Goal: Task Accomplishment & Management: Use online tool/utility

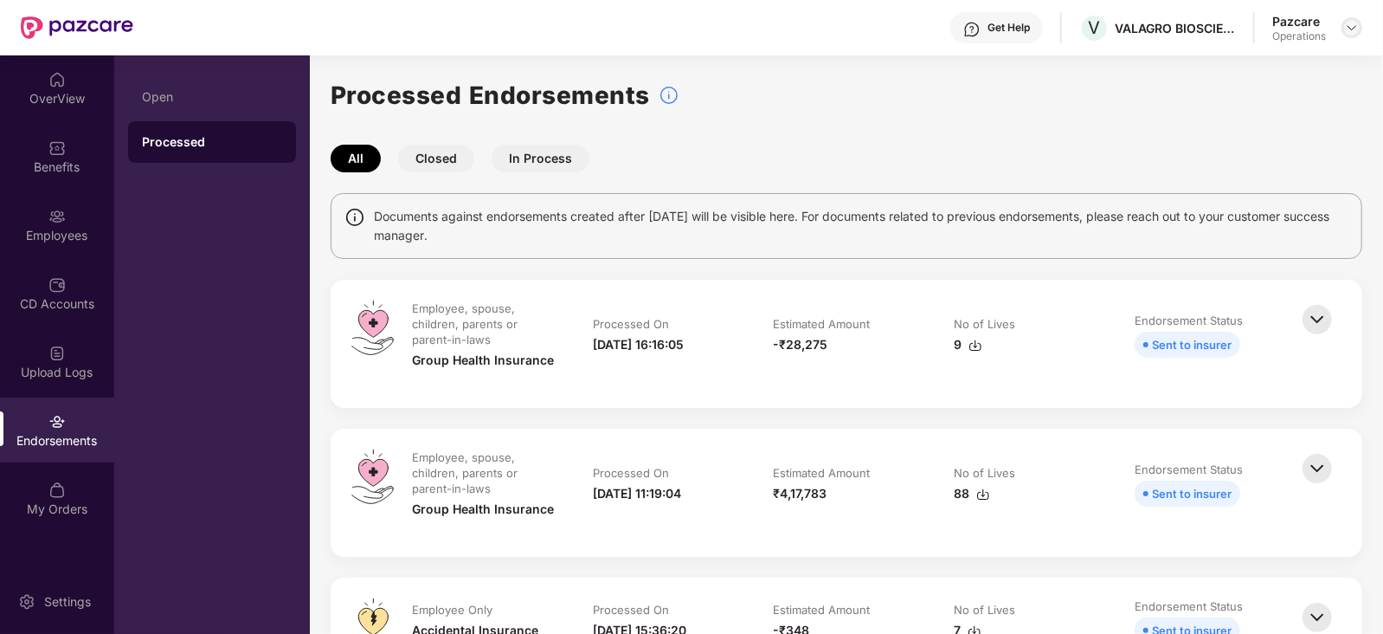
click at [1356, 24] on img at bounding box center [1352, 28] width 14 height 14
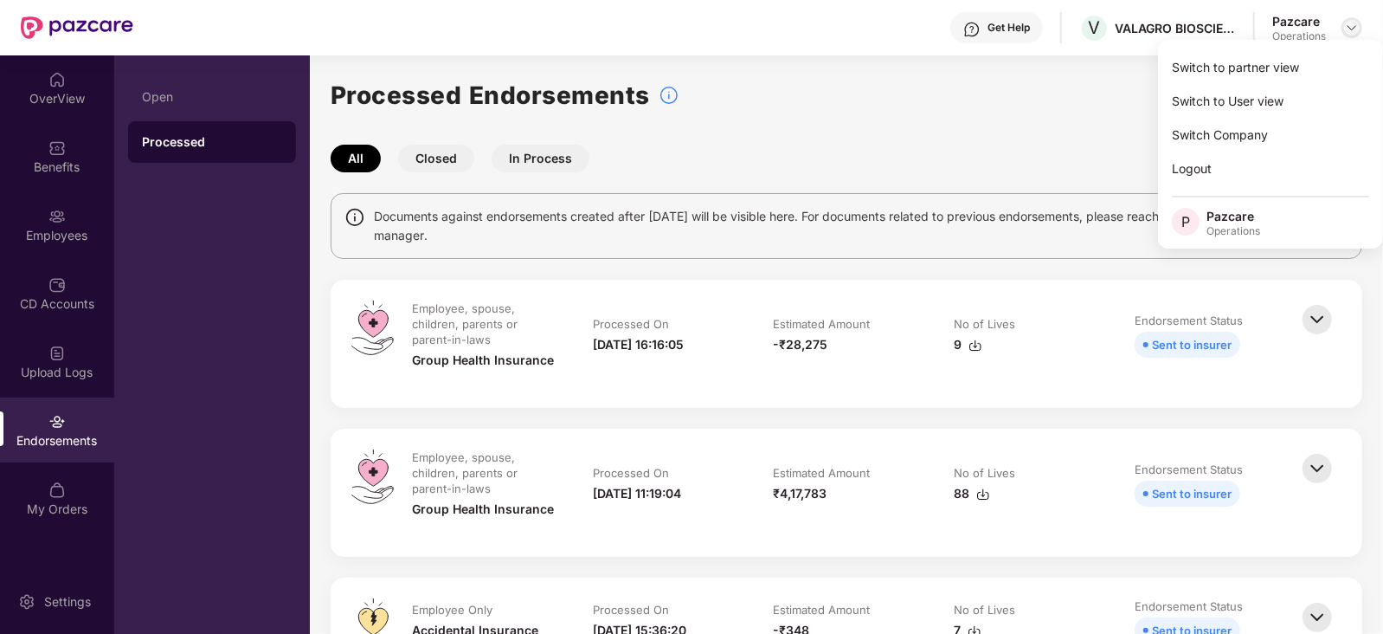
click at [1346, 25] on img at bounding box center [1352, 28] width 14 height 14
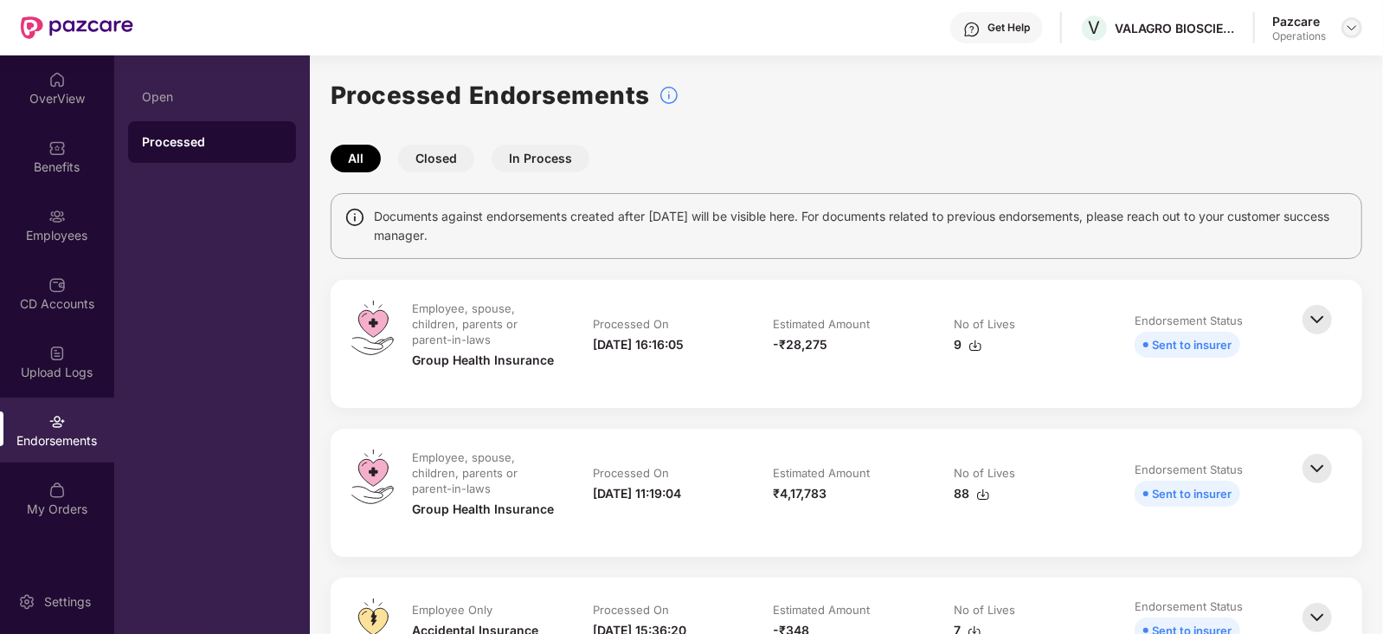
click at [1342, 30] on div at bounding box center [1352, 27] width 21 height 21
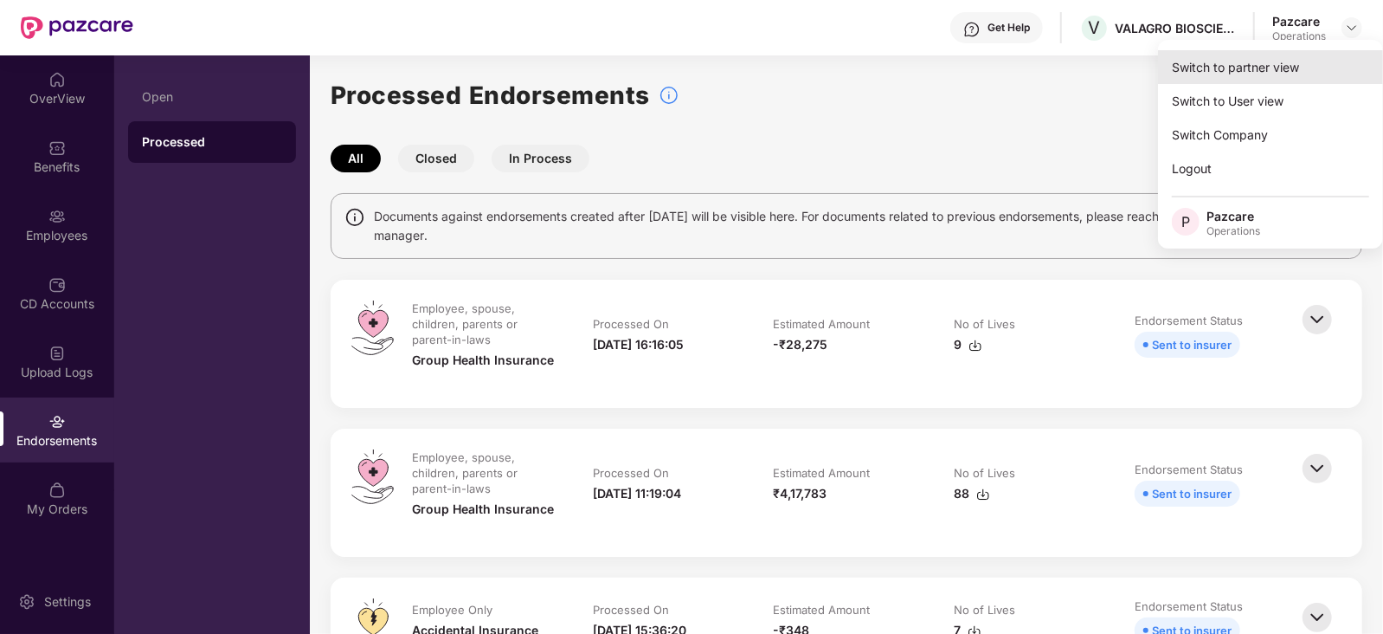
click at [1271, 75] on div "Switch to partner view" at bounding box center [1270, 67] width 225 height 34
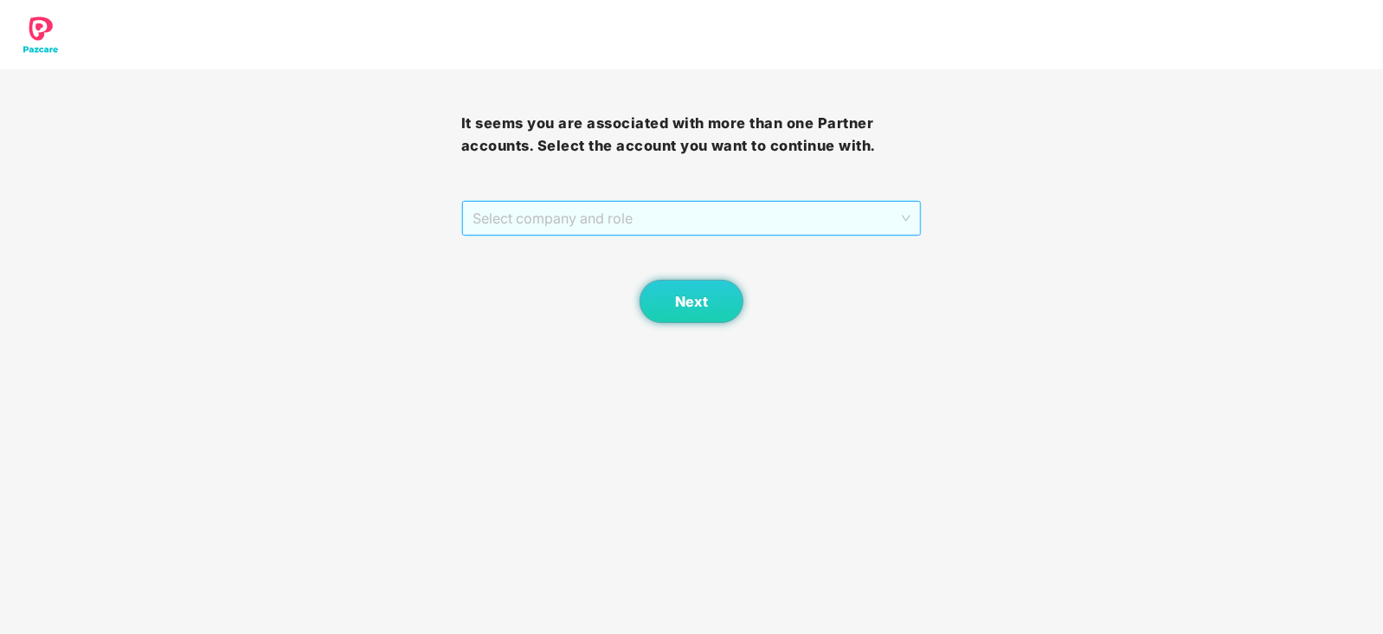
click at [532, 212] on span "Select company and role" at bounding box center [692, 218] width 439 height 33
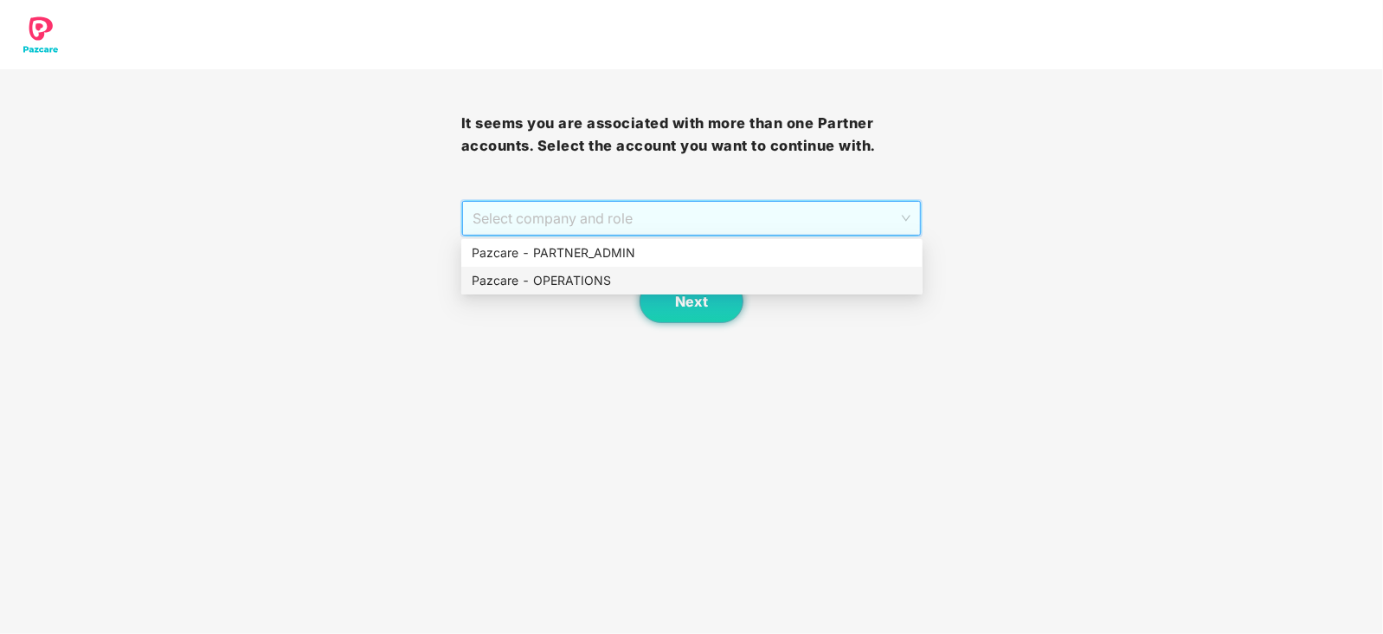
click at [545, 285] on div "Pazcare - OPERATIONS" at bounding box center [692, 280] width 441 height 19
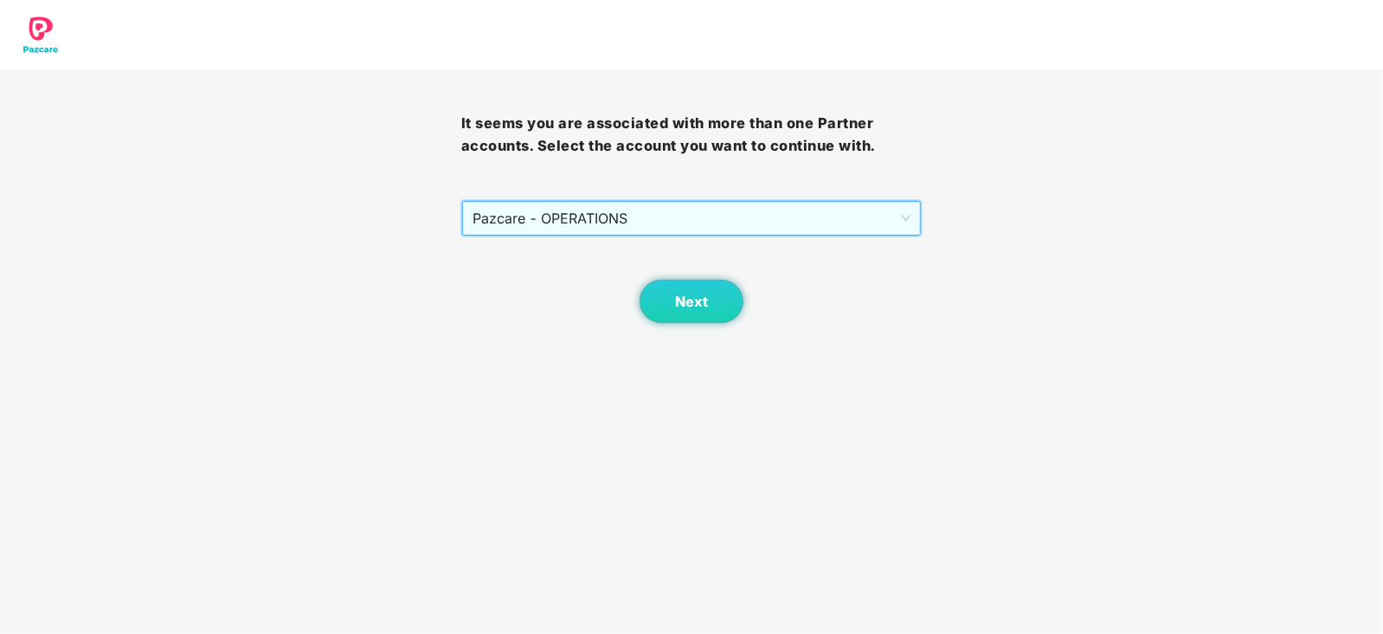
click at [698, 330] on body "It seems you are associated with more than one Partner accounts. Select the acc…" at bounding box center [691, 317] width 1383 height 634
click at [691, 309] on button "Next" at bounding box center [692, 301] width 104 height 43
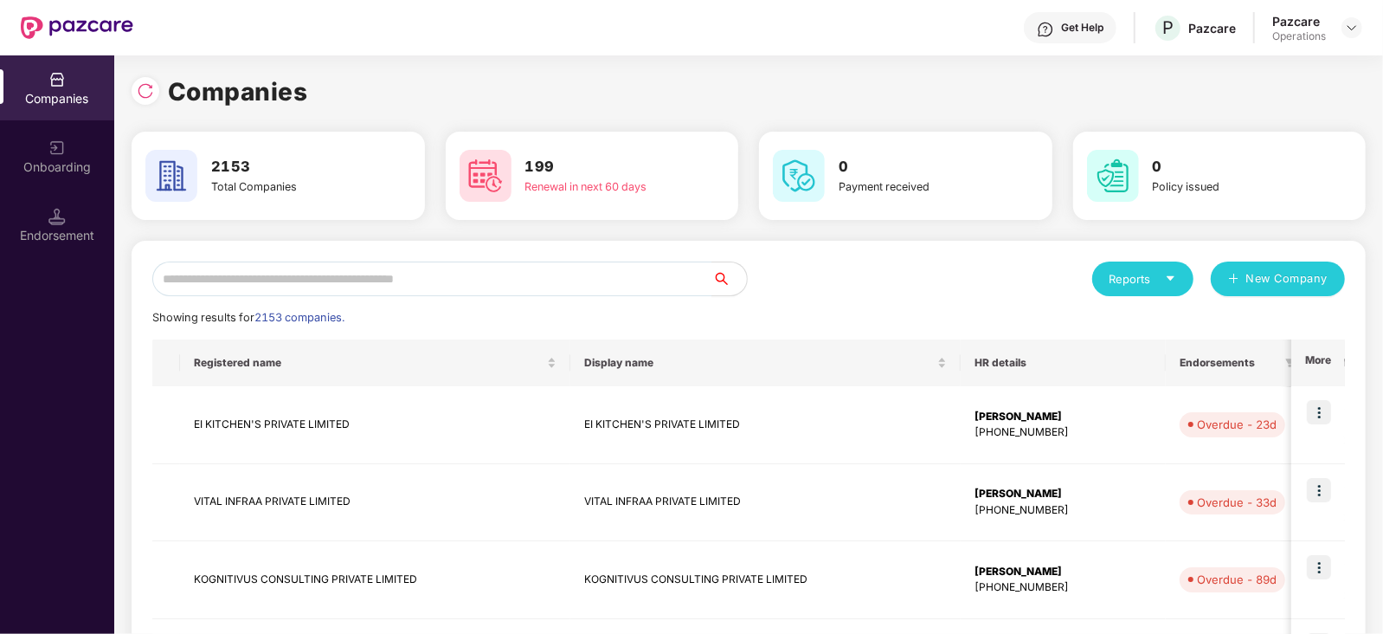
click at [383, 284] on input "text" at bounding box center [432, 278] width 560 height 35
type input "*"
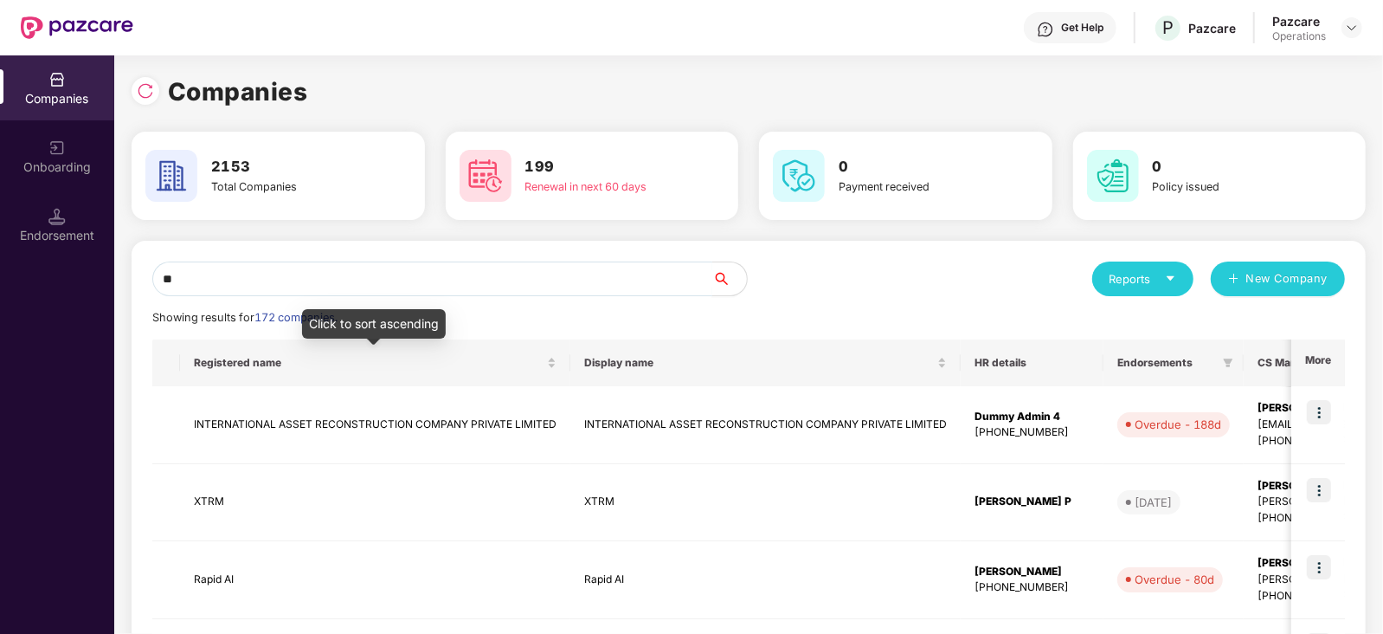
type input "*"
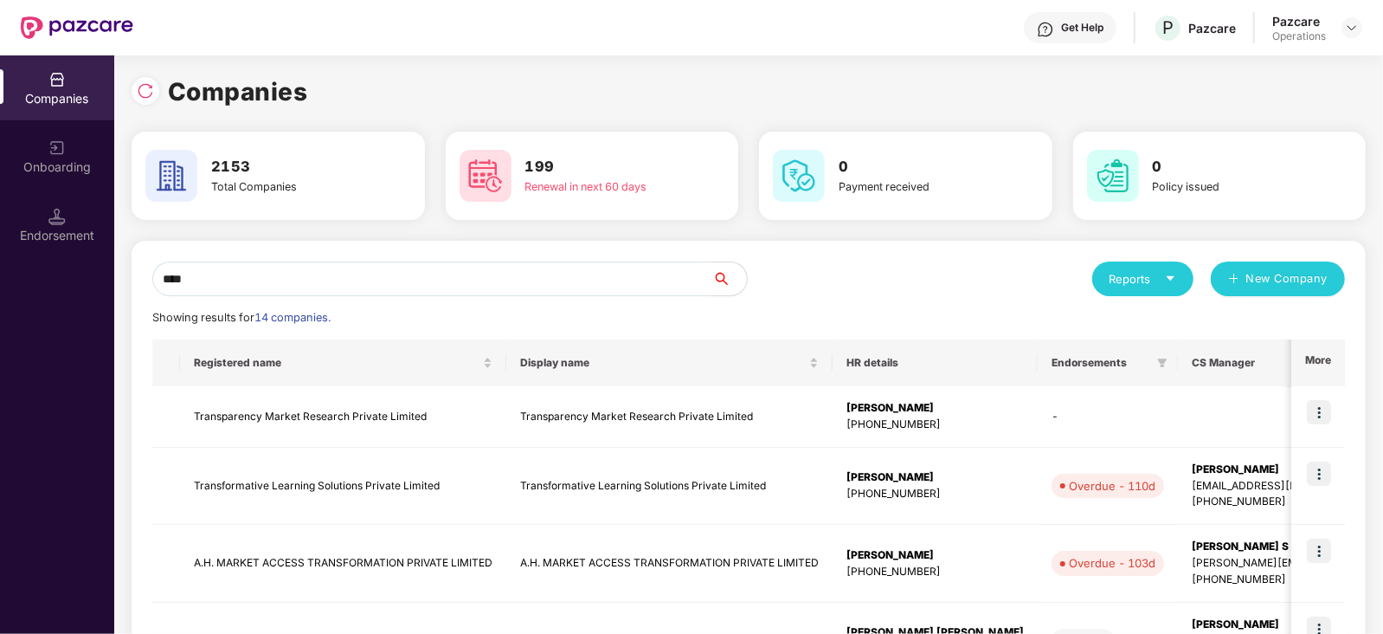
drag, startPoint x: 203, startPoint y: 283, endPoint x: 98, endPoint y: 274, distance: 105.2
click at [98, 274] on div "Companies Onboarding Endorsement Companies 2153 Total Companies 199 Renewal in …" at bounding box center [691, 344] width 1383 height 578
paste input "**********"
type input "**********"
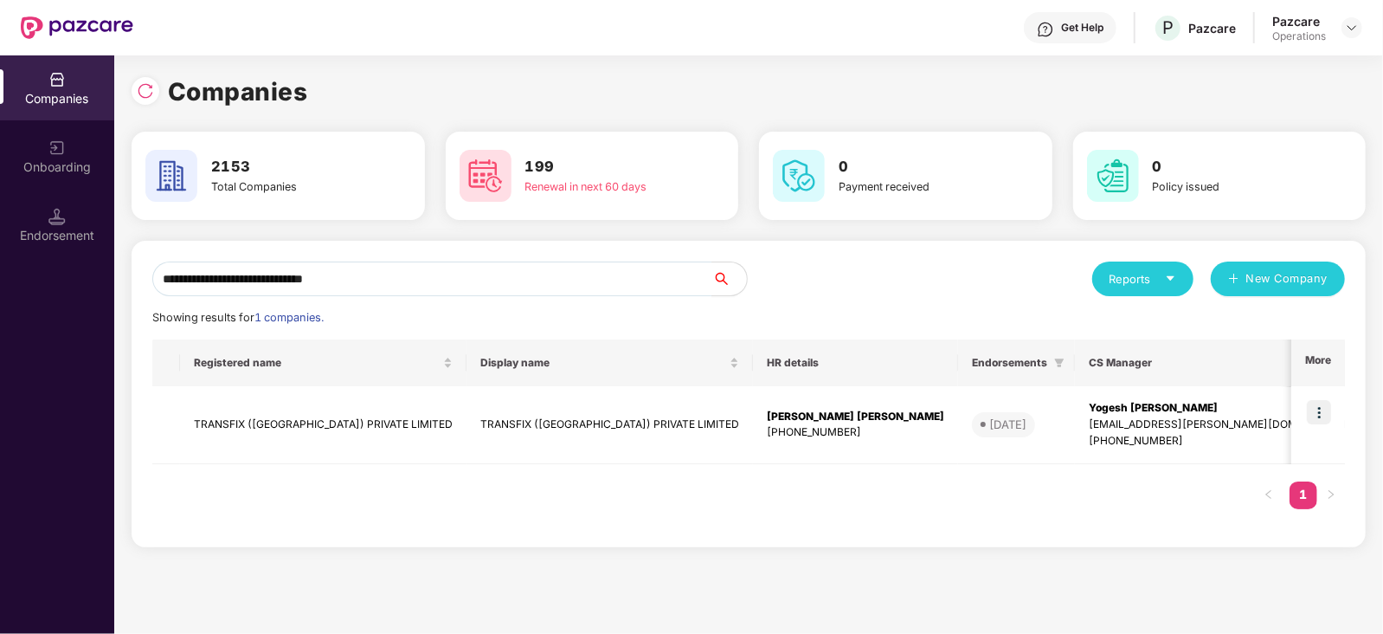
drag, startPoint x: 97, startPoint y: 275, endPoint x: 141, endPoint y: 299, distance: 49.9
click at [99, 277] on div "Companies Onboarding Endorsement" at bounding box center [57, 344] width 114 height 578
click at [324, 415] on td "TRANSFIX ([GEOGRAPHIC_DATA]) PRIVATE LIMITED" at bounding box center [323, 425] width 286 height 78
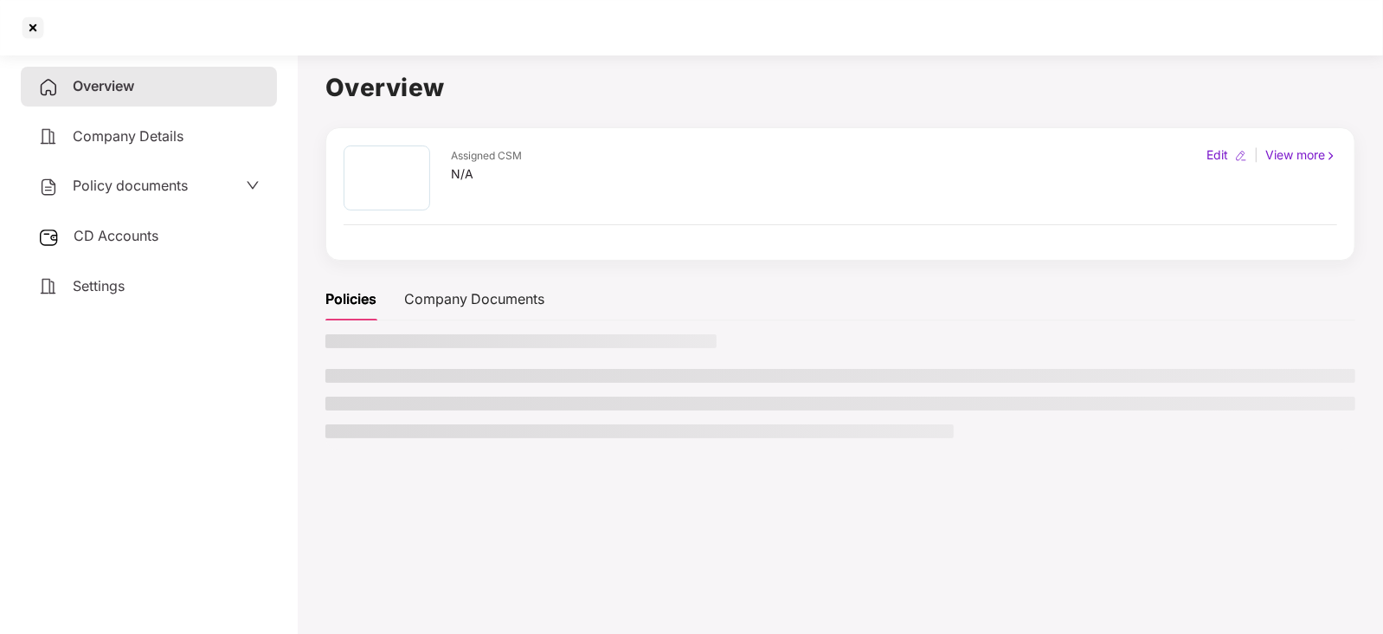
click at [126, 235] on span "CD Accounts" at bounding box center [116, 235] width 85 height 17
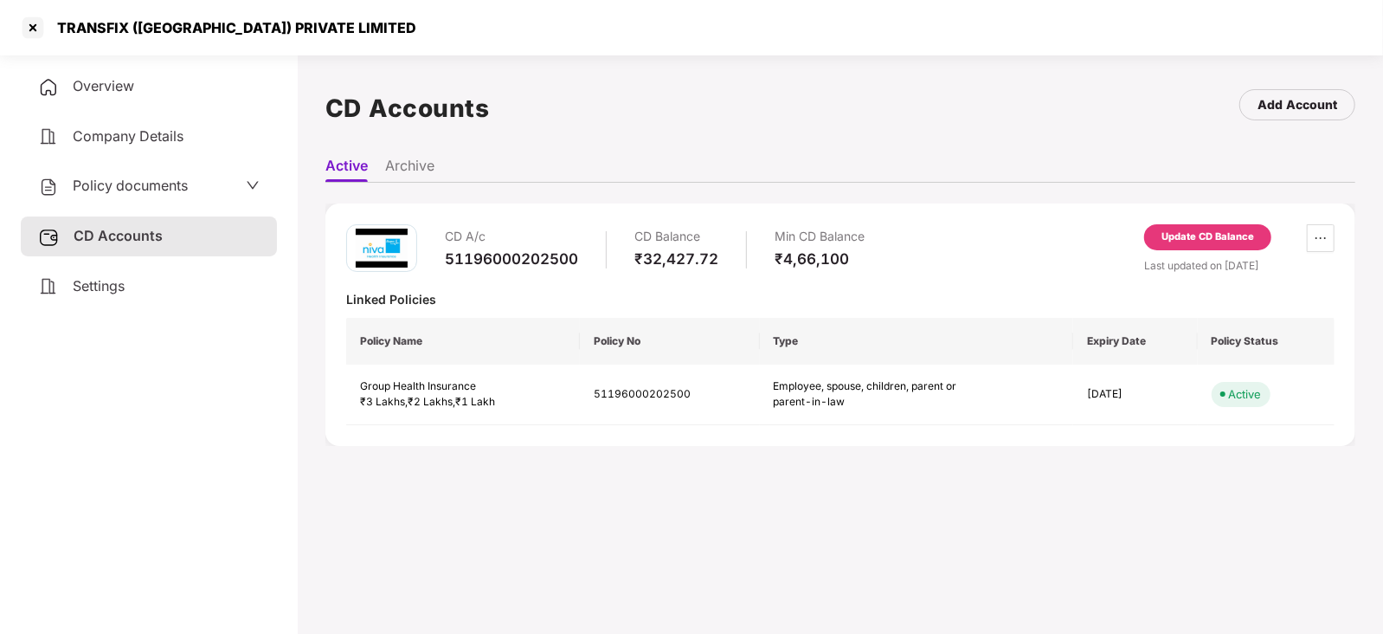
click at [1252, 234] on div "Update CD Balance" at bounding box center [1208, 237] width 93 height 16
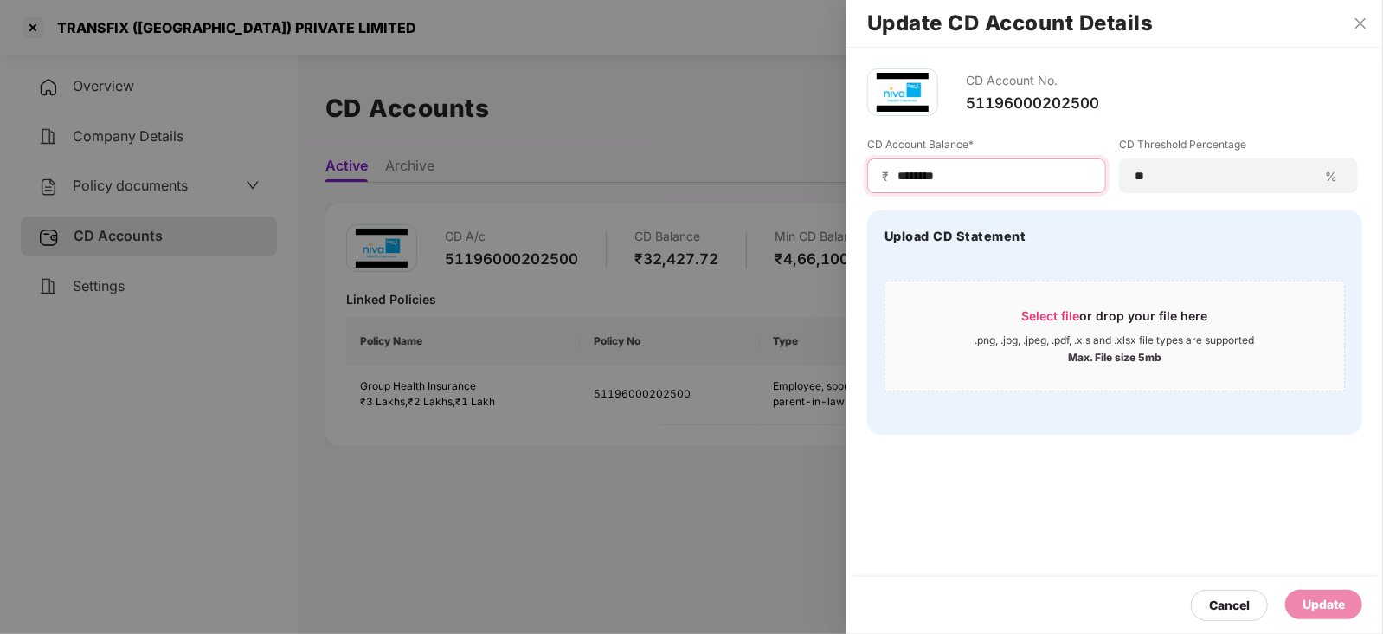
drag, startPoint x: 966, startPoint y: 171, endPoint x: 841, endPoint y: 158, distance: 125.3
click at [841, 158] on div "Update CD Account Details CD Account No. 51196000202500 CD Account Balance* ₹ *…" at bounding box center [691, 317] width 1383 height 634
paste input
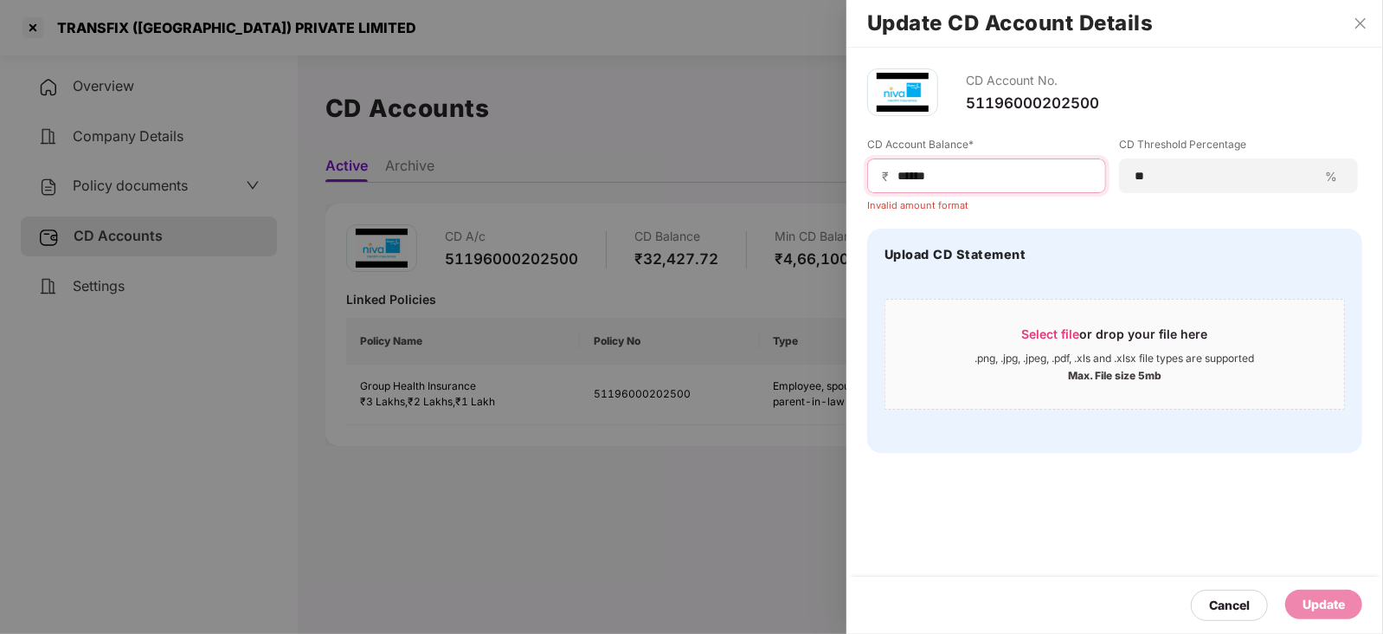
drag, startPoint x: 954, startPoint y: 171, endPoint x: 818, endPoint y: 167, distance: 135.9
click at [818, 167] on div "Update CD Account Details CD Account No. 51196000202500 CD Account Balance* ₹ *…" at bounding box center [691, 317] width 1383 height 634
paste input "***"
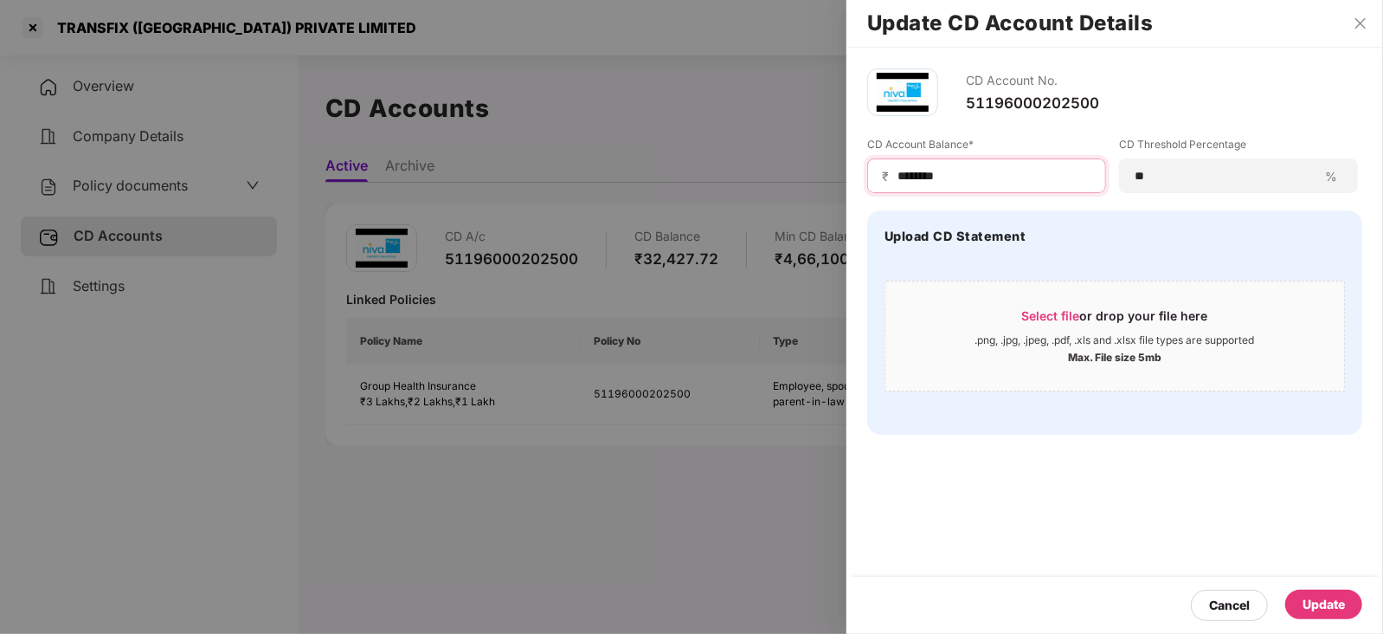
type input "********"
click at [1318, 610] on div "Update" at bounding box center [1324, 604] width 42 height 19
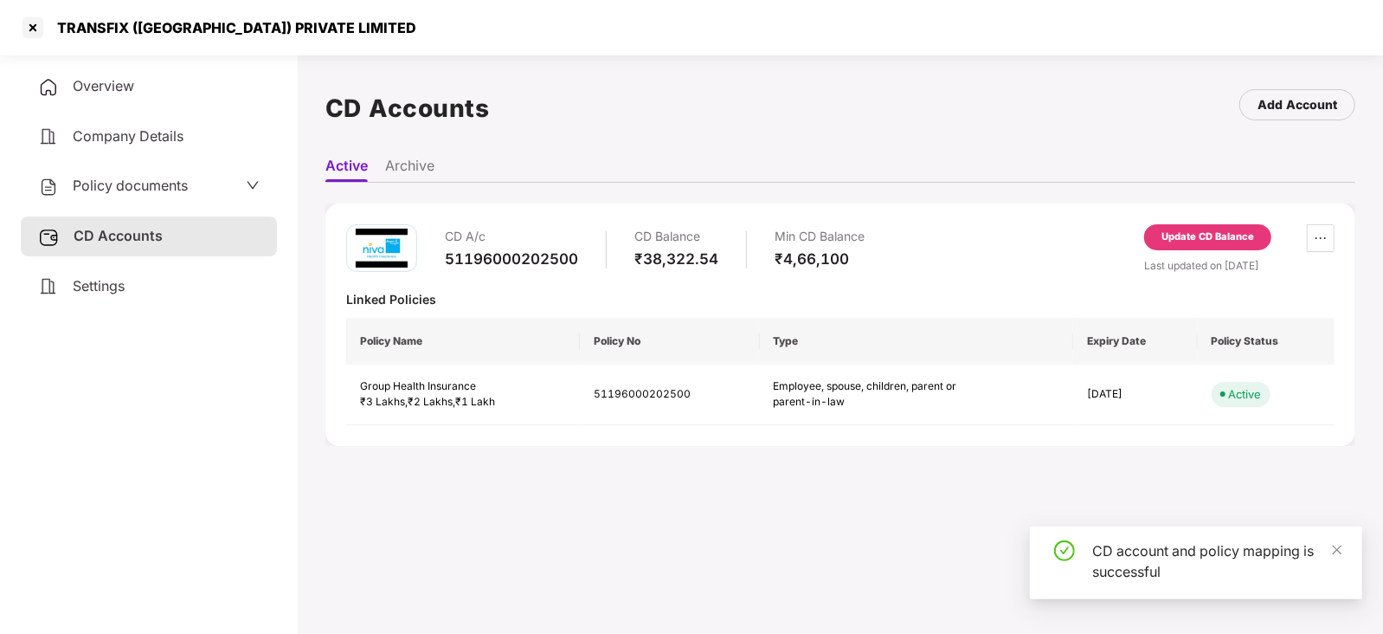
click at [123, 169] on div "Policy documents" at bounding box center [149, 186] width 256 height 40
click at [119, 195] on div "Policy documents" at bounding box center [113, 186] width 150 height 23
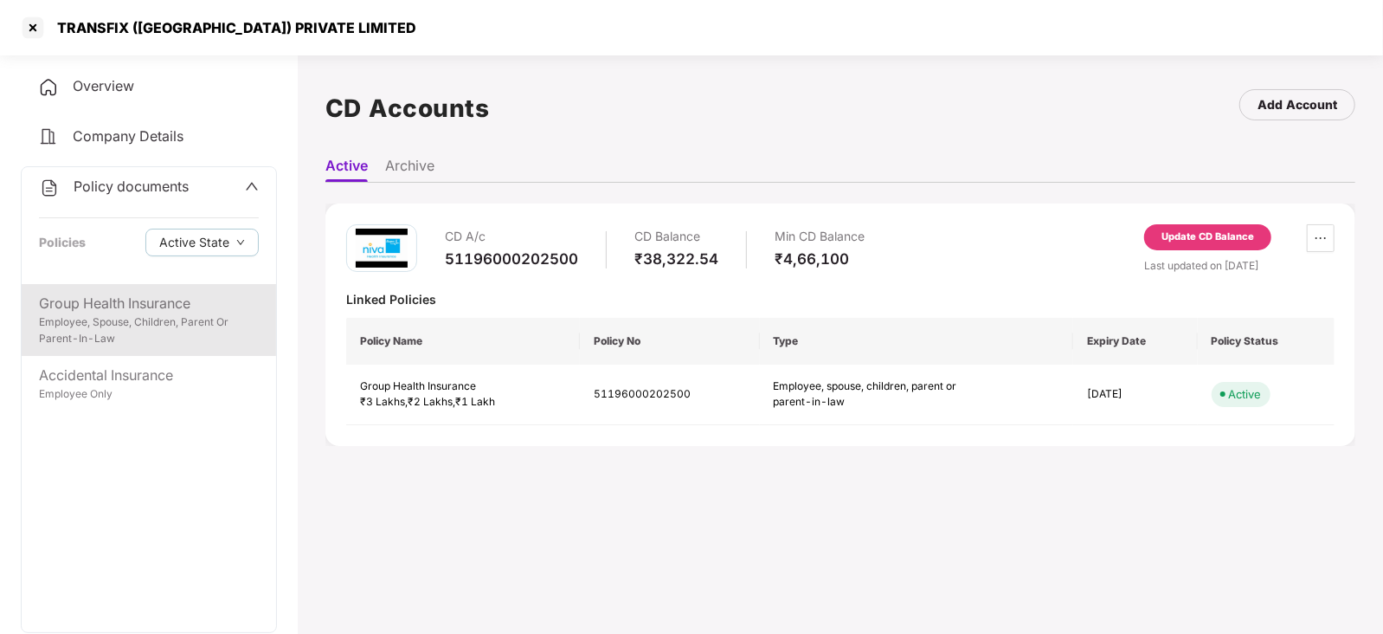
click at [179, 329] on div "Employee, Spouse, Children, Parent Or Parent-In-Law" at bounding box center [149, 330] width 220 height 33
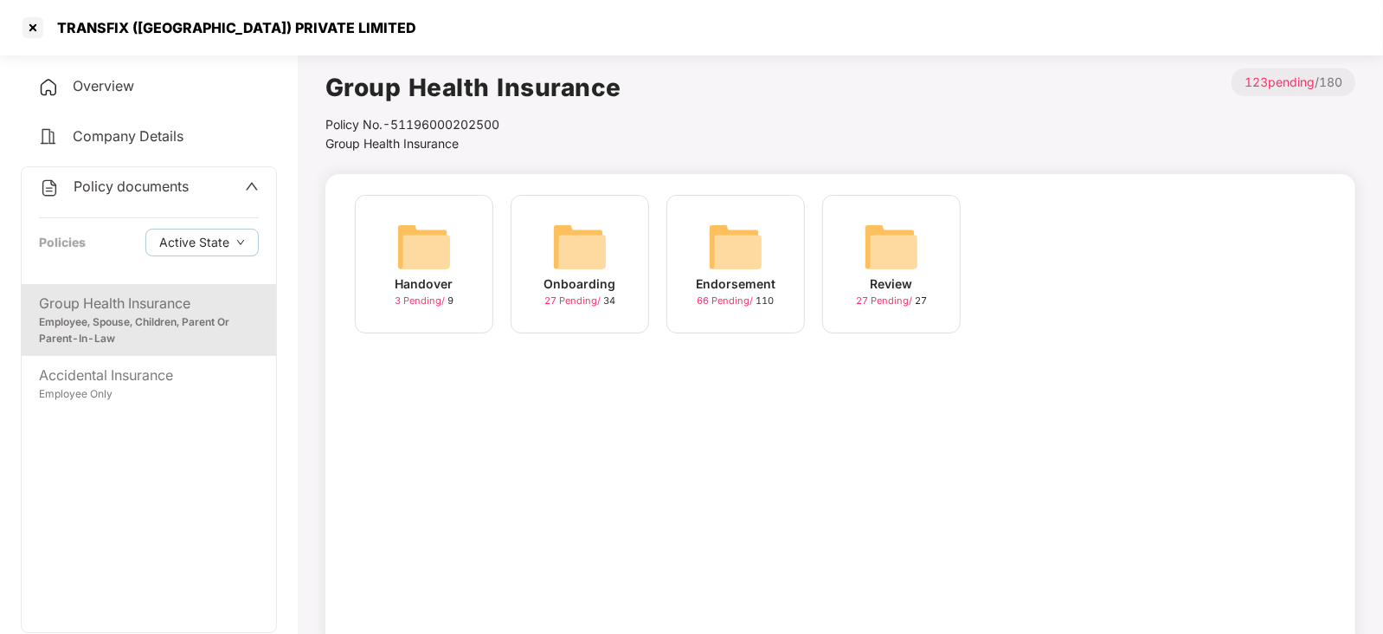
click at [749, 261] on img at bounding box center [735, 246] width 55 height 55
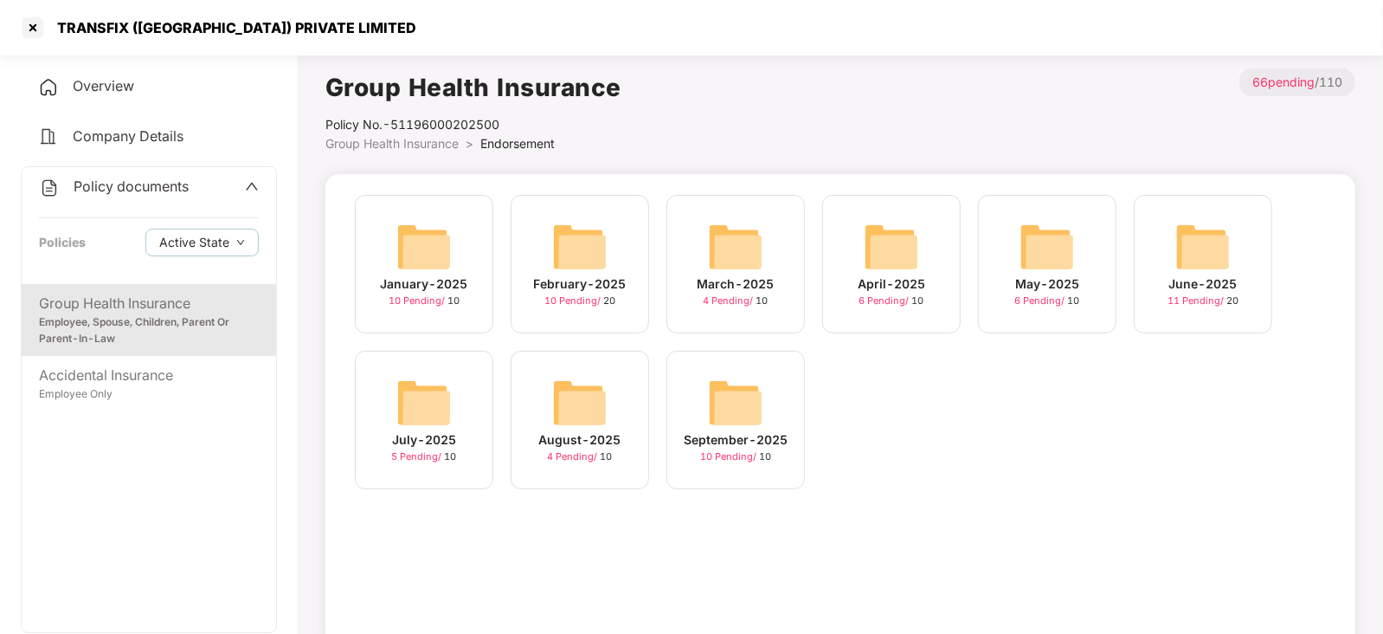
click at [740, 415] on img at bounding box center [735, 402] width 55 height 55
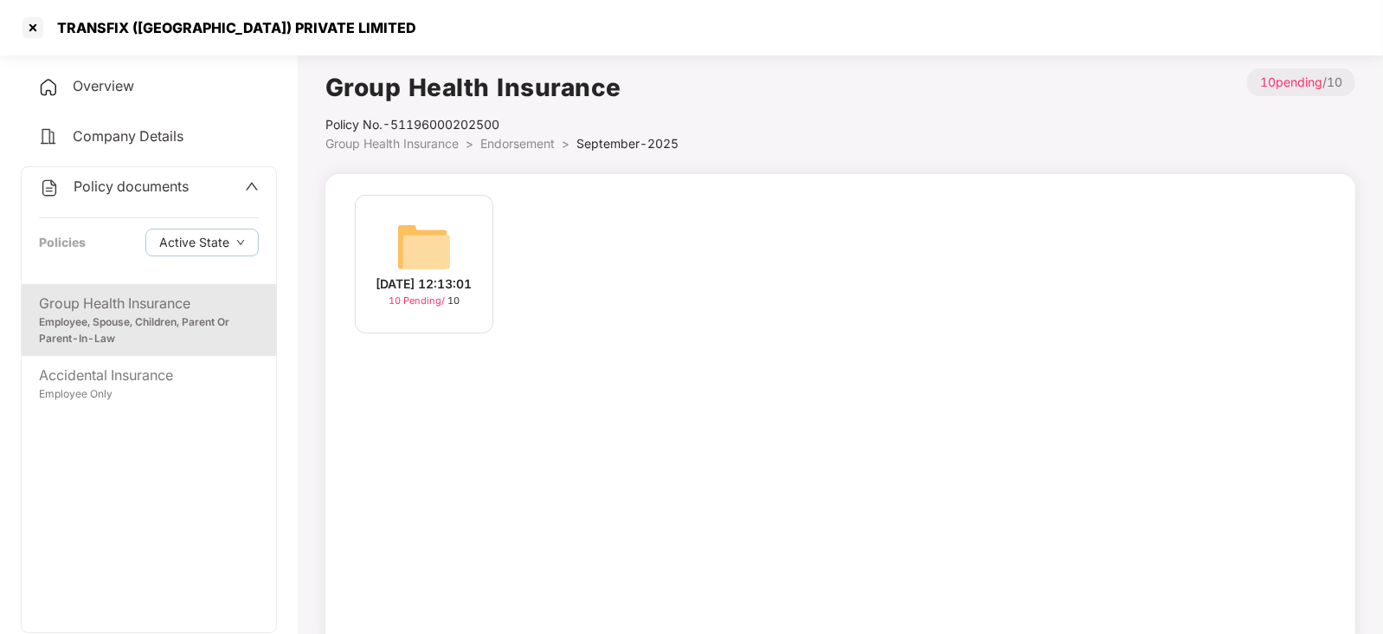
click at [427, 249] on img at bounding box center [423, 246] width 55 height 55
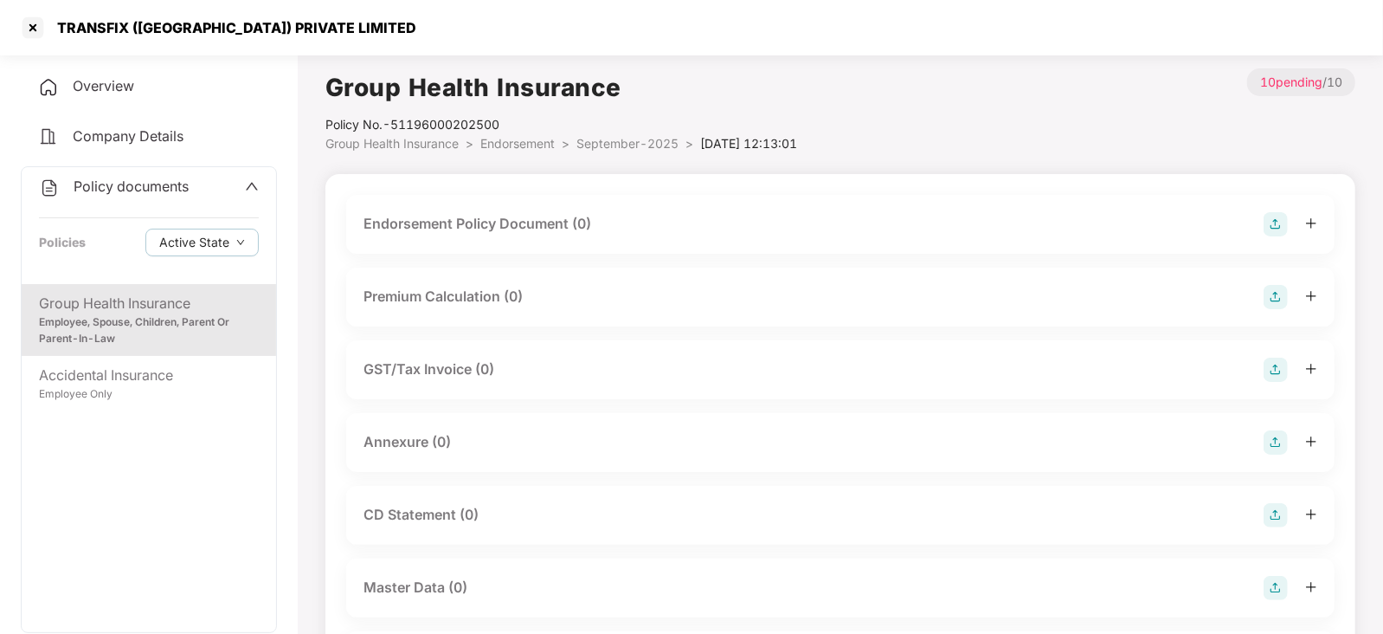
click at [1287, 227] on img at bounding box center [1276, 224] width 24 height 24
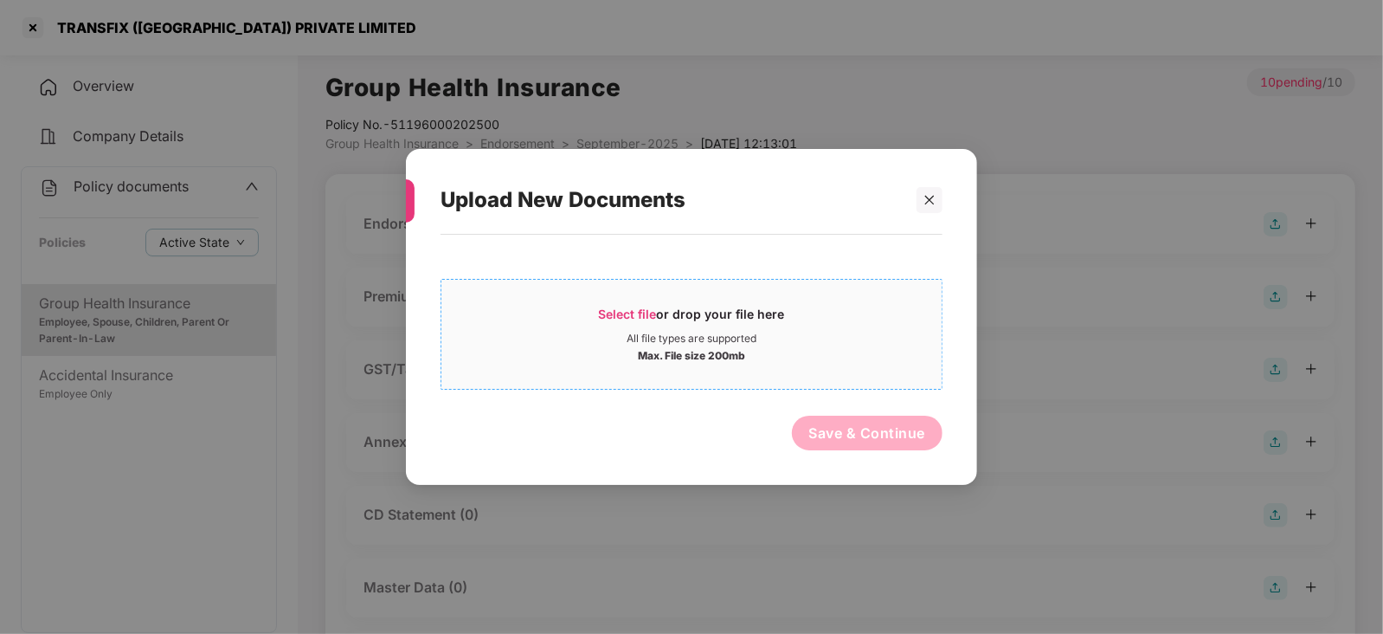
click at [608, 319] on span "Select file" at bounding box center [628, 313] width 58 height 15
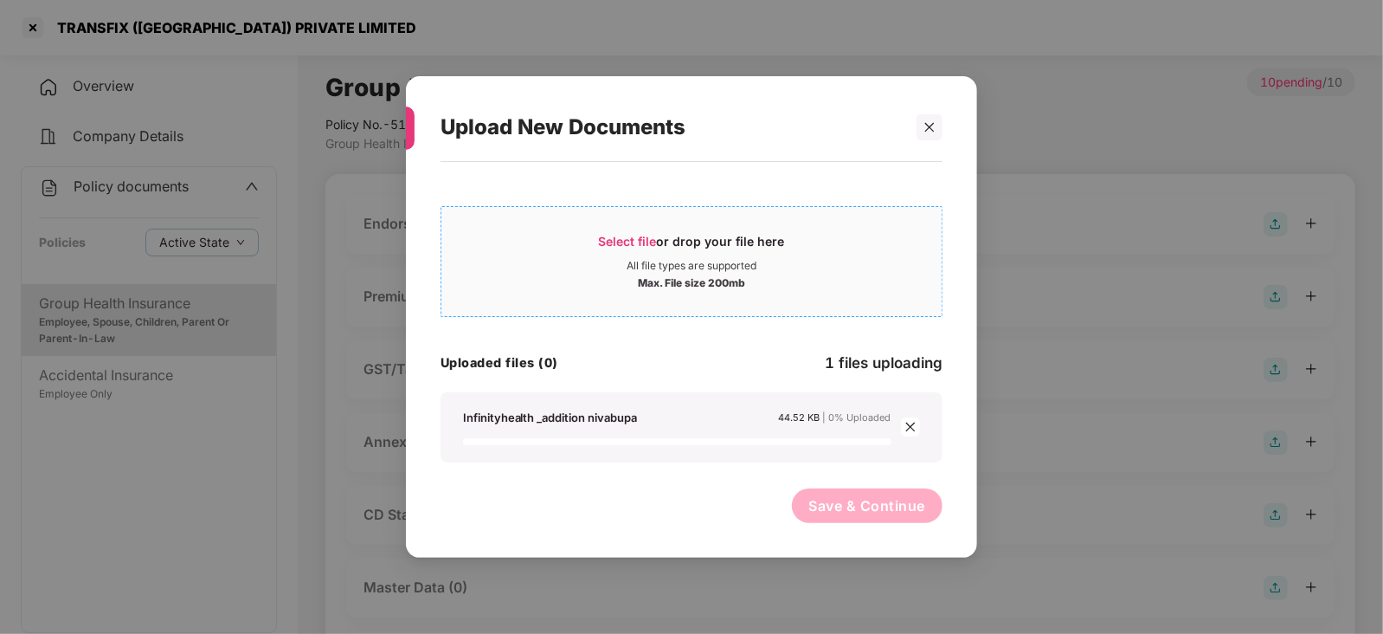
click at [662, 241] on div "Select file or drop your file here" at bounding box center [692, 246] width 186 height 26
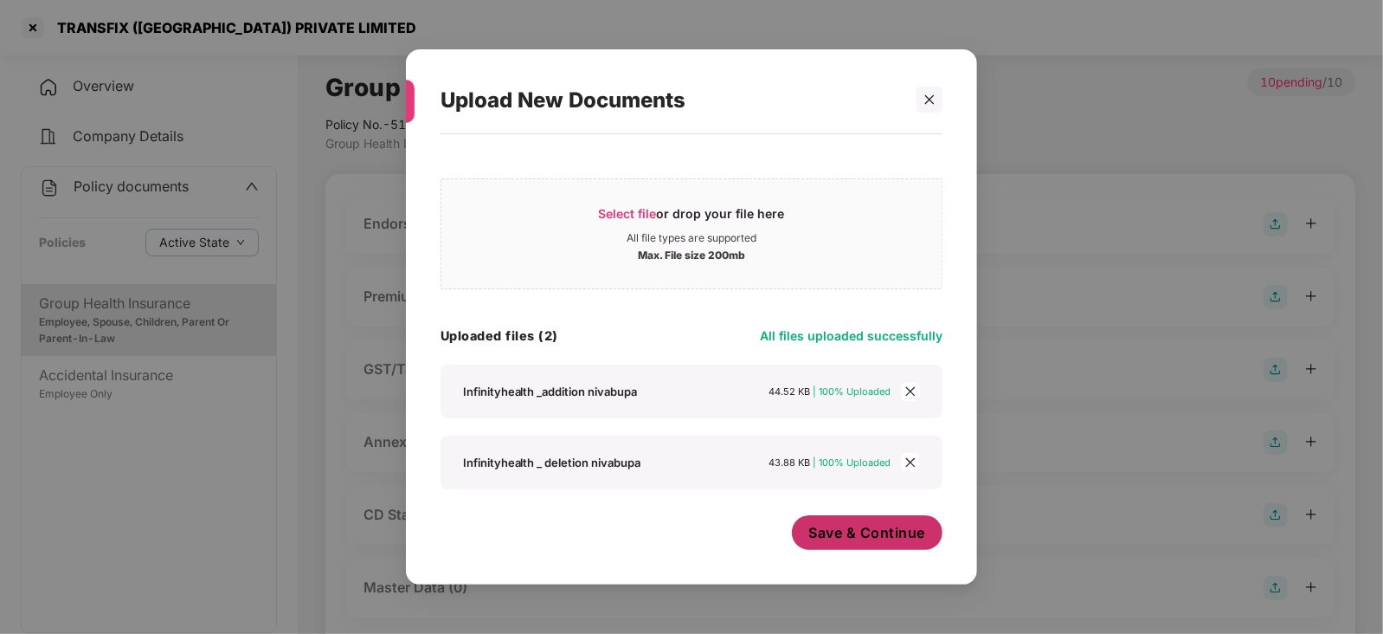
click at [826, 528] on span "Save & Continue" at bounding box center [867, 532] width 117 height 19
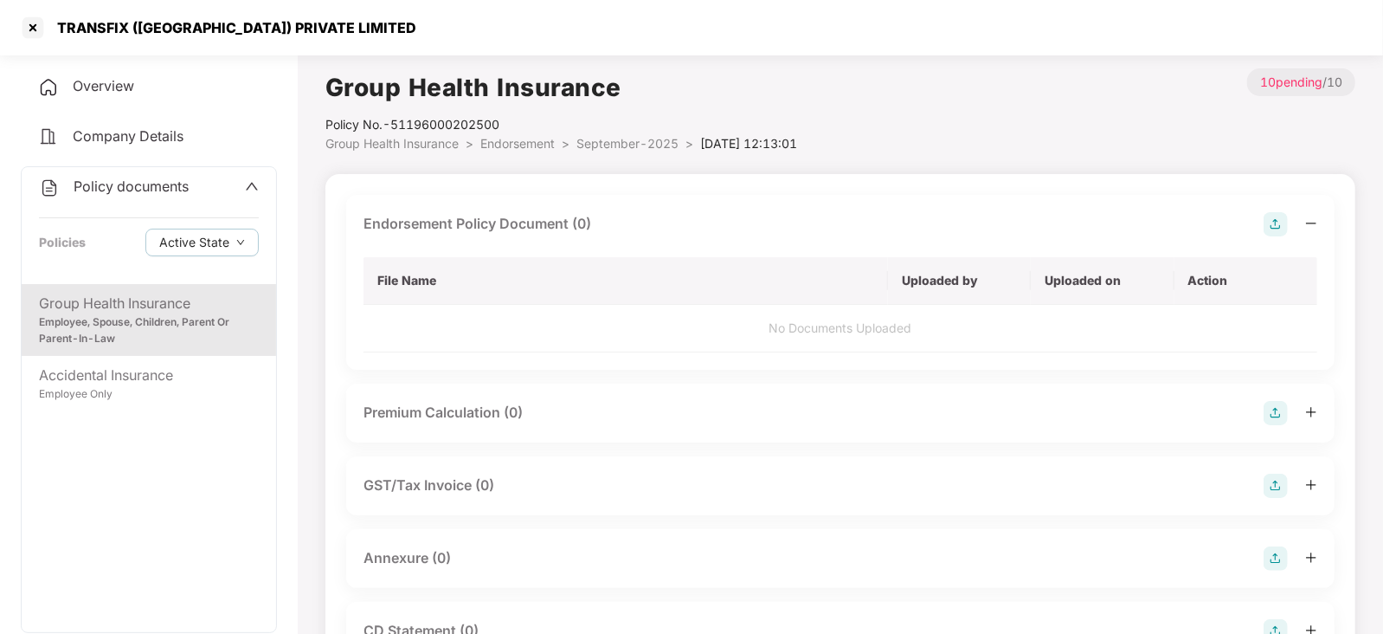
click at [1271, 415] on img at bounding box center [1276, 413] width 24 height 24
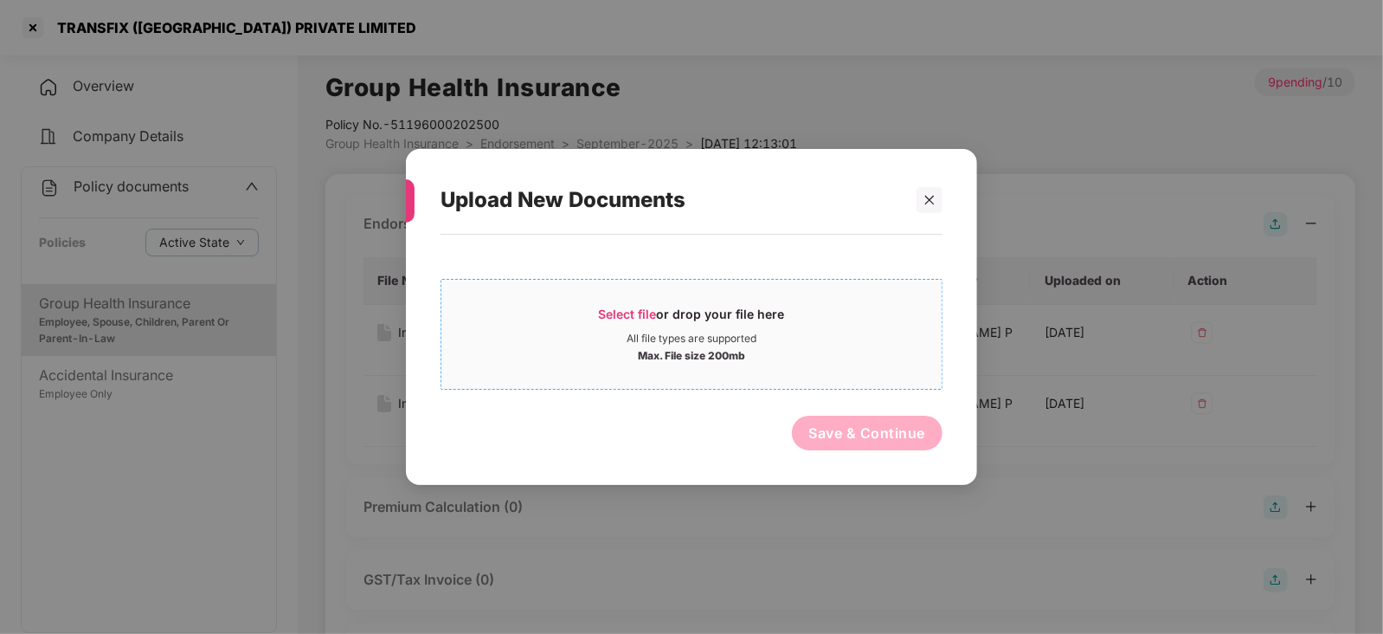
click at [628, 306] on span "Select file" at bounding box center [628, 313] width 58 height 15
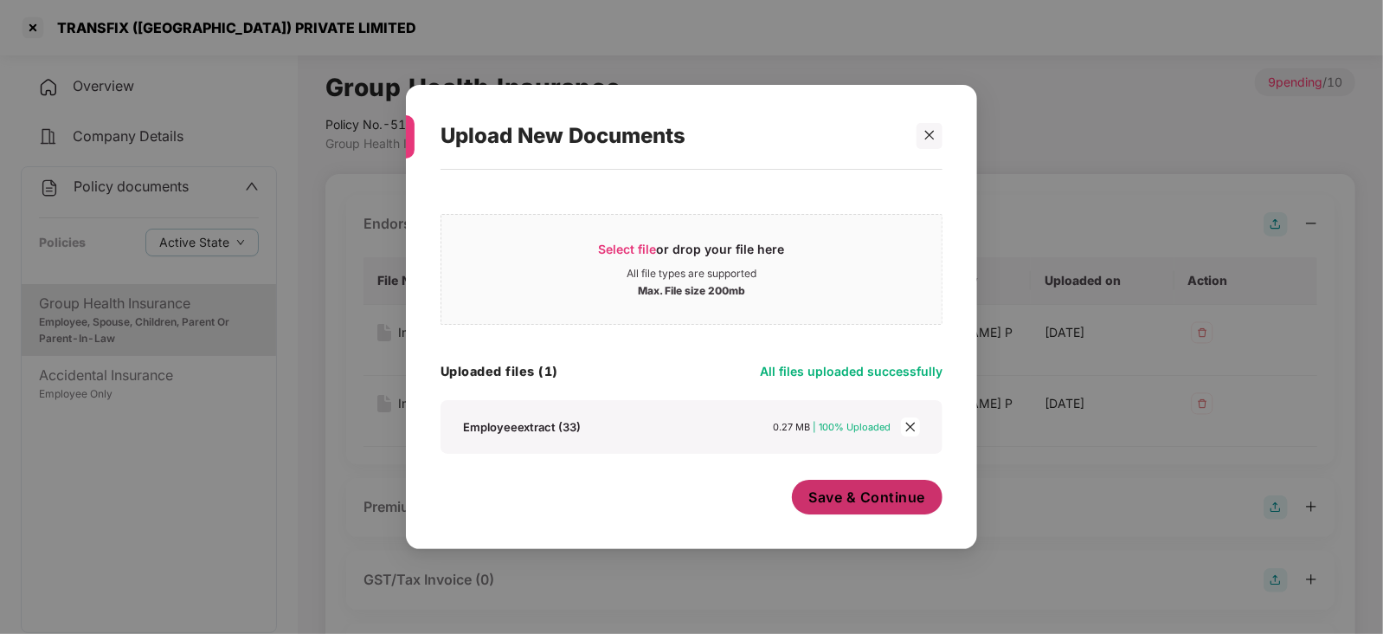
click at [876, 507] on button "Save & Continue" at bounding box center [867, 496] width 151 height 35
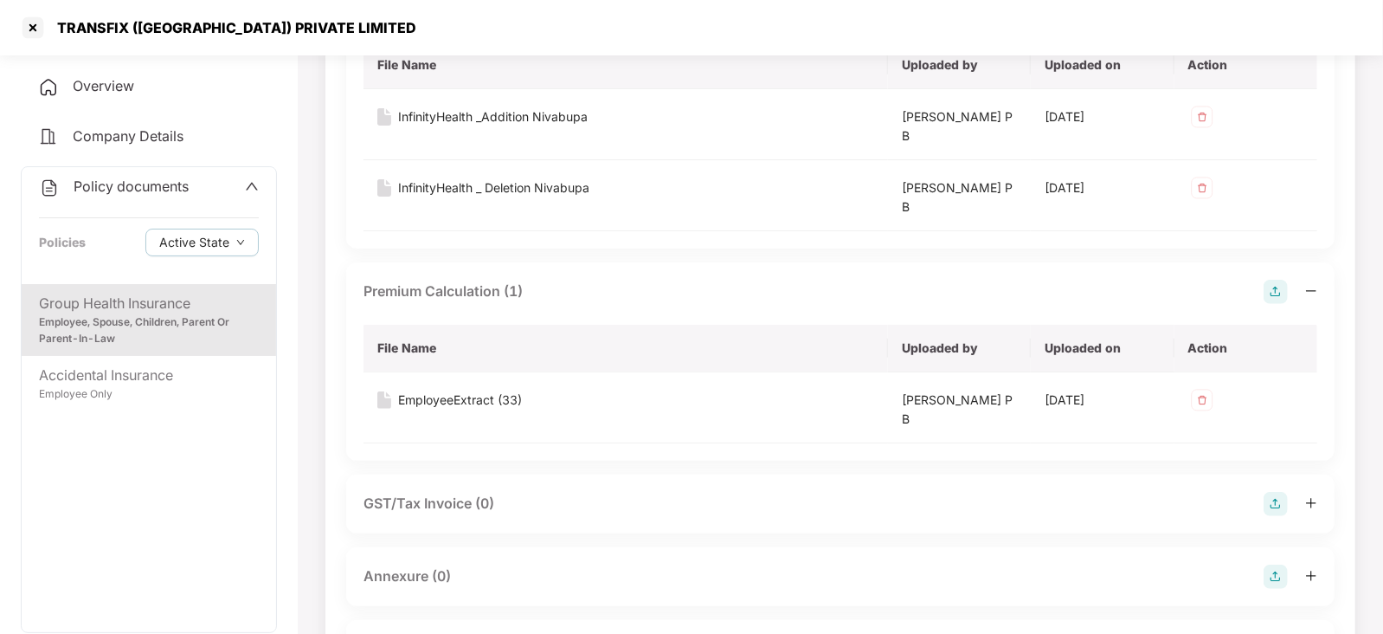
scroll to position [432, 0]
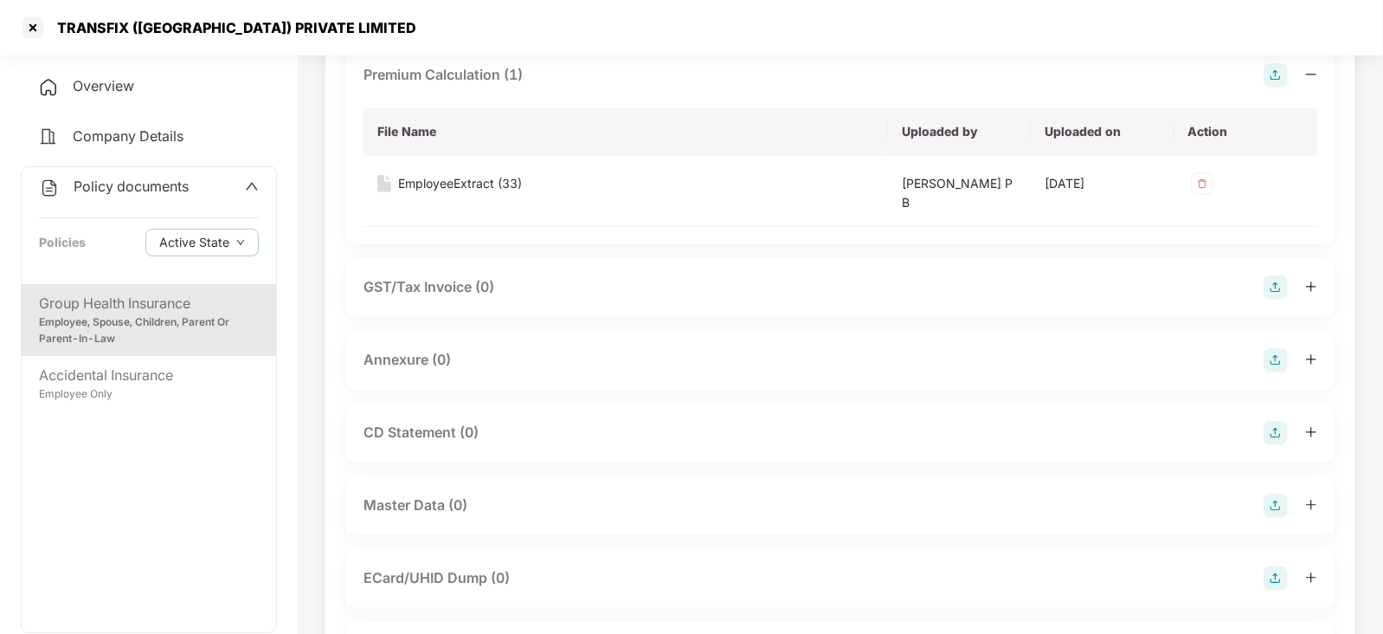
click at [1270, 361] on img at bounding box center [1276, 360] width 24 height 24
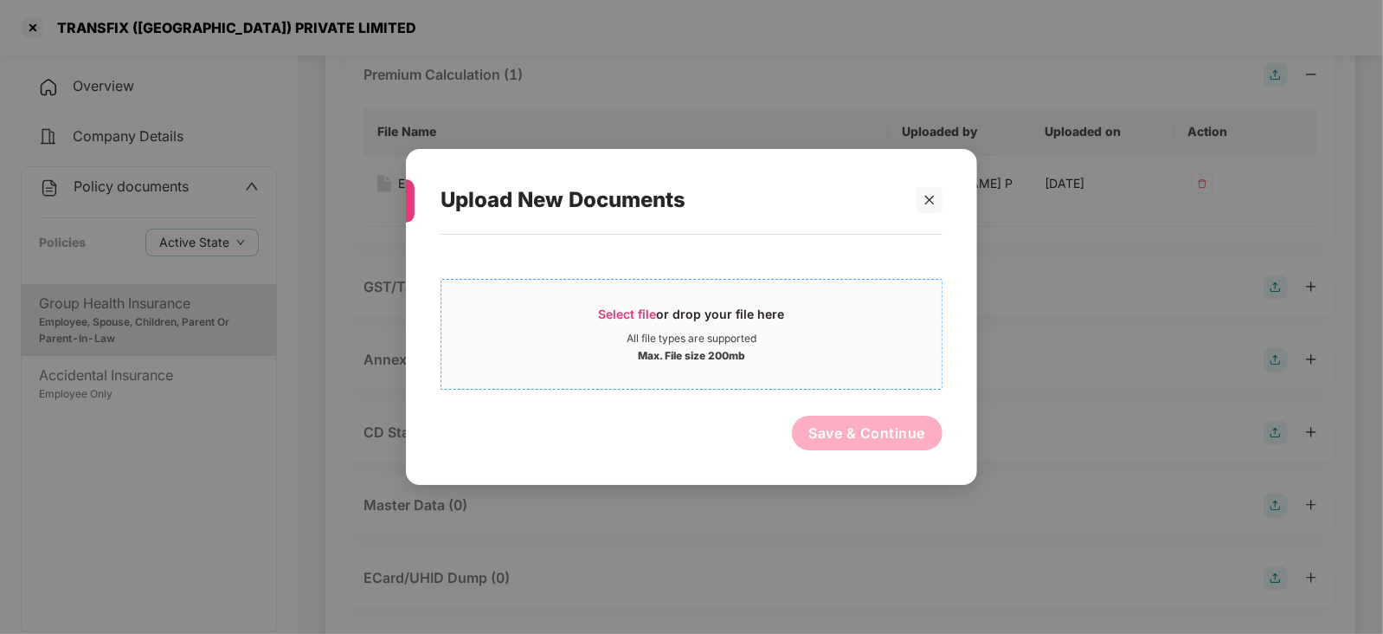
click at [642, 318] on span "Select file" at bounding box center [628, 313] width 58 height 15
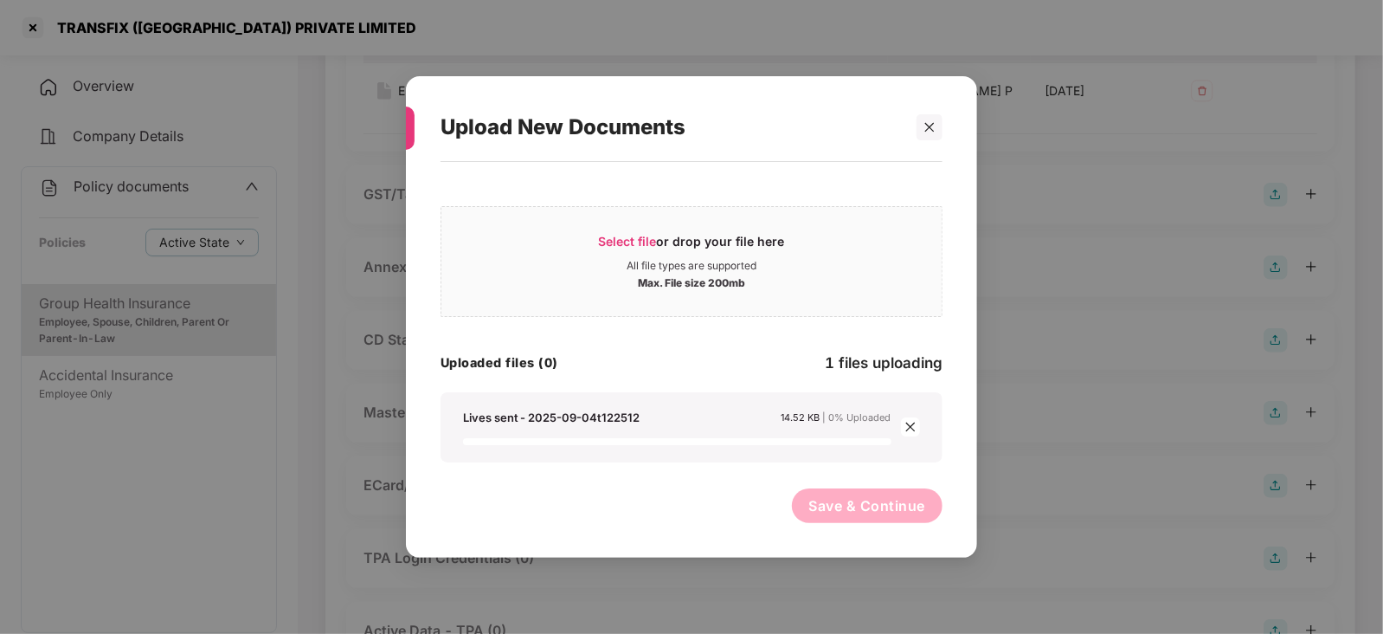
scroll to position [541, 0]
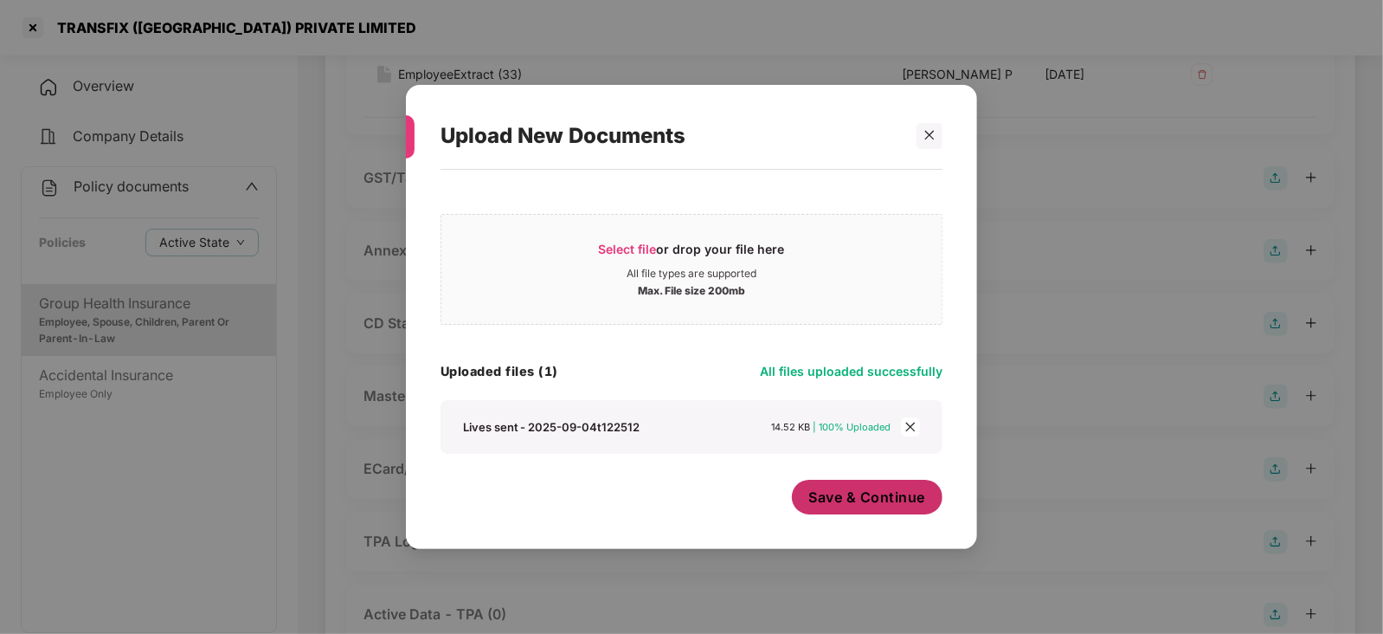
click at [816, 493] on span "Save & Continue" at bounding box center [867, 496] width 117 height 19
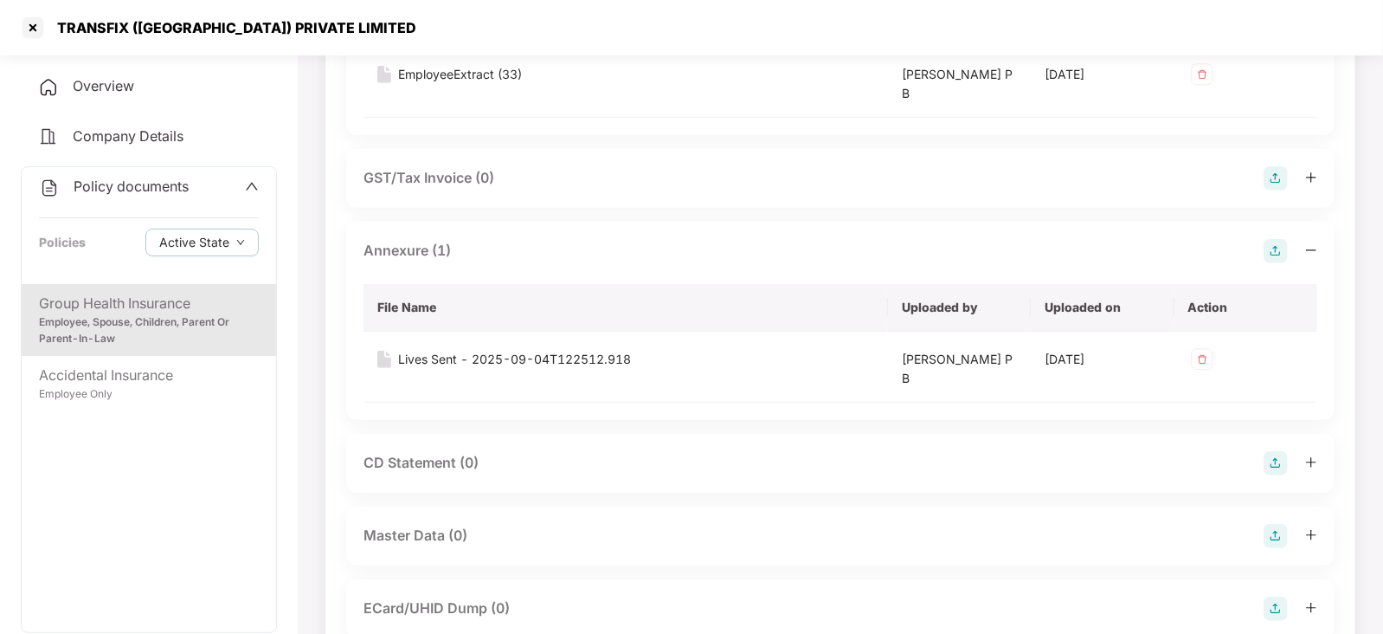
click at [1284, 469] on img at bounding box center [1276, 463] width 24 height 24
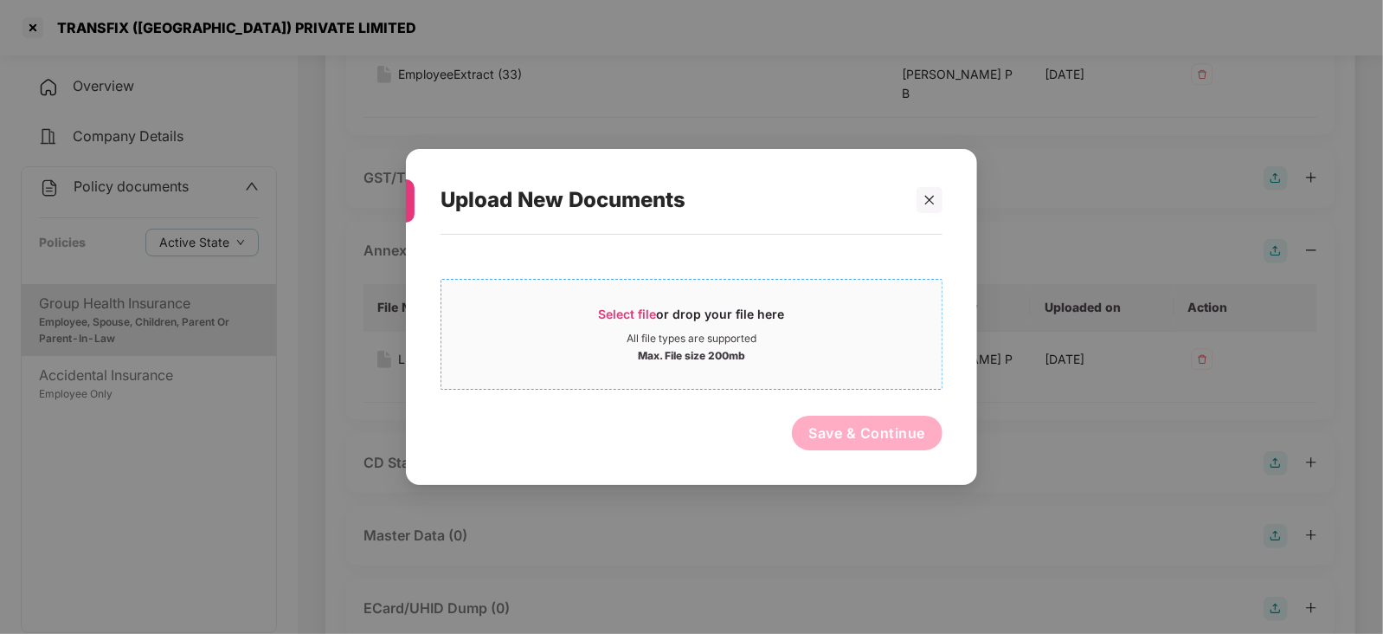
click at [640, 317] on span "Select file" at bounding box center [628, 313] width 58 height 15
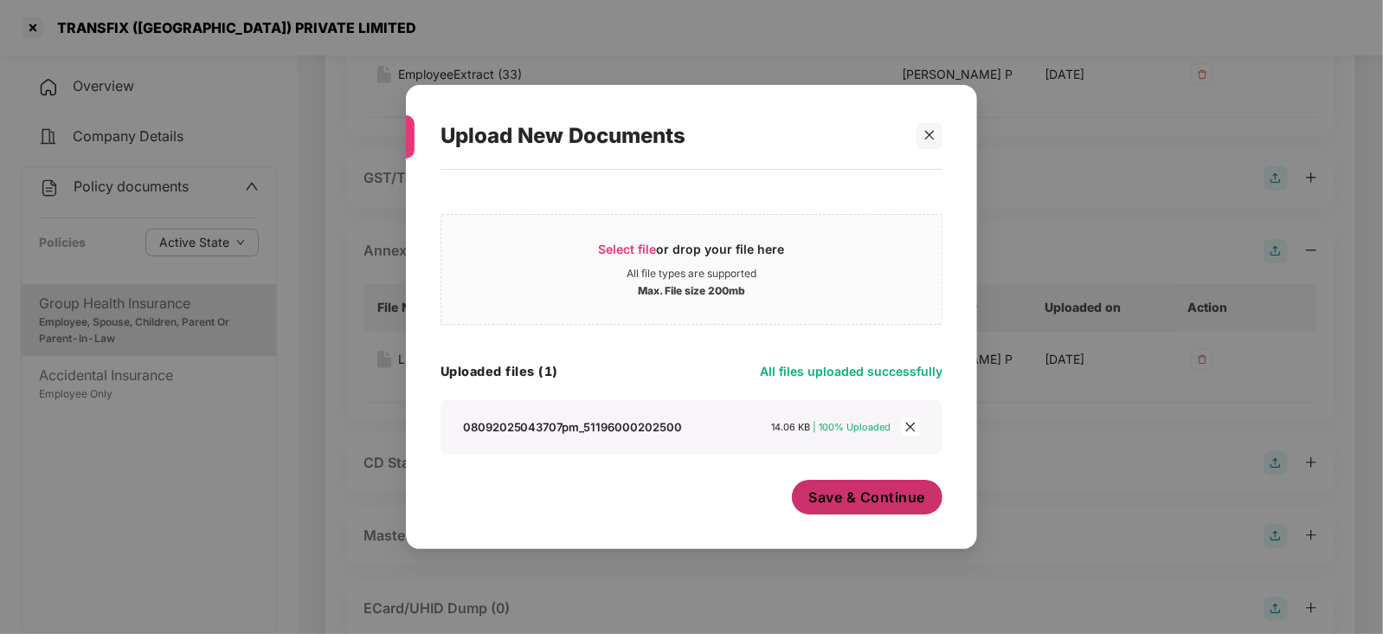
click at [841, 506] on button "Save & Continue" at bounding box center [867, 496] width 151 height 35
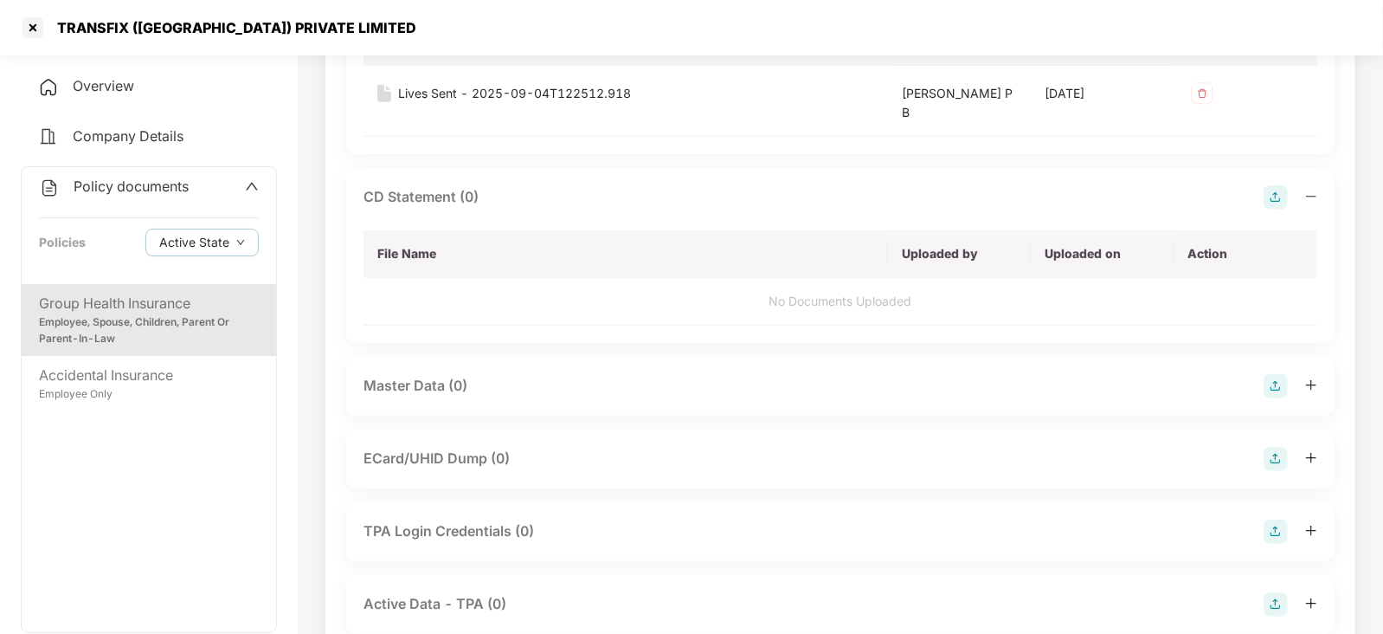
scroll to position [933, 0]
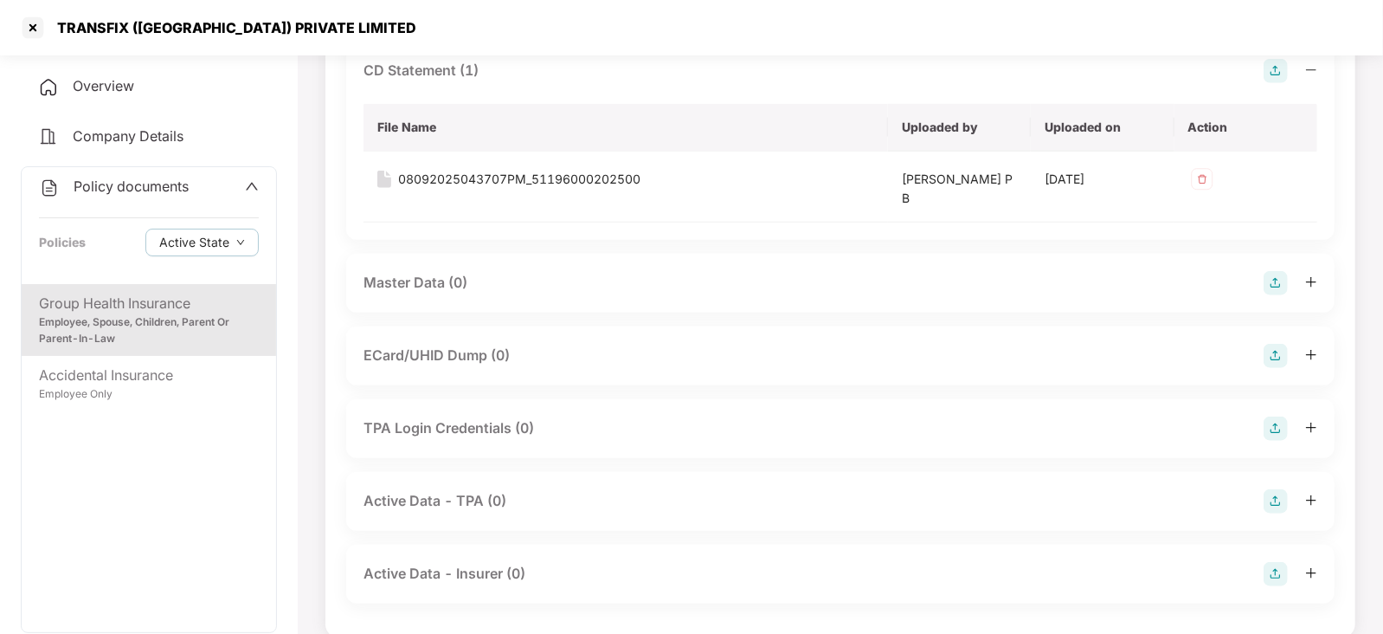
click at [1272, 275] on img at bounding box center [1276, 283] width 24 height 24
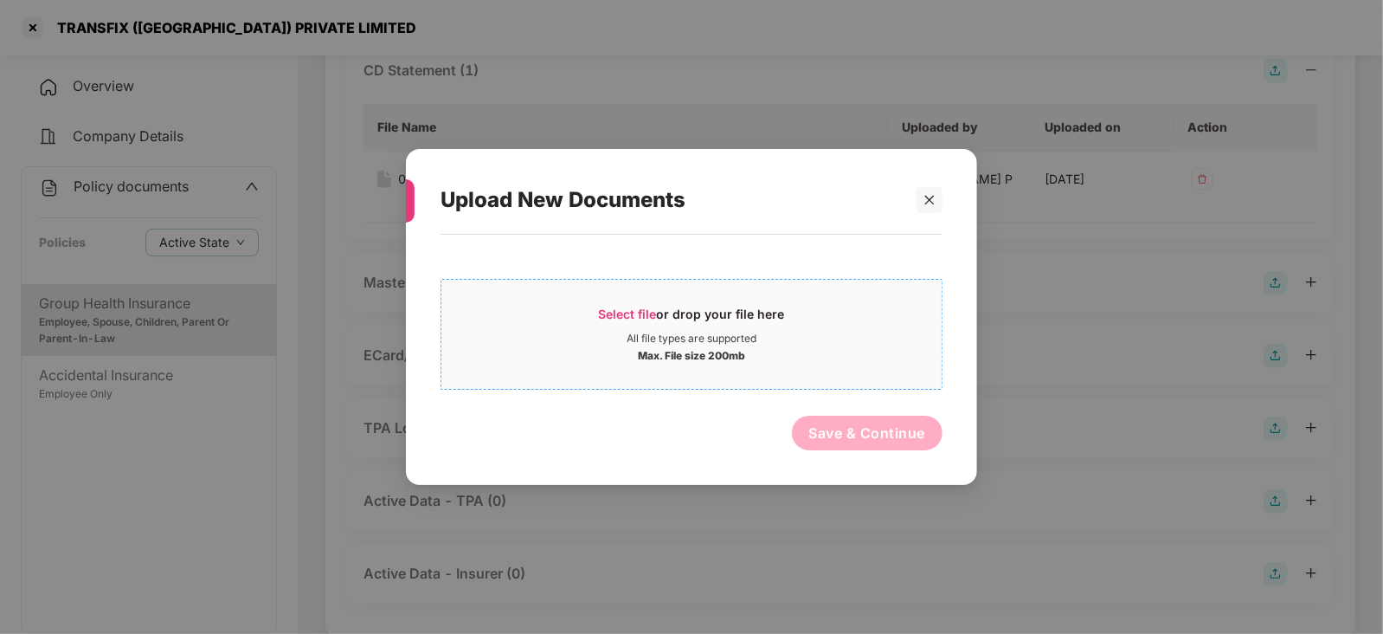
click at [647, 313] on span "Select file" at bounding box center [628, 313] width 58 height 15
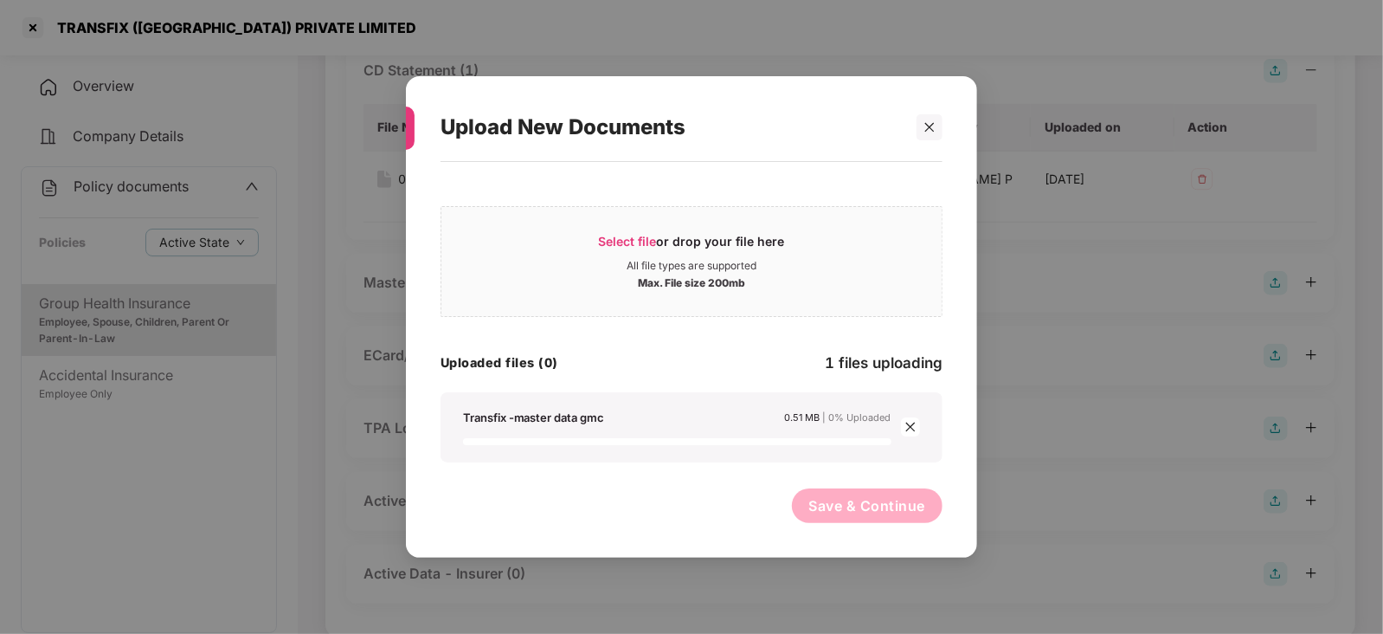
click at [913, 428] on icon "close" at bounding box center [910, 427] width 12 height 12
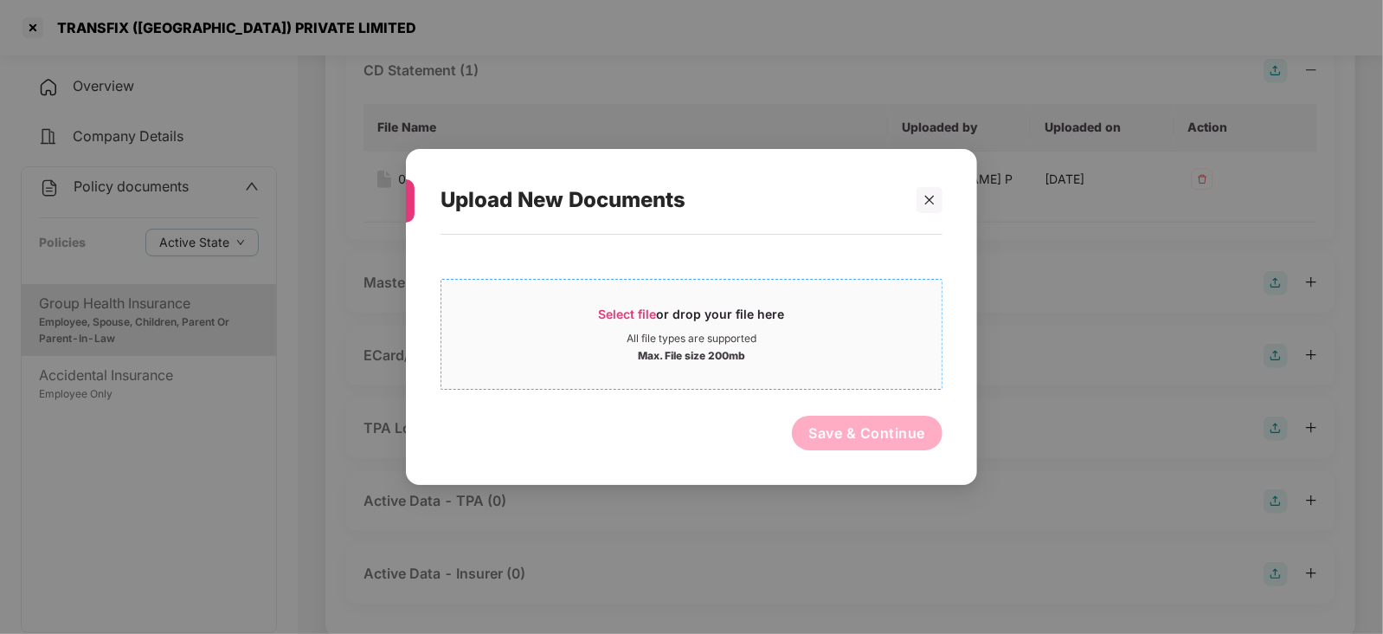
click at [653, 309] on span "Select file" at bounding box center [628, 313] width 58 height 15
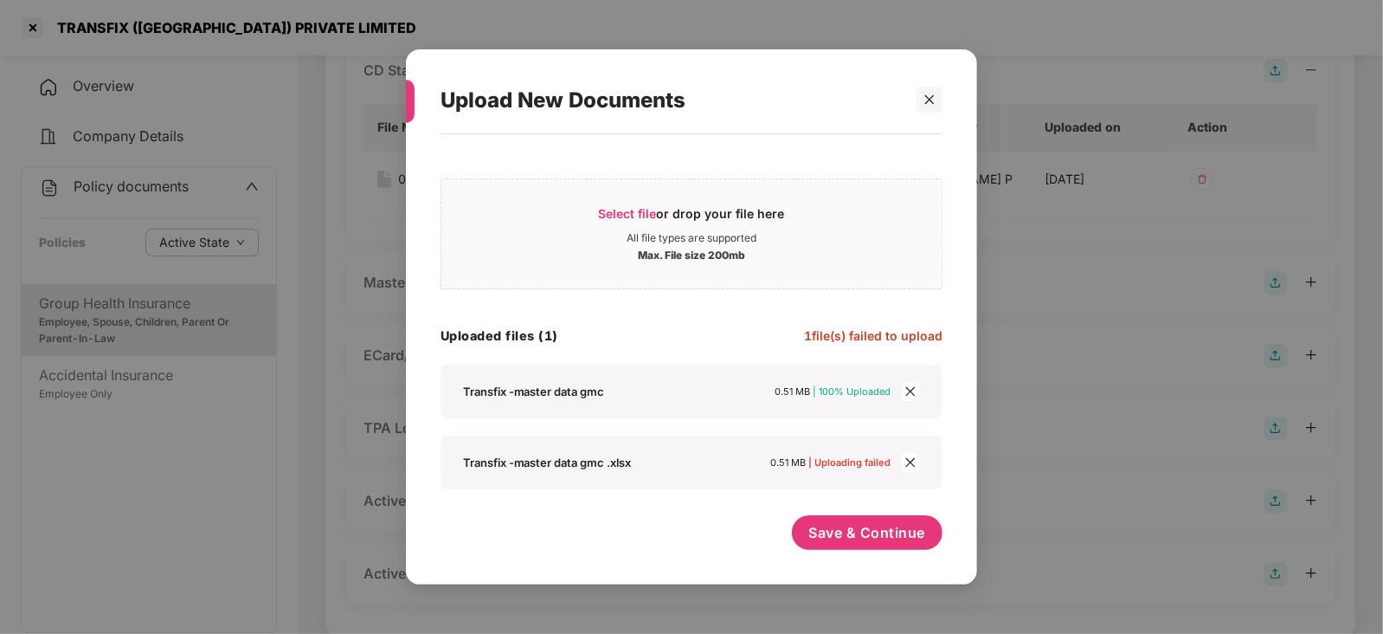
scroll to position [0, 0]
click at [911, 461] on icon "close" at bounding box center [910, 463] width 10 height 10
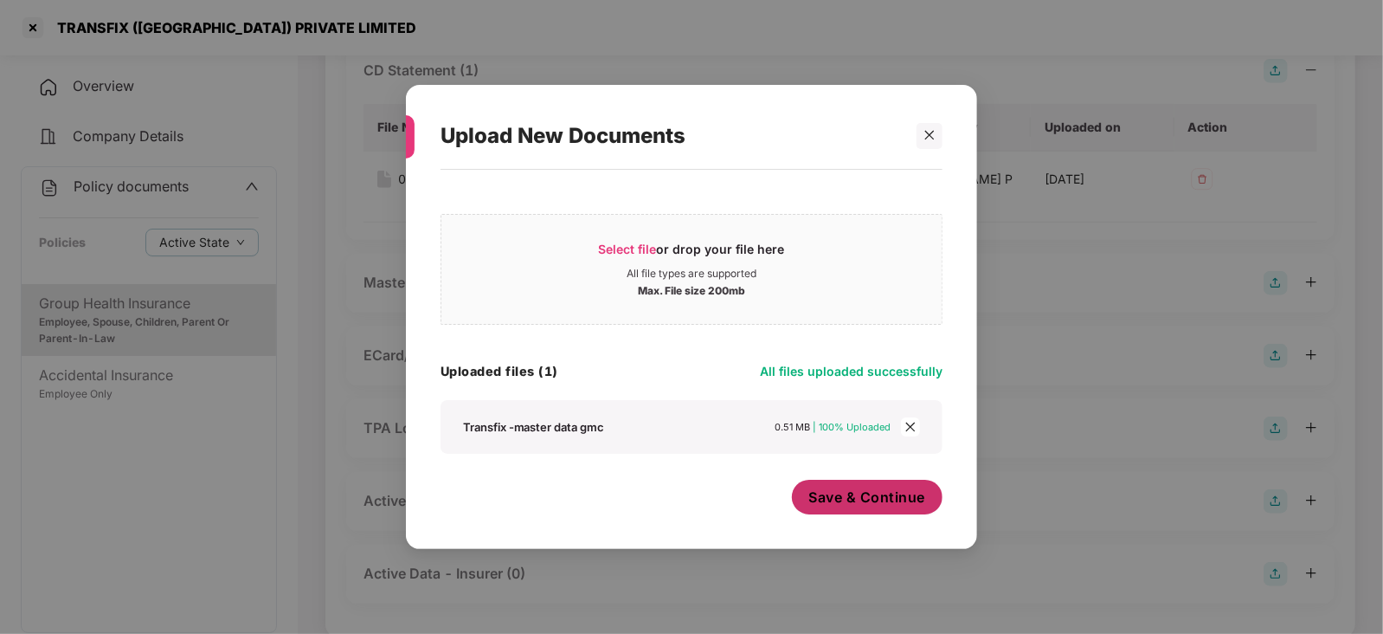
click at [893, 490] on span "Save & Continue" at bounding box center [867, 496] width 117 height 19
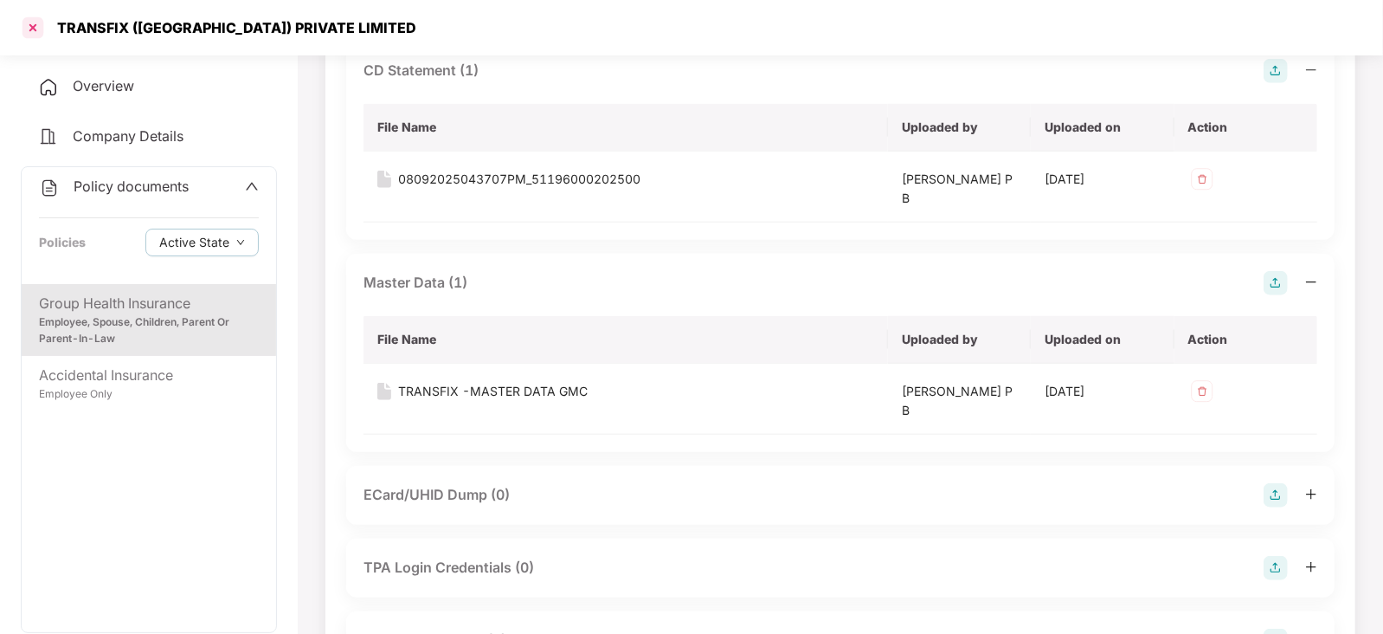
click at [26, 27] on div at bounding box center [33, 28] width 28 height 28
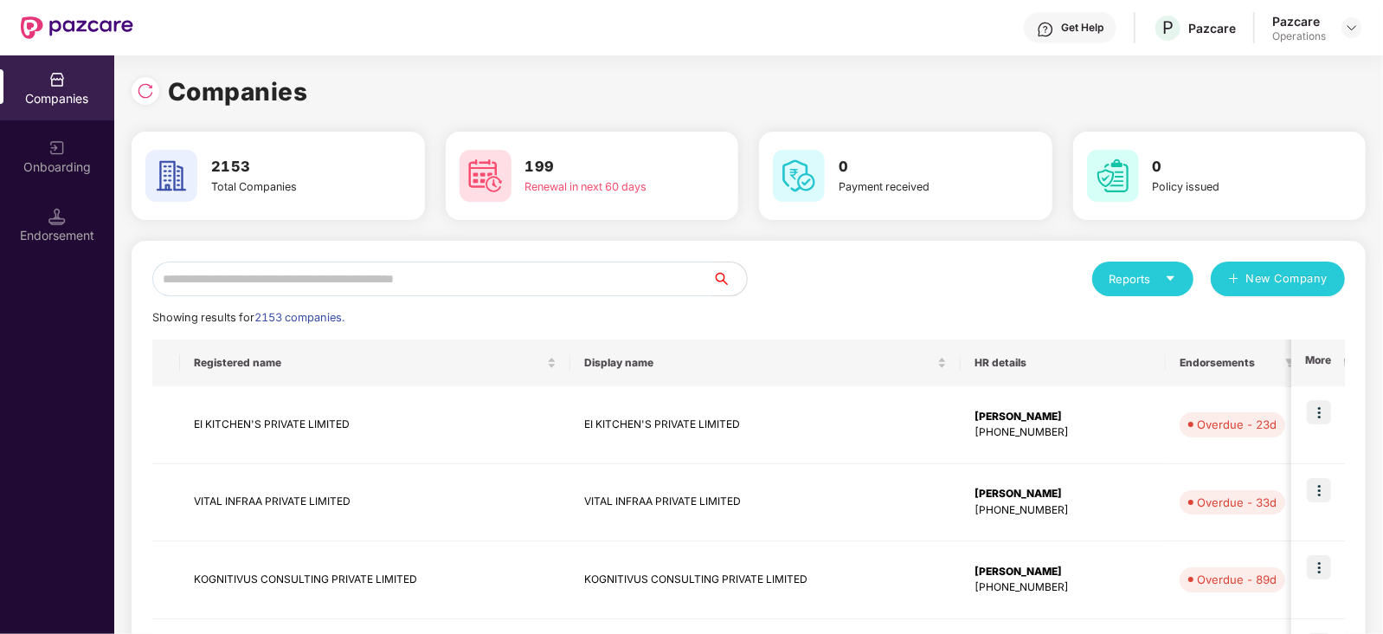
click at [464, 287] on input "text" at bounding box center [432, 278] width 560 height 35
paste input "**********"
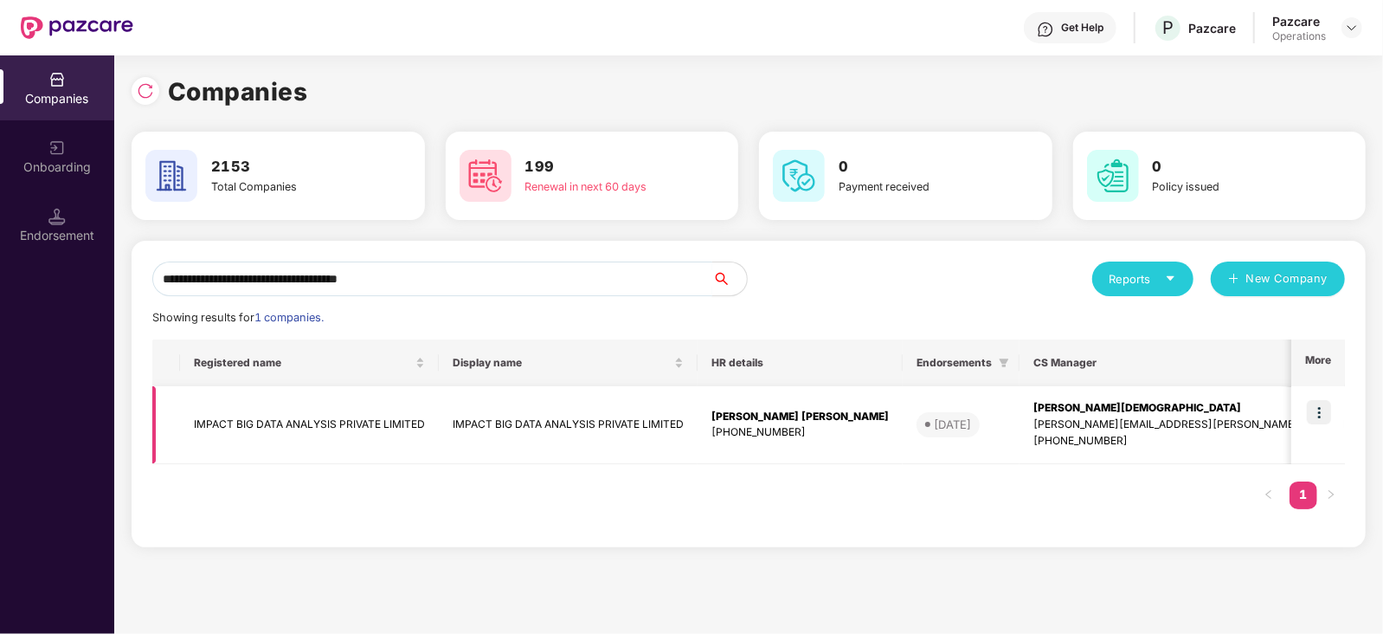
type input "**********"
click at [314, 422] on td "IMPACT BIG DATA ANALYSIS PRIVATE LIMITED" at bounding box center [309, 425] width 259 height 78
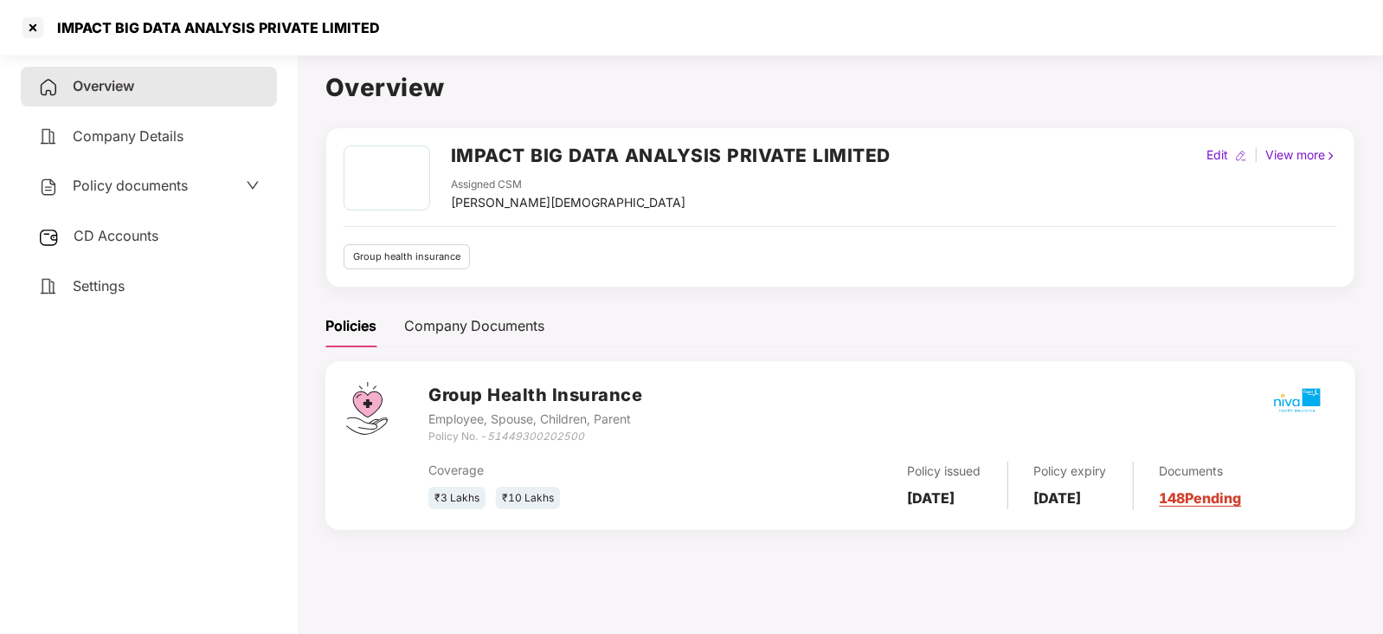
click at [181, 234] on div "CD Accounts" at bounding box center [149, 236] width 256 height 40
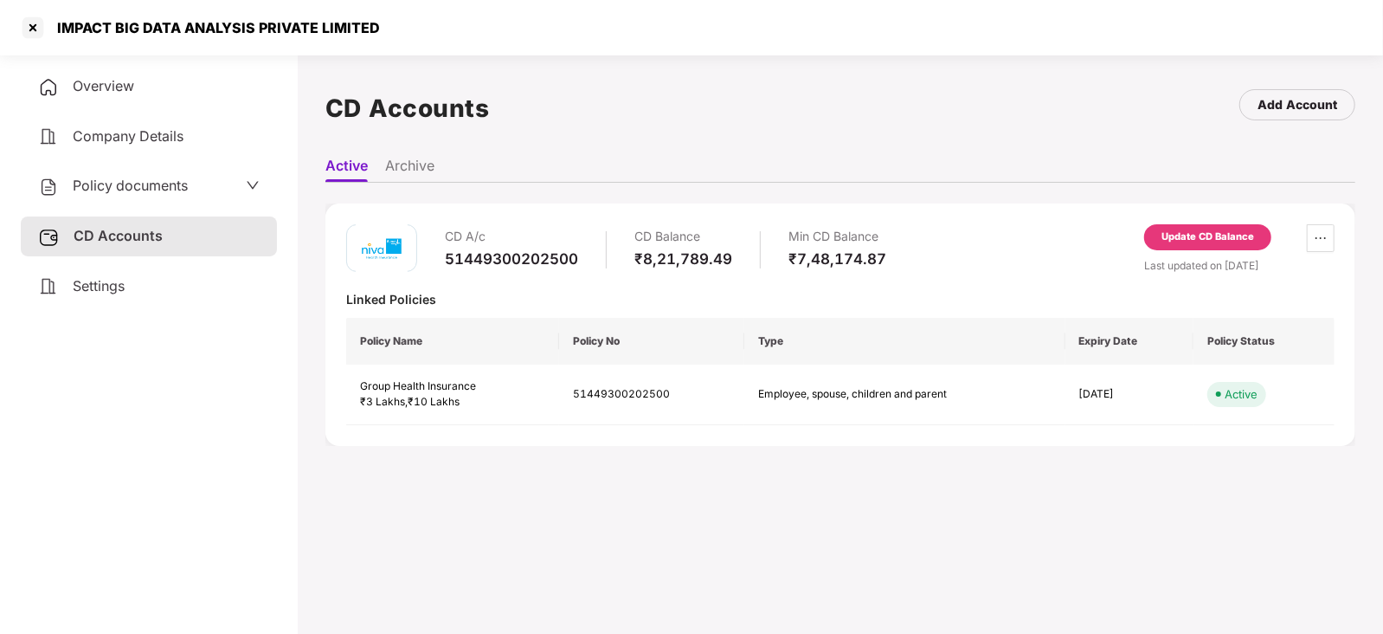
click at [1217, 246] on div "Update CD Balance" at bounding box center [1207, 237] width 127 height 26
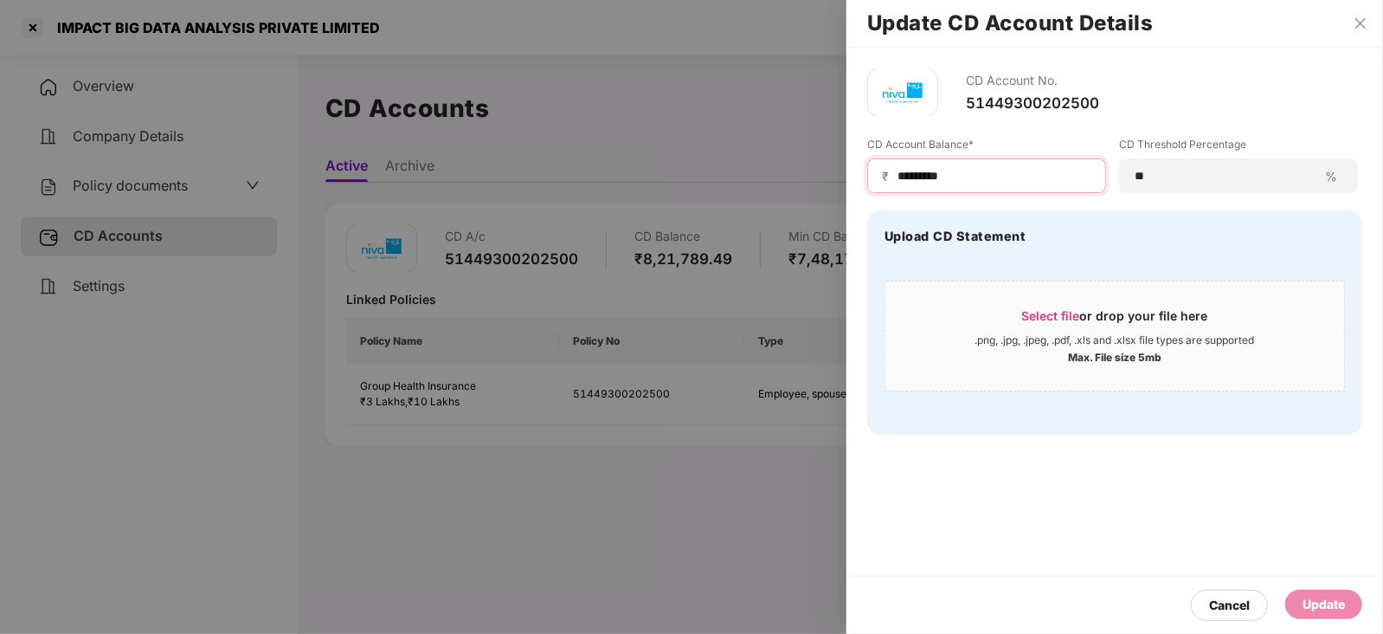
drag, startPoint x: 968, startPoint y: 172, endPoint x: 862, endPoint y: 172, distance: 105.6
click at [862, 172] on div "CD Account No. 51449300202500 CD Account Balance* ₹ ********* CD Threshold Perc…" at bounding box center [1114, 252] width 537 height 408
paste input
type input "*********"
click at [1317, 603] on div "Update" at bounding box center [1324, 604] width 42 height 19
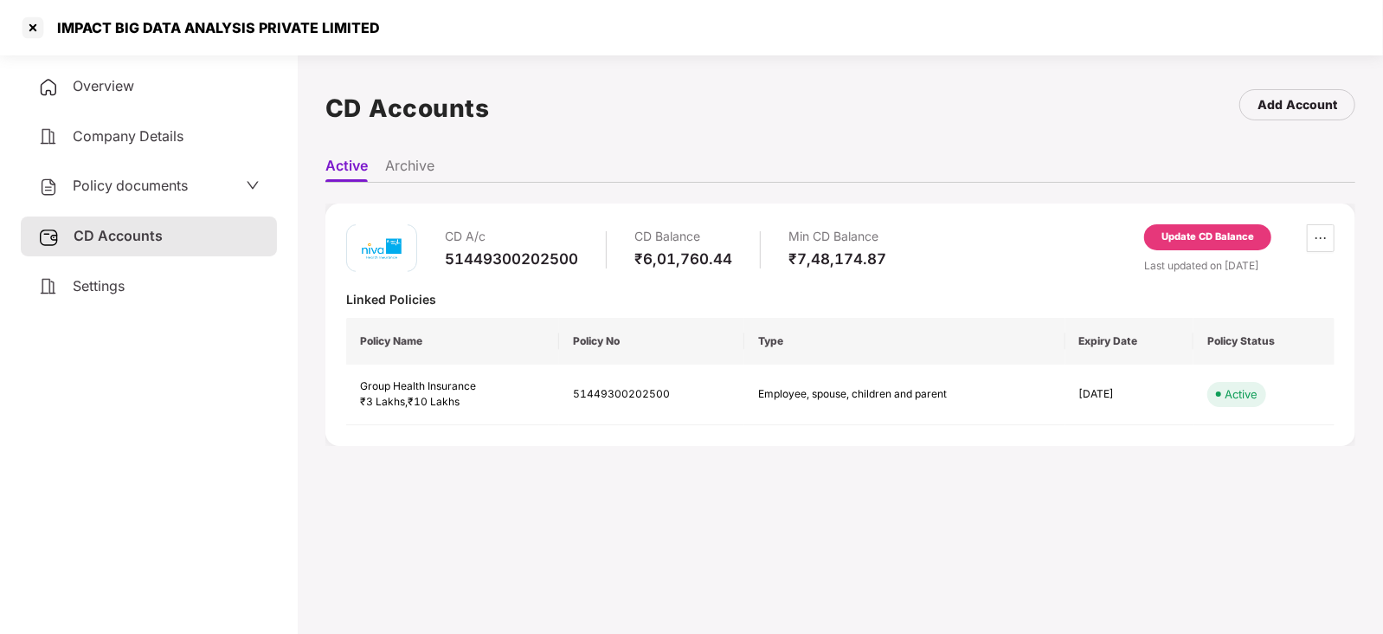
click at [134, 197] on div "Policy documents" at bounding box center [113, 186] width 150 height 23
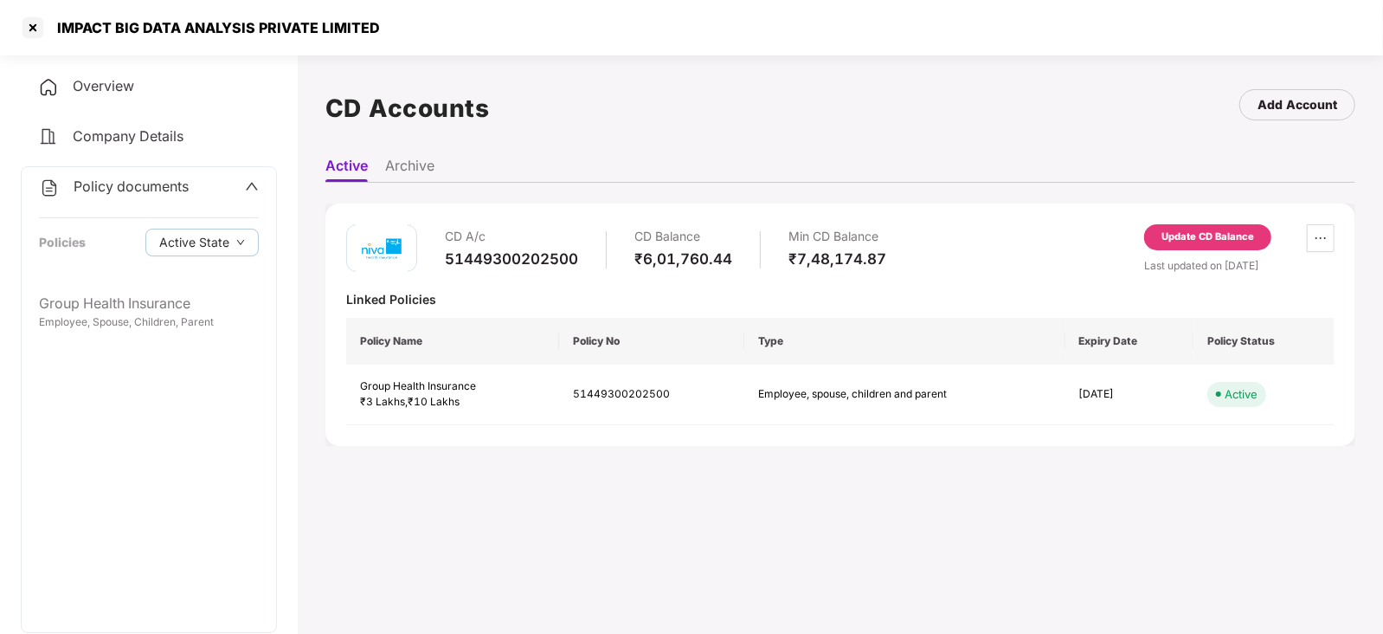
click at [149, 277] on div "Policy documents Policies Active State" at bounding box center [149, 225] width 254 height 117
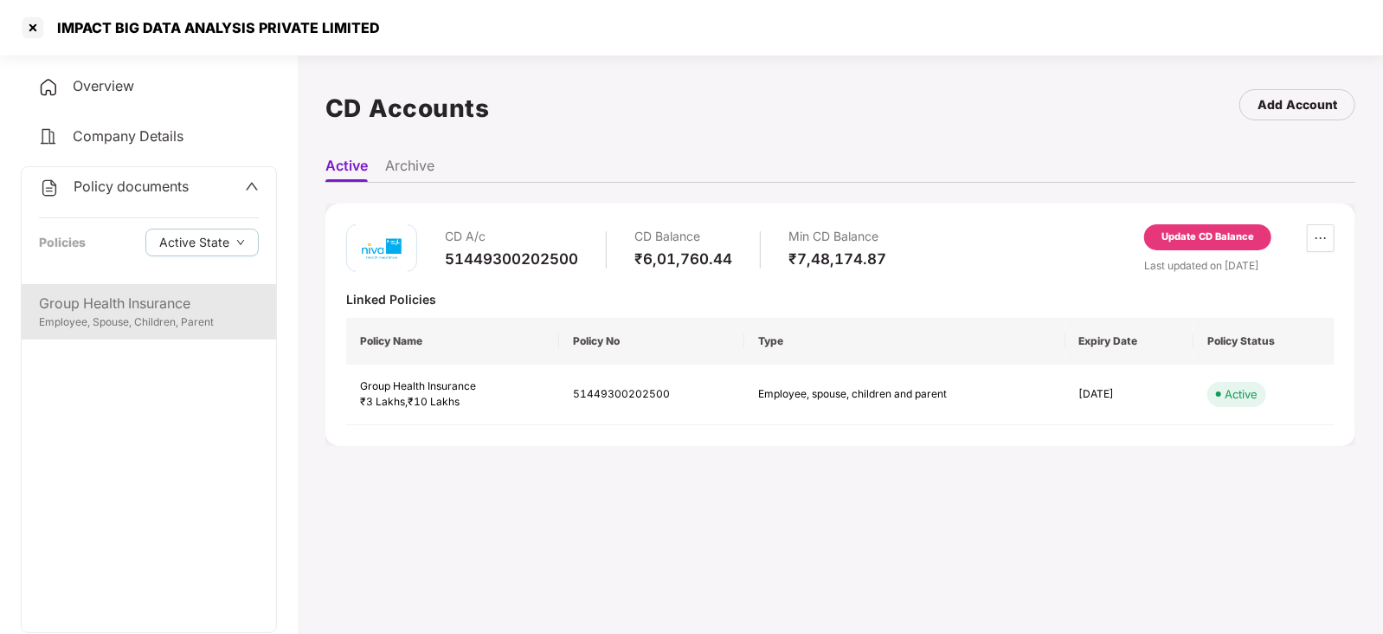
click at [151, 305] on div "Group Health Insurance" at bounding box center [149, 304] width 220 height 22
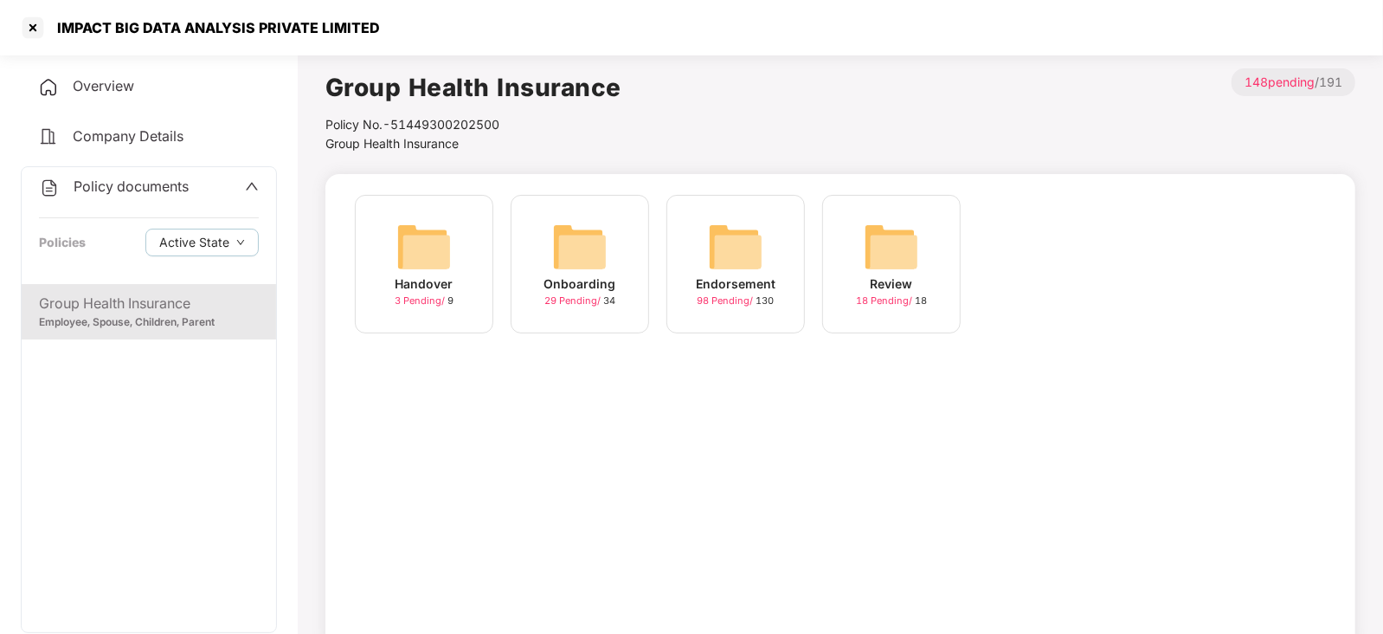
click at [745, 255] on img at bounding box center [735, 246] width 55 height 55
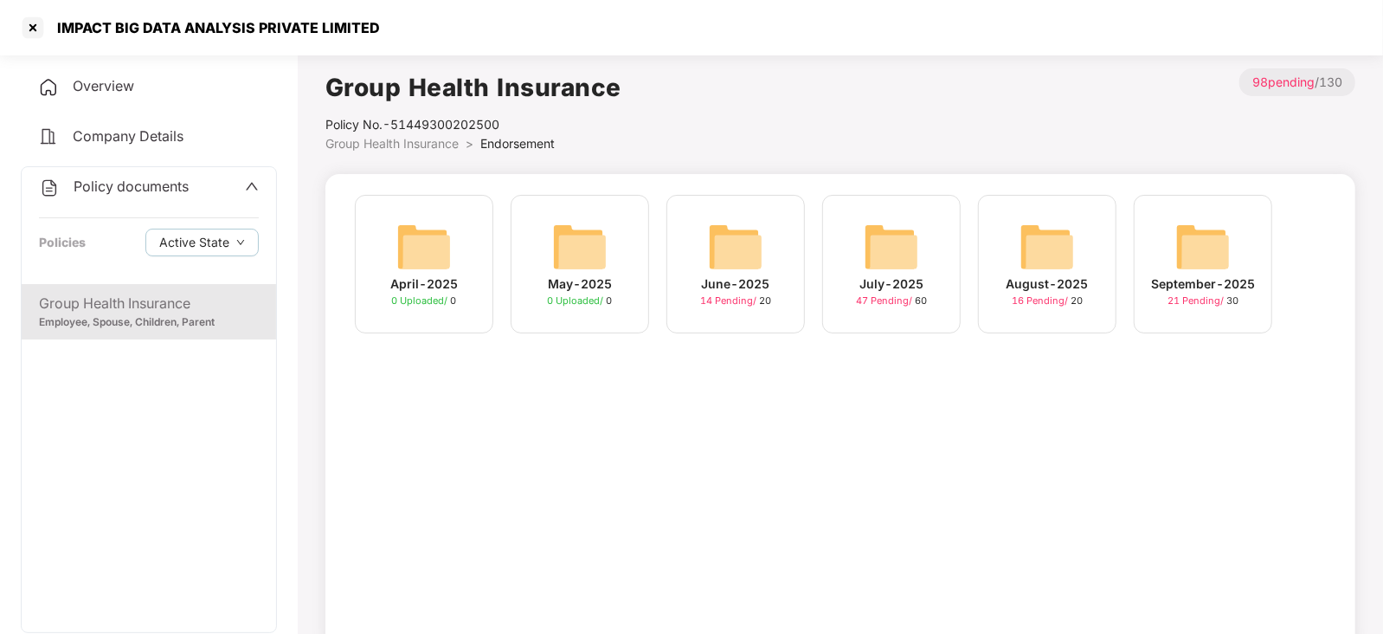
click at [1027, 257] on img at bounding box center [1047, 246] width 55 height 55
click at [1221, 248] on img at bounding box center [1202, 246] width 55 height 55
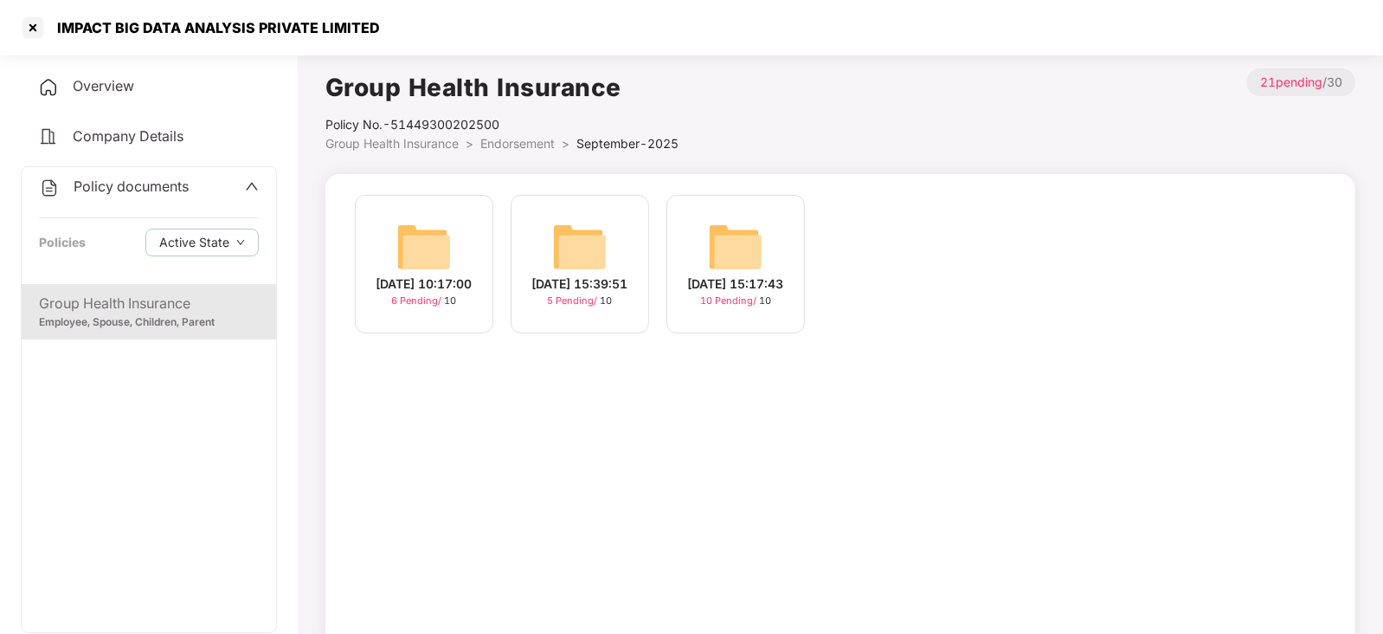
click at [740, 246] on img at bounding box center [735, 246] width 55 height 55
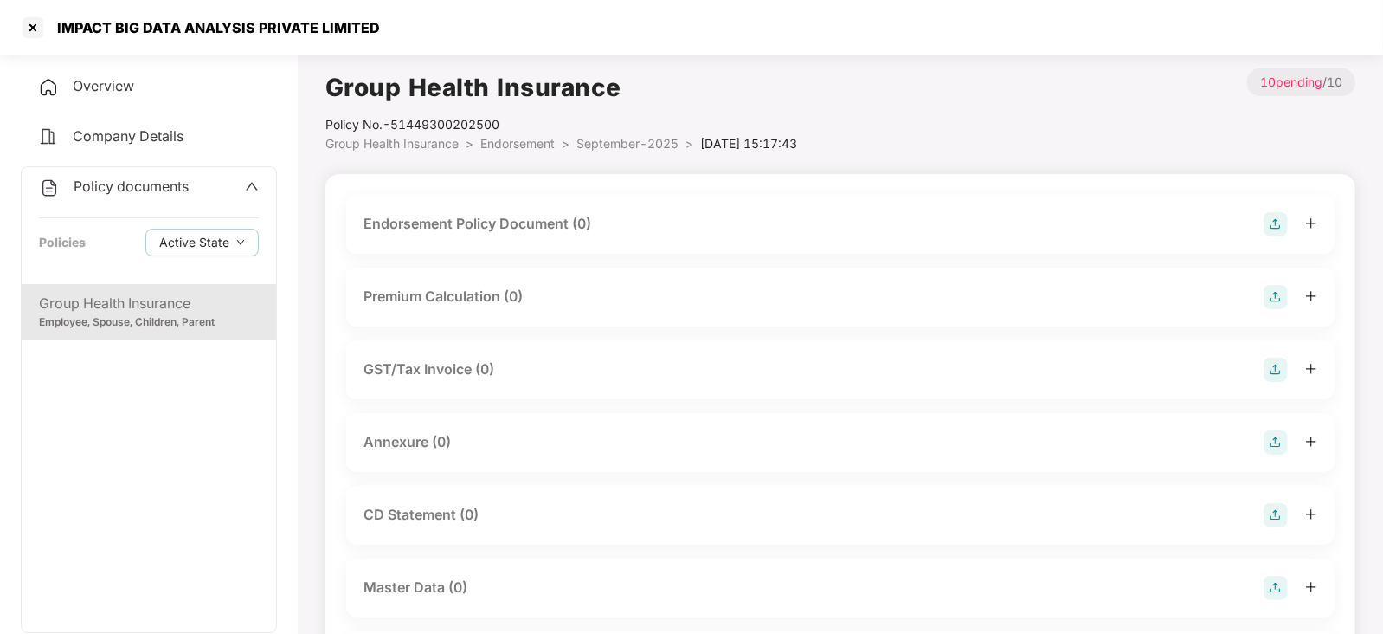
click at [1285, 223] on img at bounding box center [1276, 224] width 24 height 24
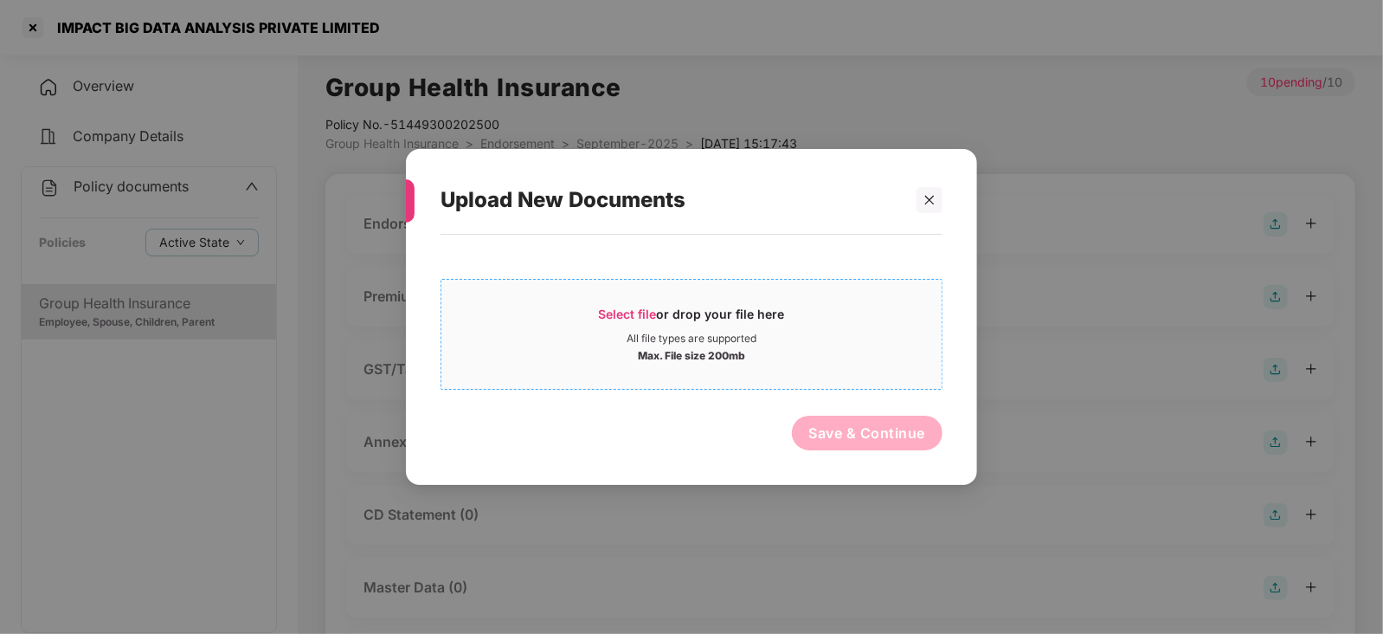
click at [649, 310] on span "Select file" at bounding box center [628, 313] width 58 height 15
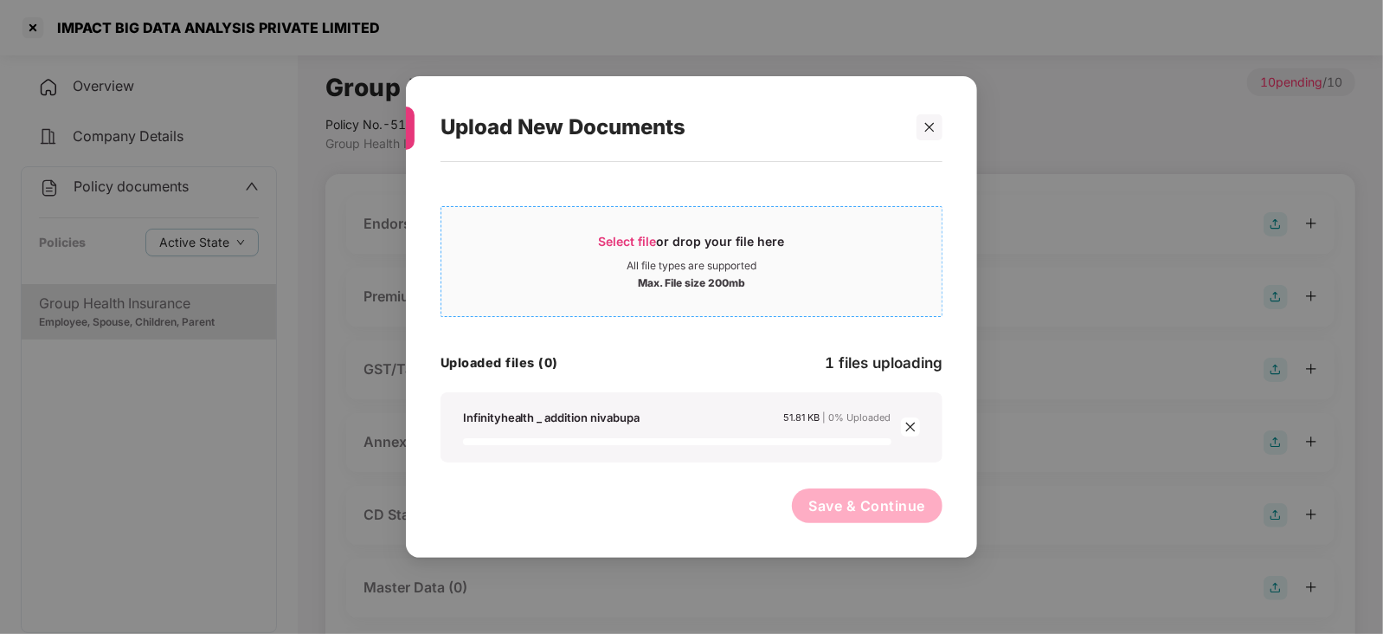
click at [627, 238] on span "Select file" at bounding box center [628, 241] width 58 height 15
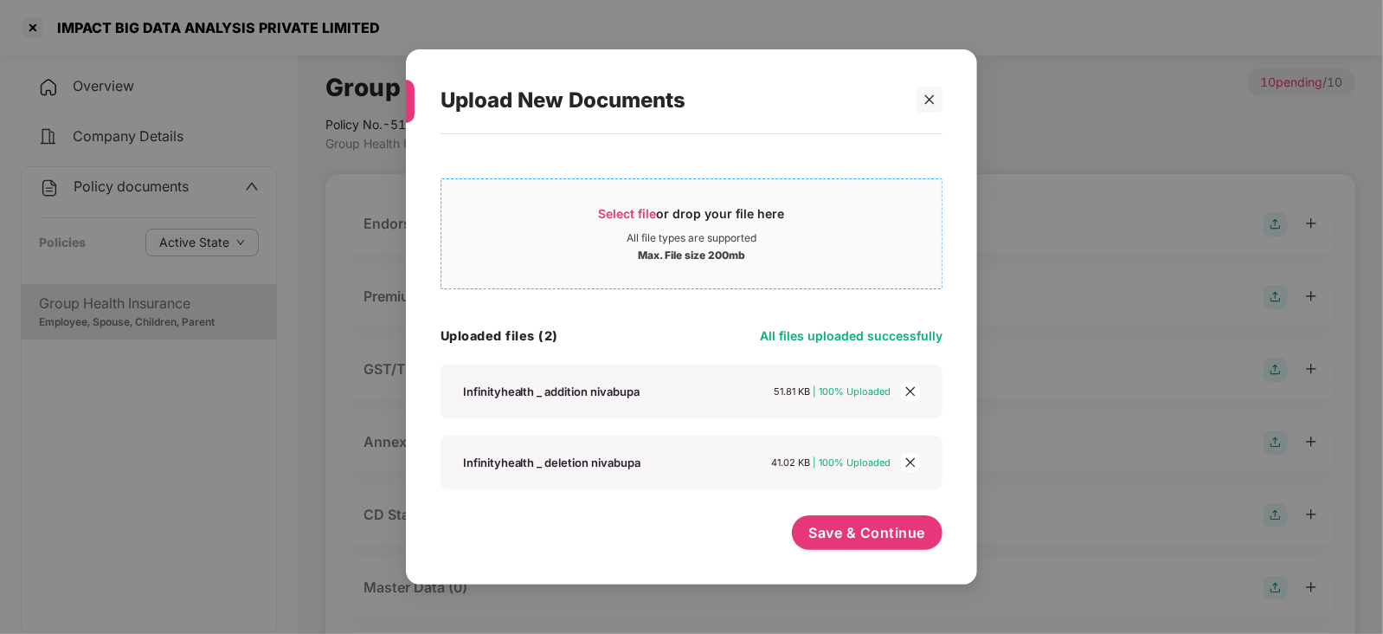
click at [623, 214] on span "Select file" at bounding box center [628, 213] width 58 height 15
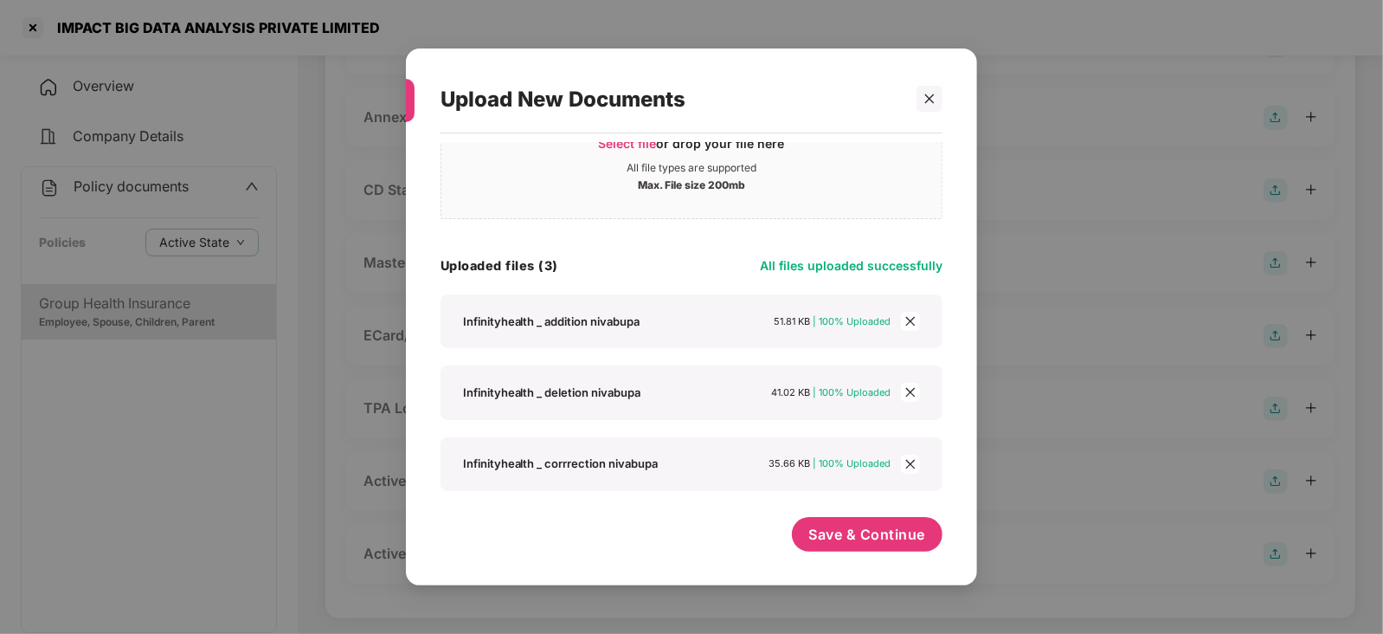
scroll to position [69, 0]
click at [884, 541] on span "Save & Continue" at bounding box center [867, 534] width 117 height 19
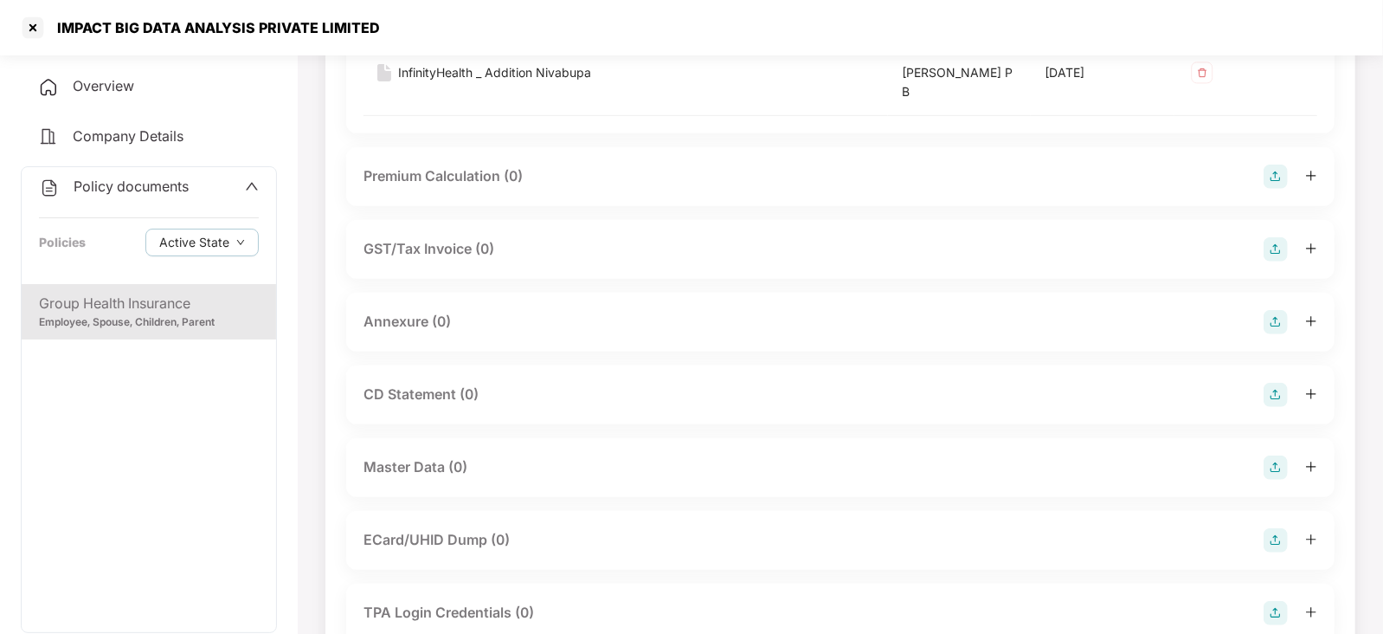
scroll to position [279, 0]
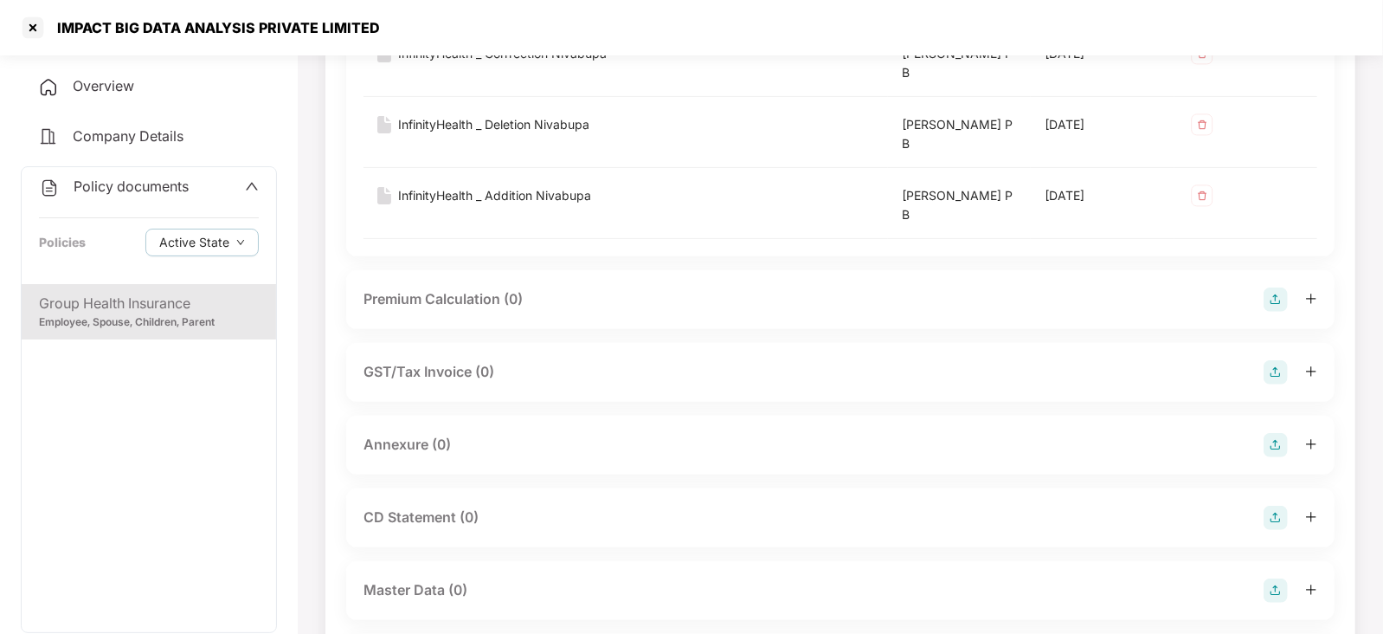
click at [1277, 299] on img at bounding box center [1276, 299] width 24 height 24
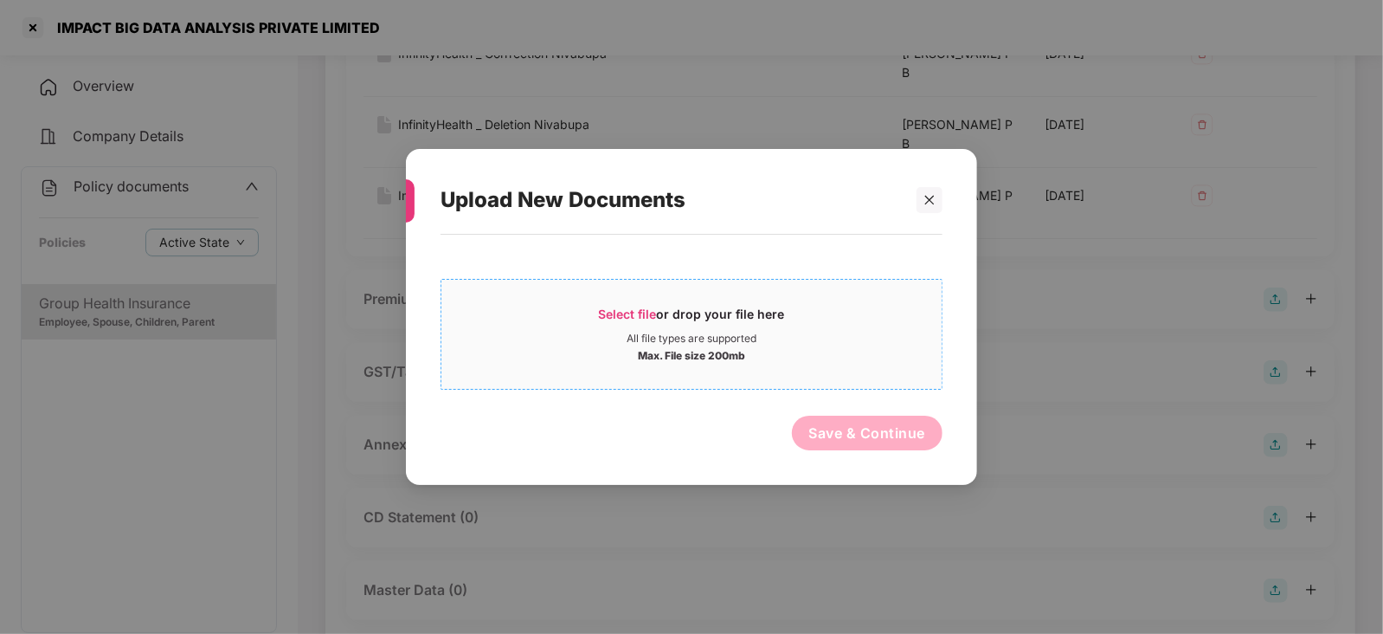
click at [628, 318] on span "Select file" at bounding box center [628, 313] width 58 height 15
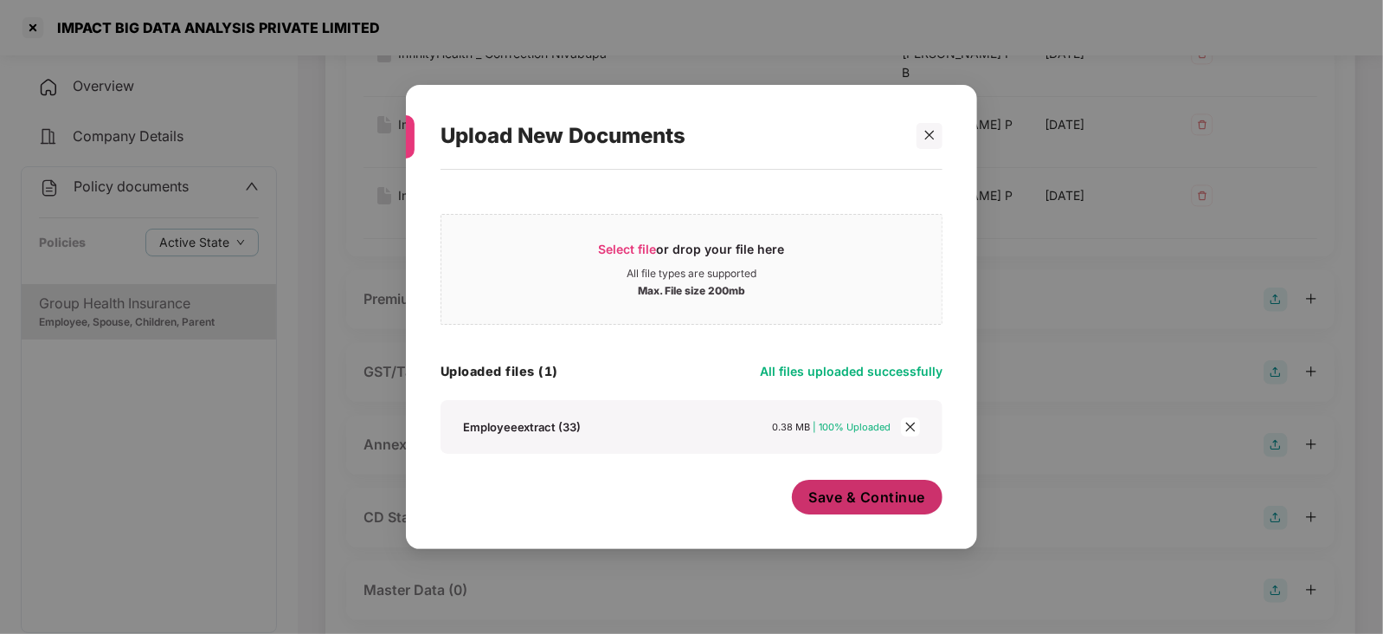
click at [884, 507] on button "Save & Continue" at bounding box center [867, 496] width 151 height 35
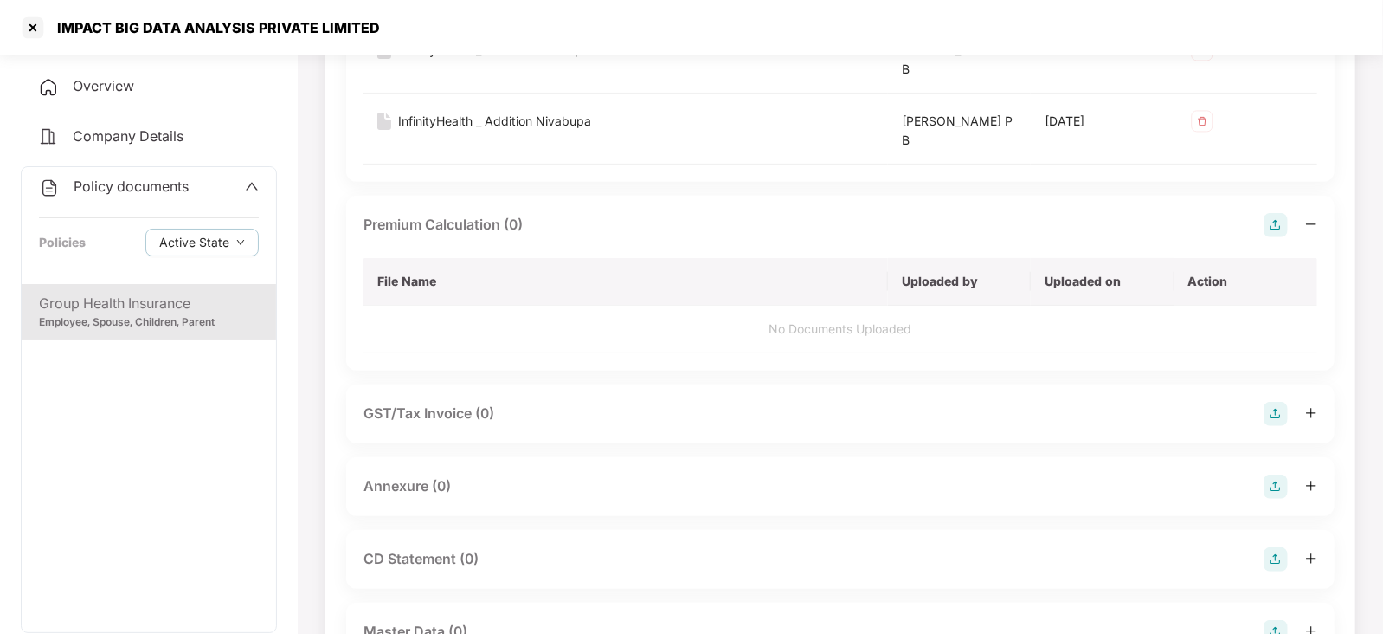
scroll to position [495, 0]
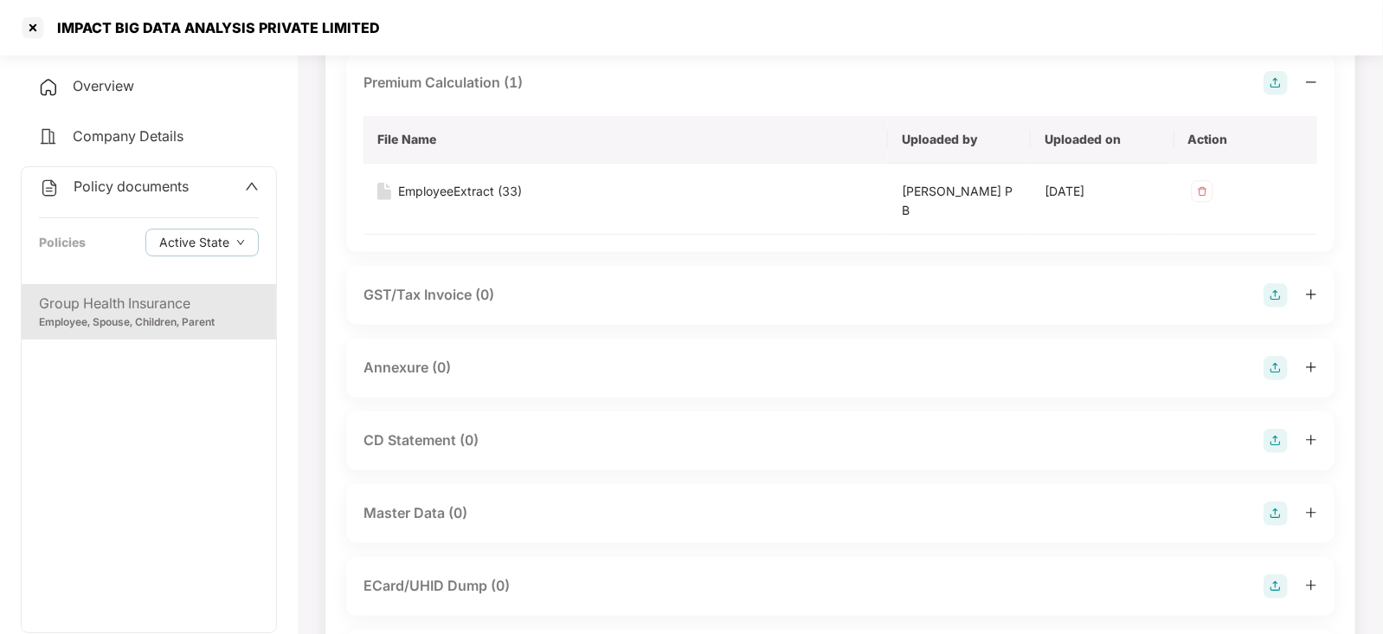
click at [1280, 370] on img at bounding box center [1276, 368] width 24 height 24
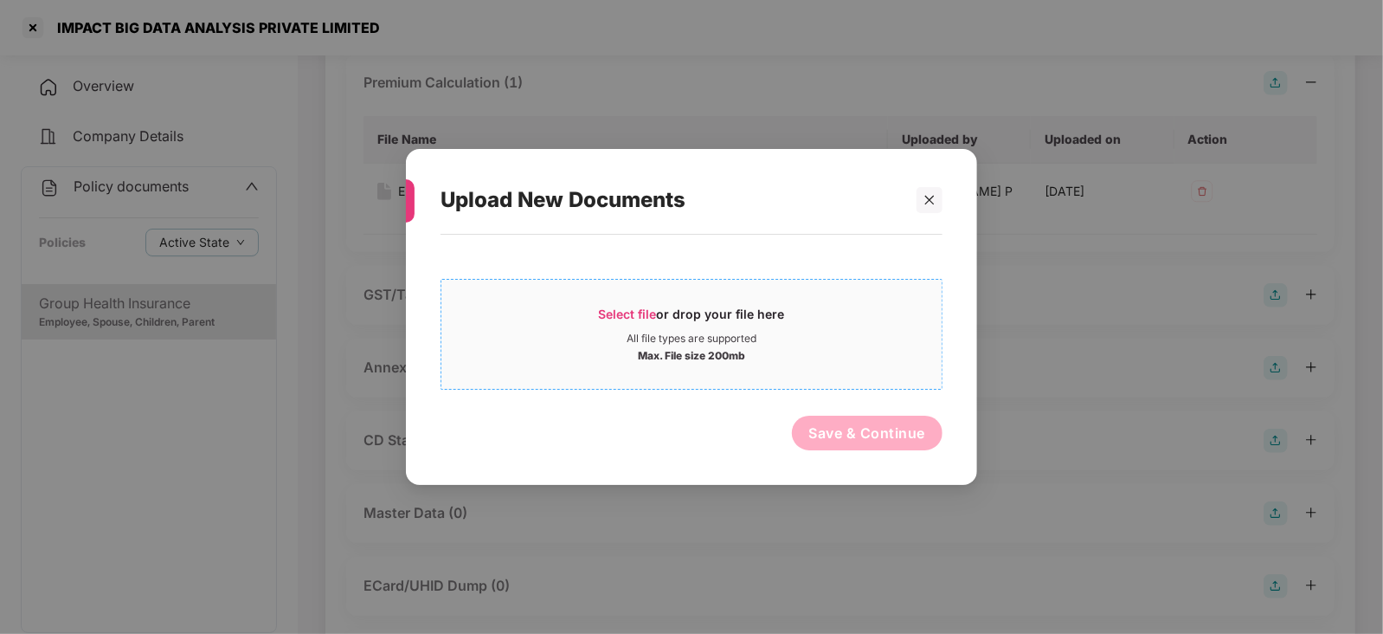
click at [645, 318] on span "Select file" at bounding box center [628, 313] width 58 height 15
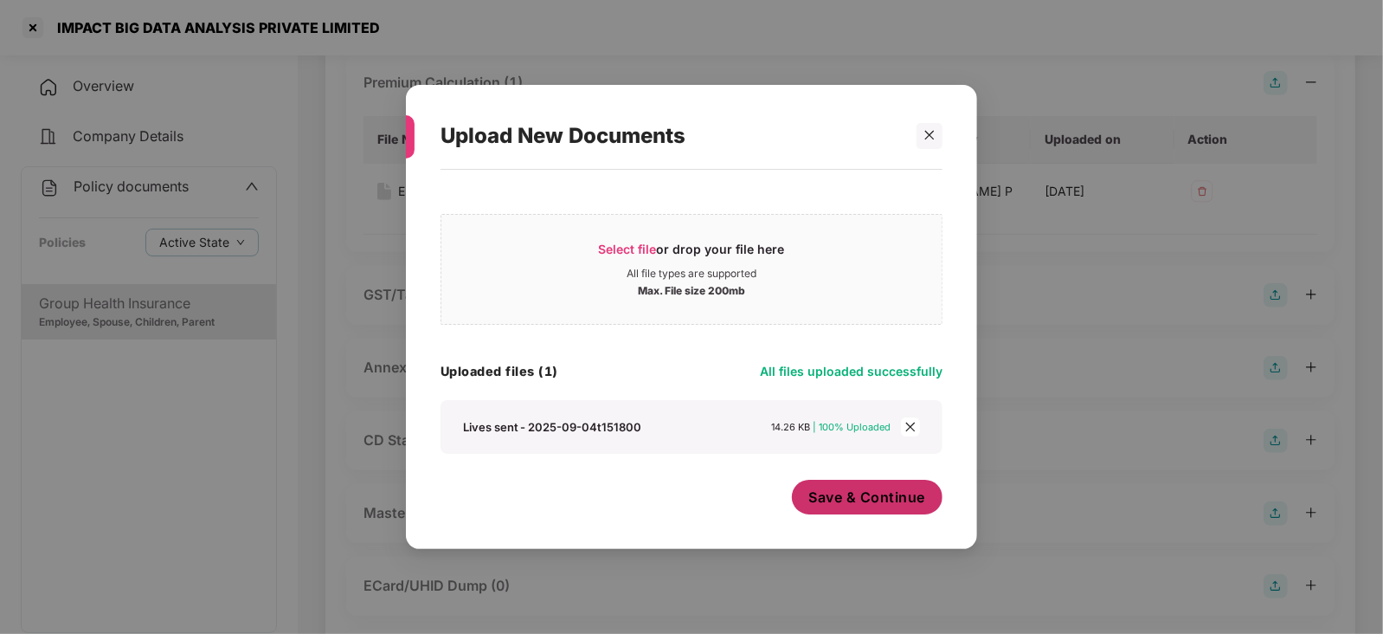
click at [848, 508] on button "Save & Continue" at bounding box center [867, 496] width 151 height 35
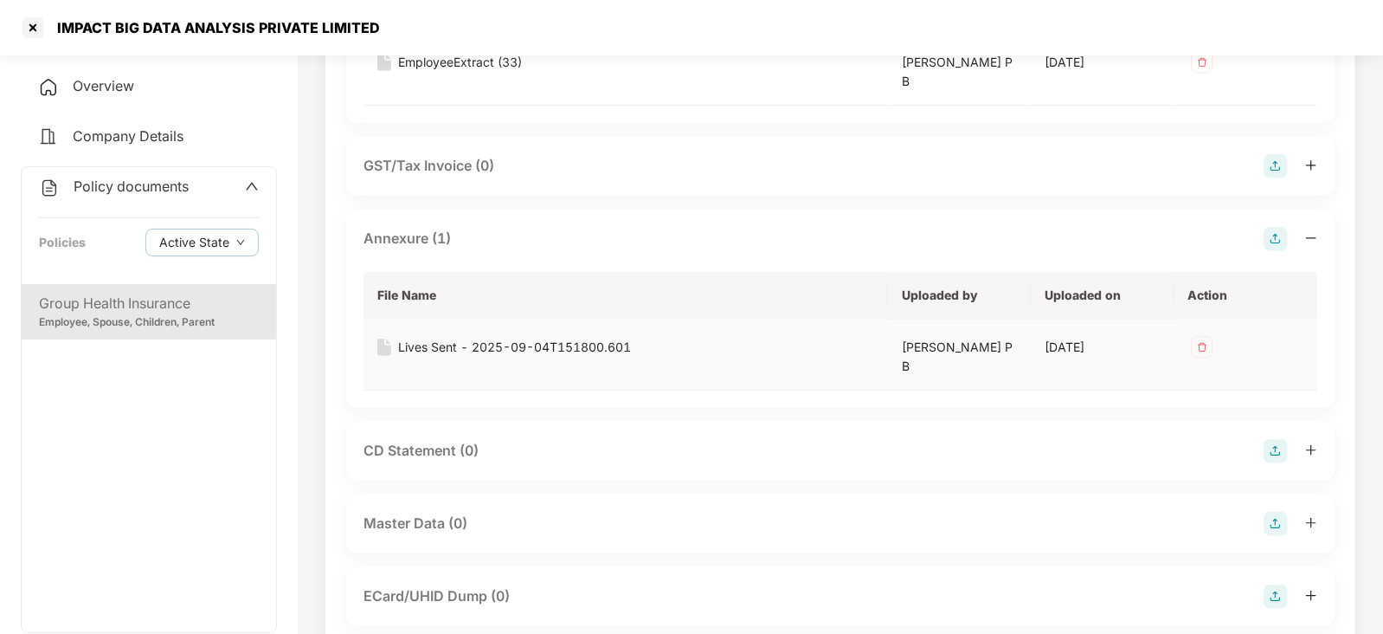
scroll to position [603, 0]
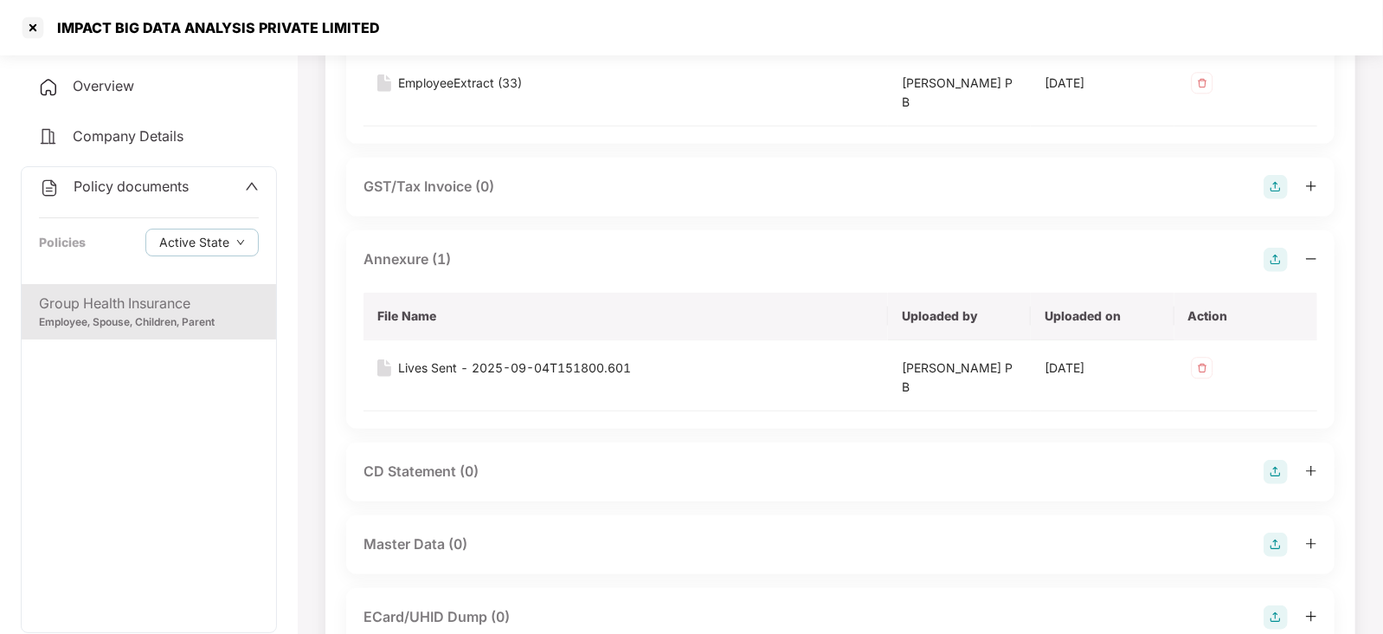
click at [1281, 469] on img at bounding box center [1276, 472] width 24 height 24
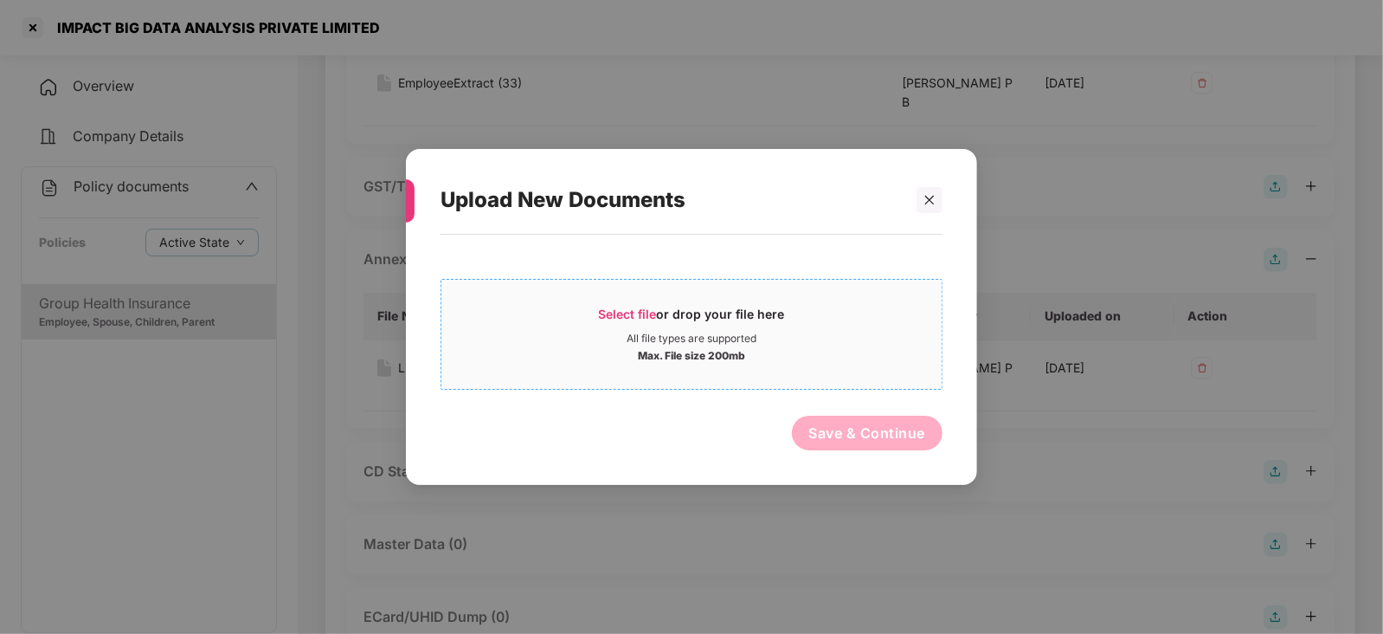
click at [638, 322] on div "Select file or drop your file here" at bounding box center [692, 319] width 186 height 26
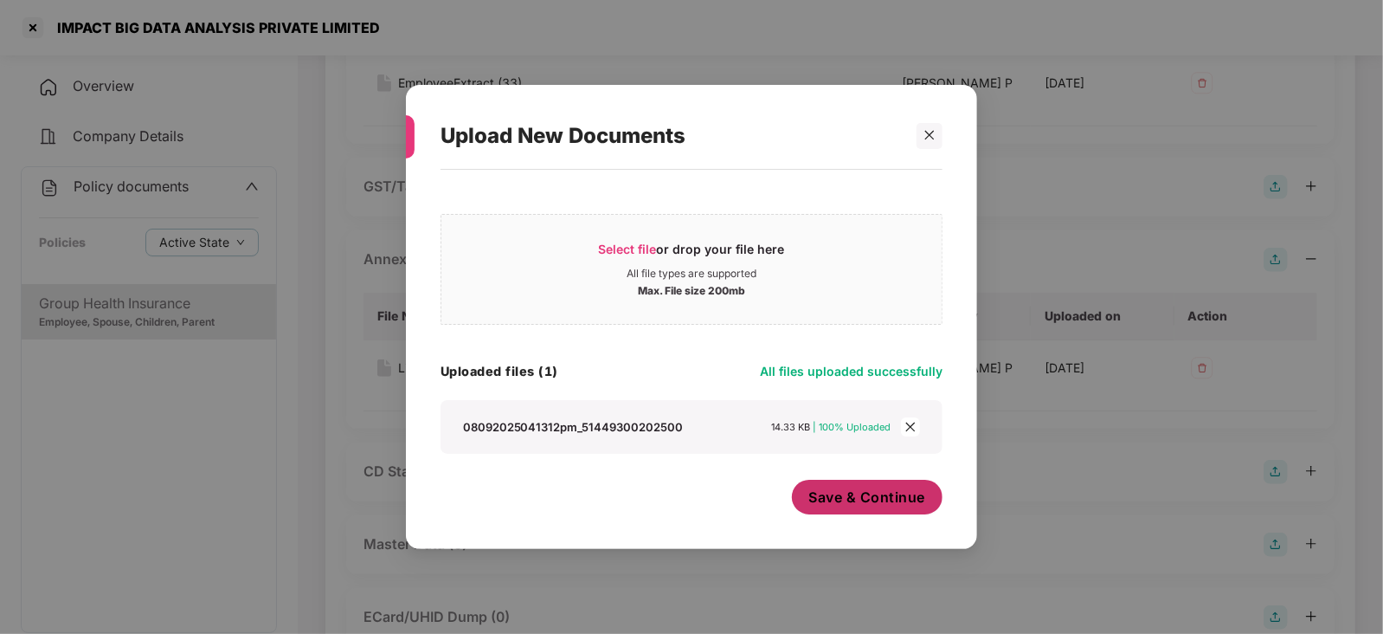
click at [872, 500] on span "Save & Continue" at bounding box center [867, 496] width 117 height 19
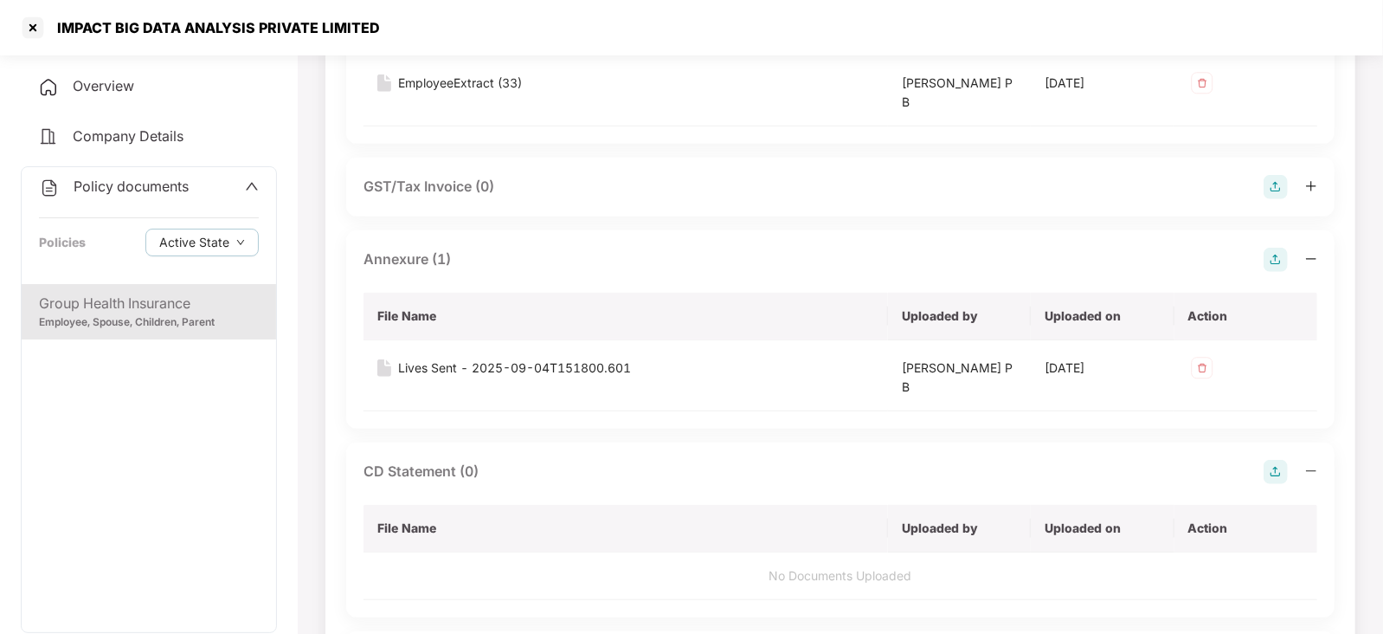
scroll to position [928, 0]
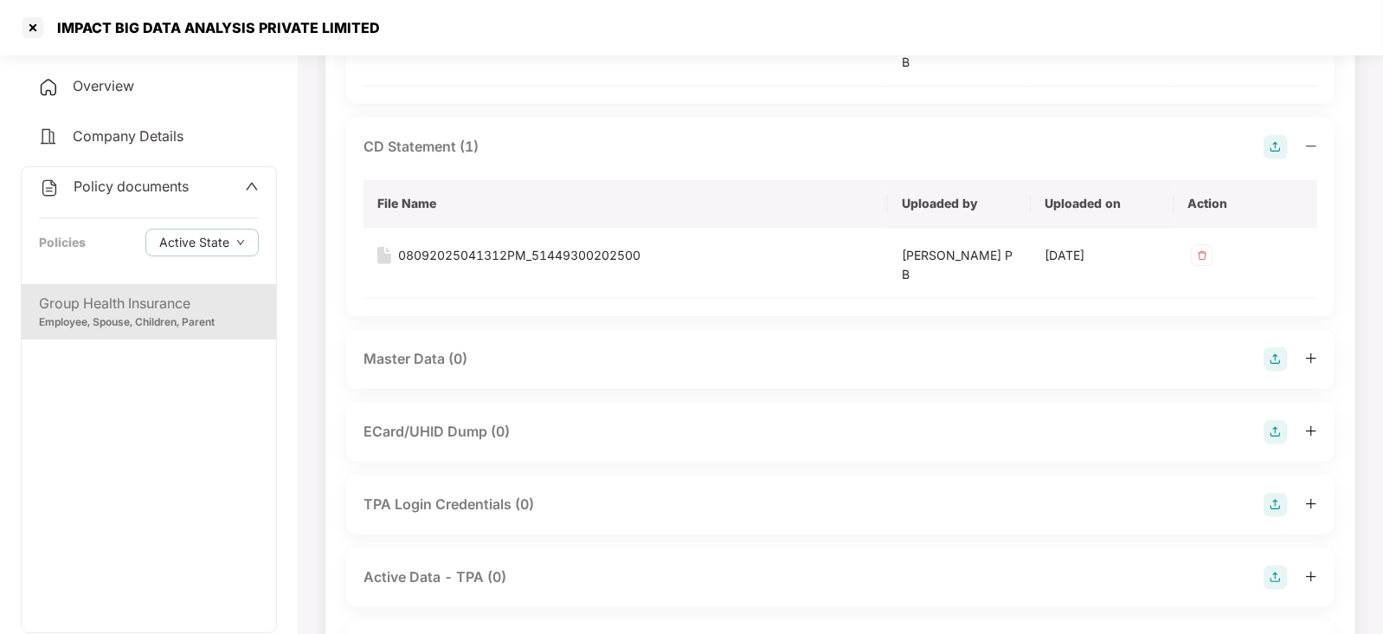
click at [1280, 357] on img at bounding box center [1276, 359] width 24 height 24
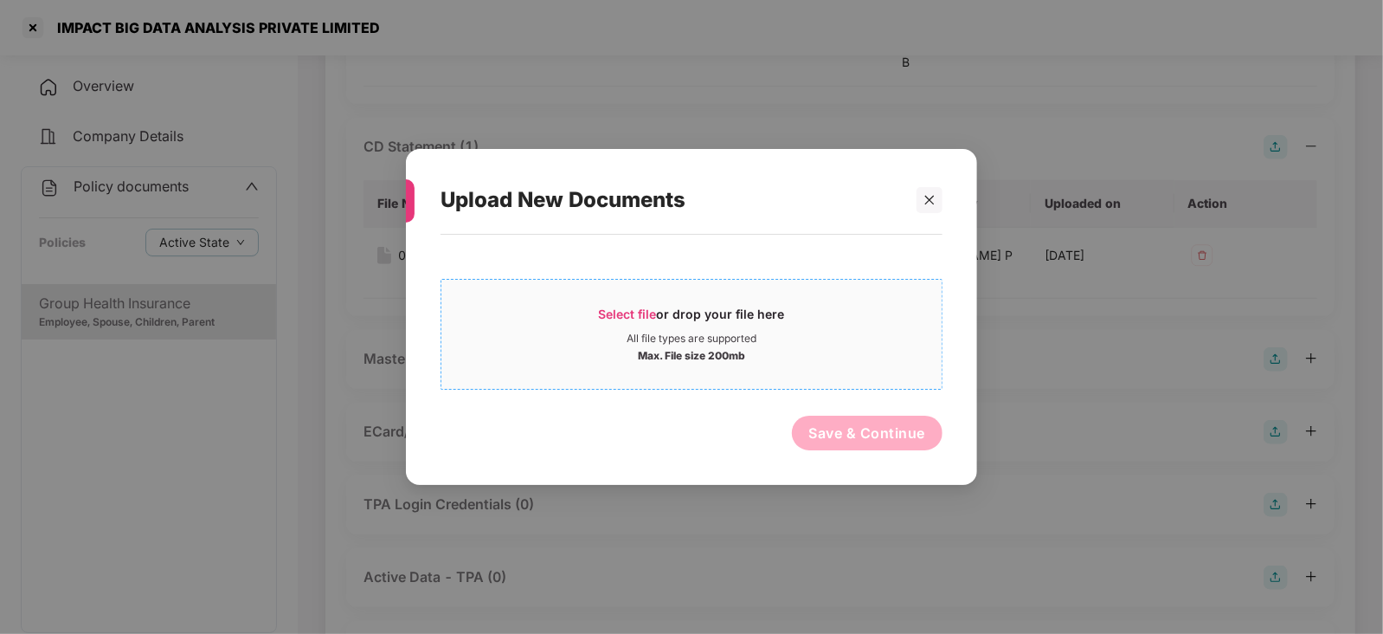
click at [636, 313] on span "Select file" at bounding box center [628, 313] width 58 height 15
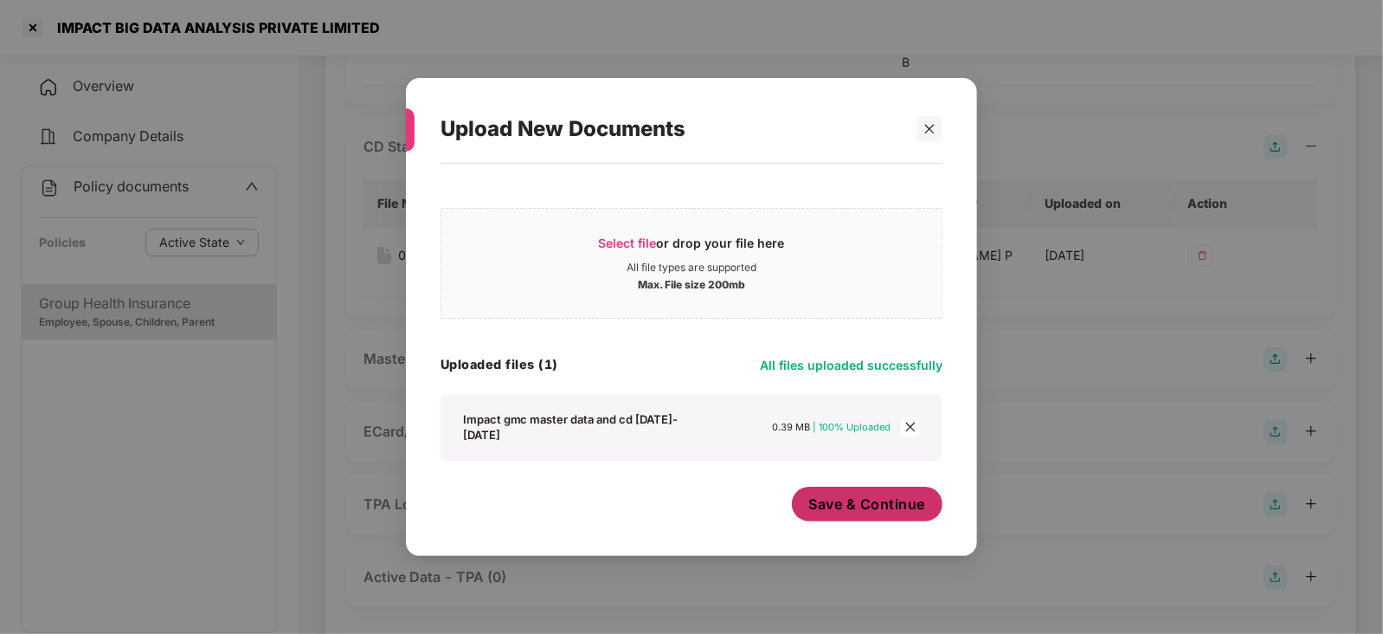
click at [857, 513] on button "Save & Continue" at bounding box center [867, 503] width 151 height 35
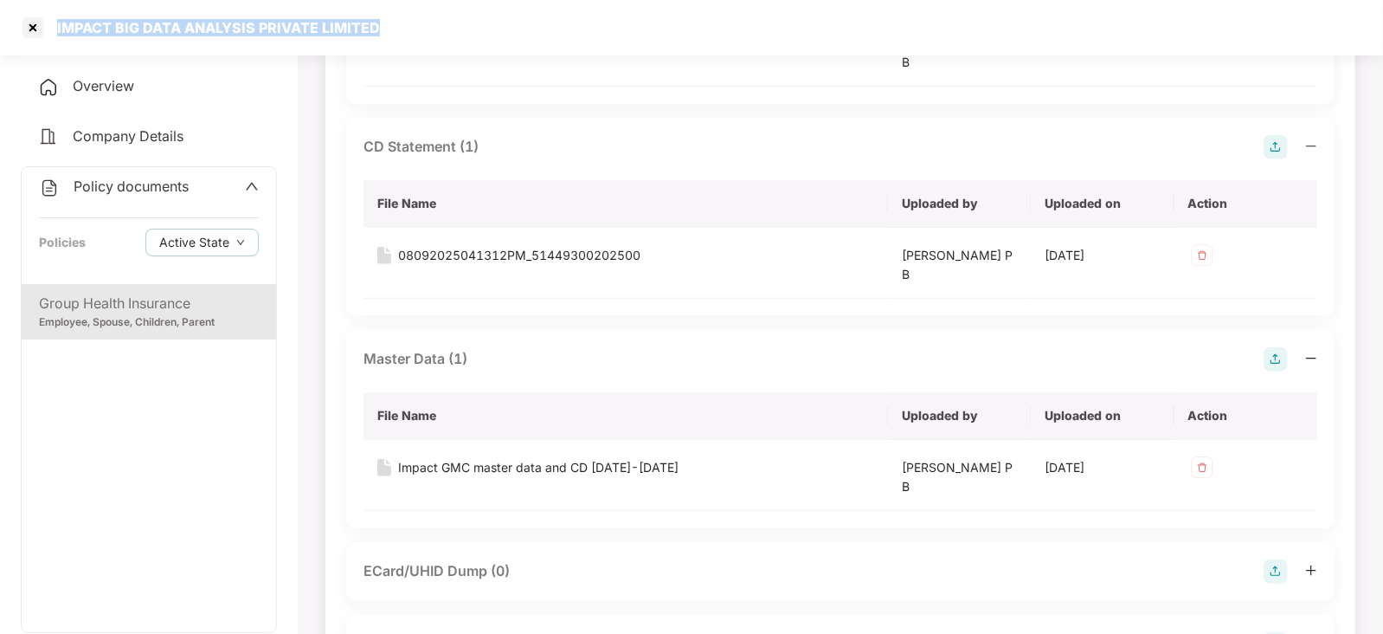
drag, startPoint x: 55, startPoint y: 25, endPoint x: 425, endPoint y: 19, distance: 370.5
click at [425, 19] on div "IMPACT BIG DATA ANALYSIS PRIVATE LIMITED" at bounding box center [691, 27] width 1383 height 55
copy div "IMPACT BIG DATA ANALYSIS PRIVATE LIMITED"
click at [37, 31] on div at bounding box center [33, 28] width 28 height 28
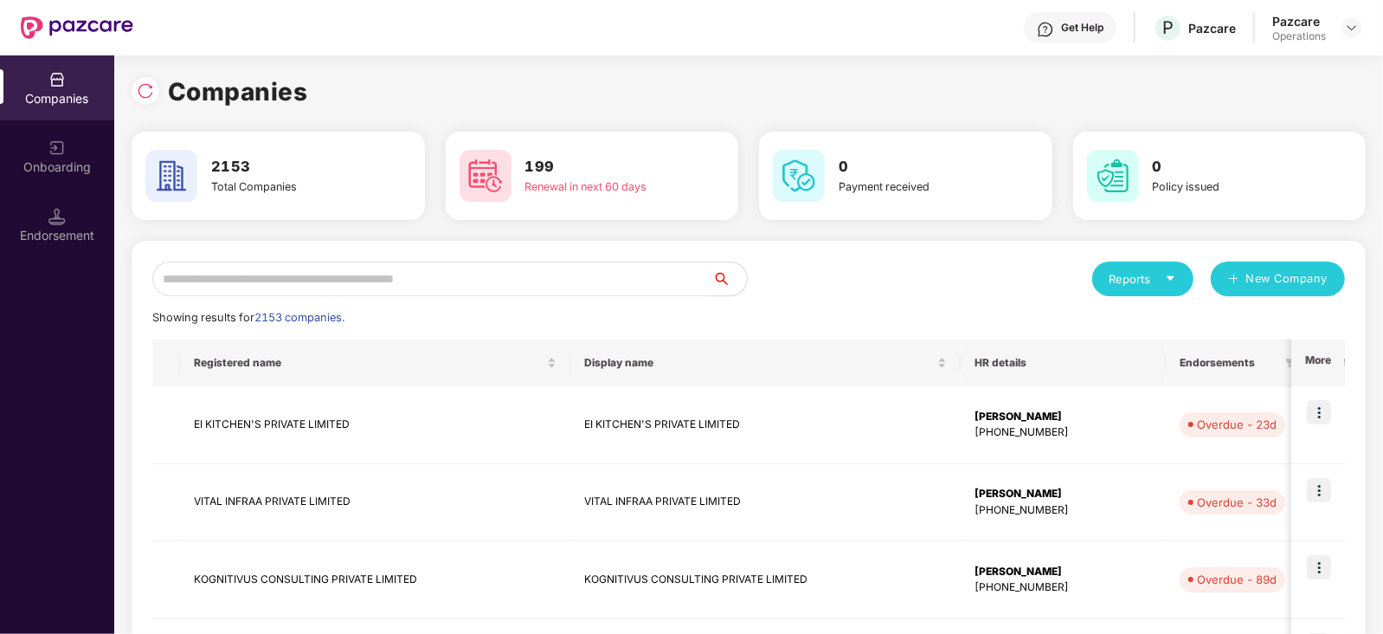
click at [402, 290] on input "text" at bounding box center [432, 278] width 560 height 35
paste input "**********"
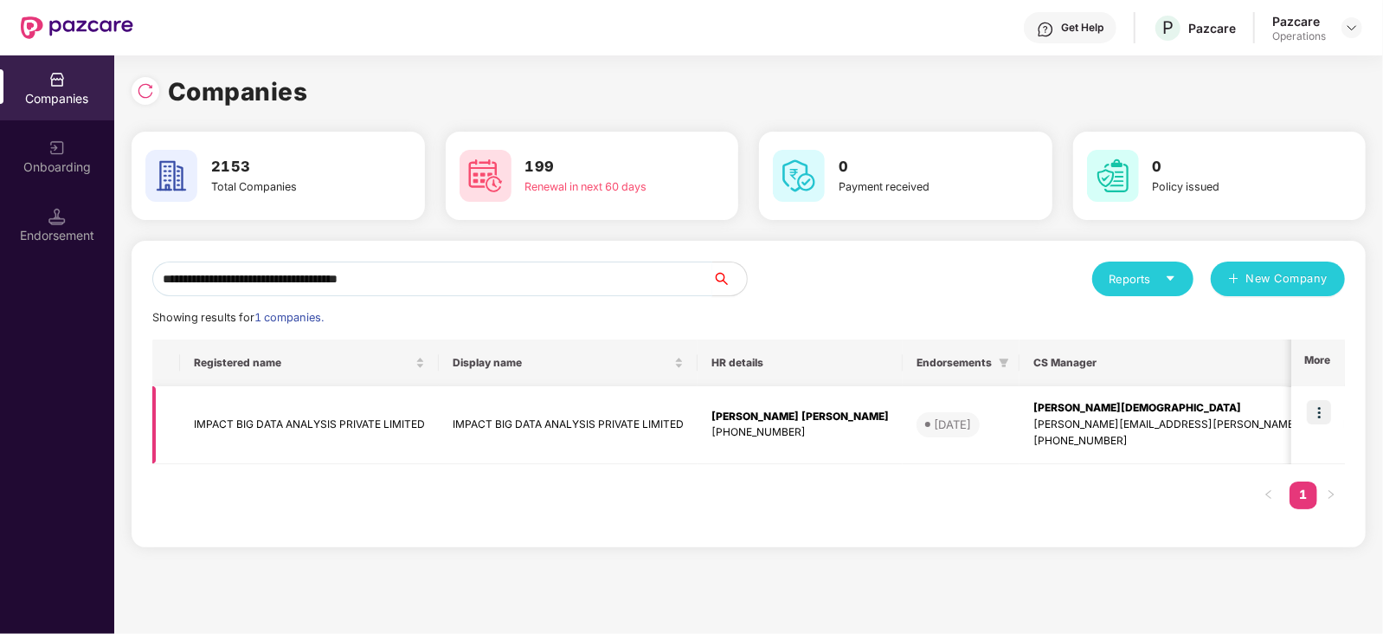
type input "**********"
click at [1311, 411] on img at bounding box center [1319, 412] width 24 height 24
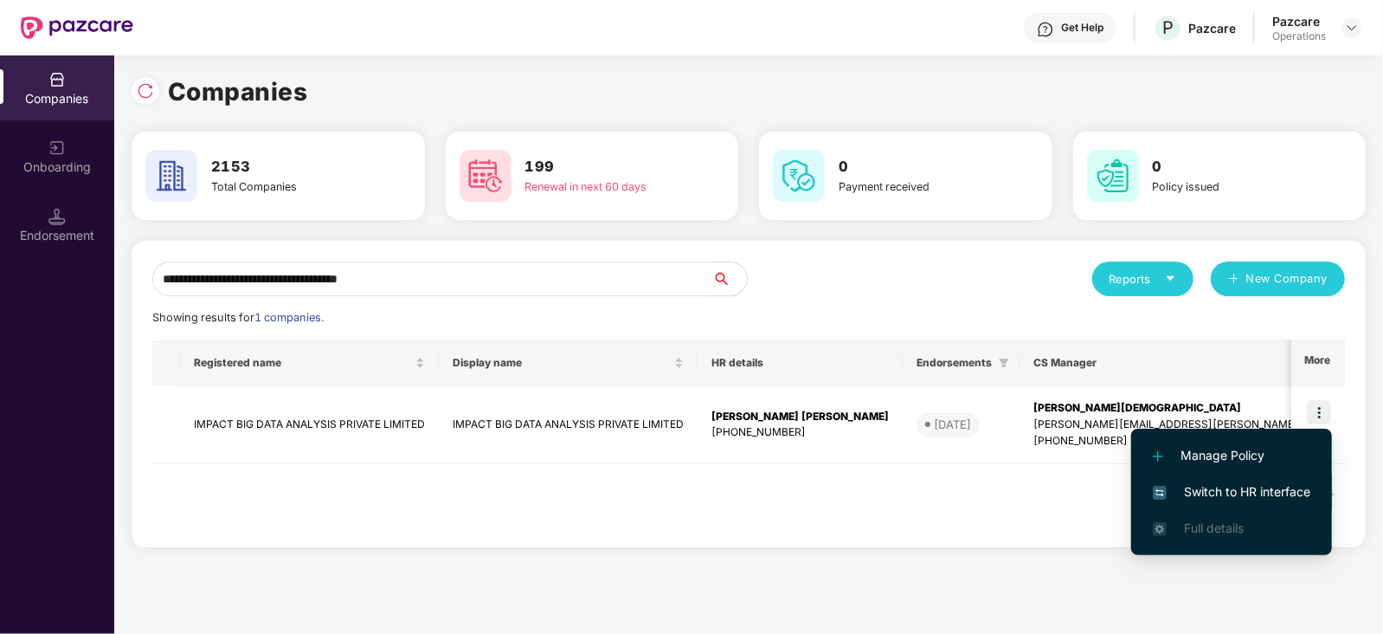
click at [1290, 489] on span "Switch to HR interface" at bounding box center [1232, 491] width 158 height 19
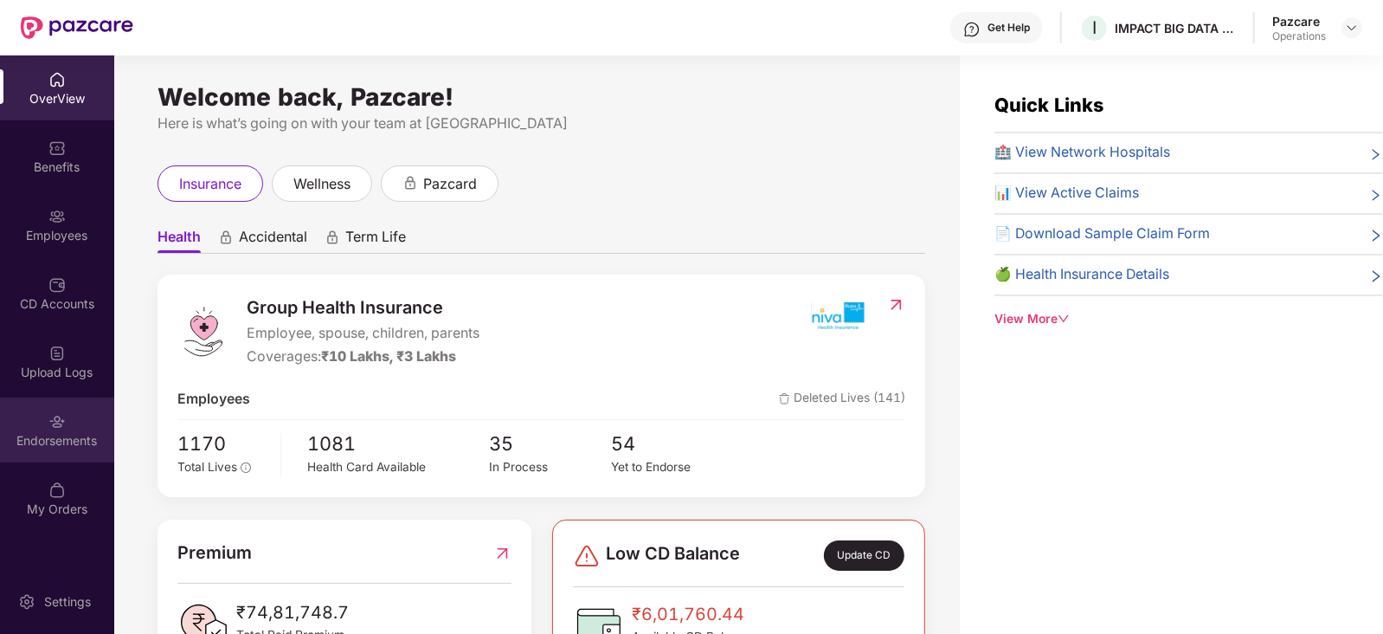
click at [74, 442] on div "Endorsements" at bounding box center [57, 440] width 114 height 17
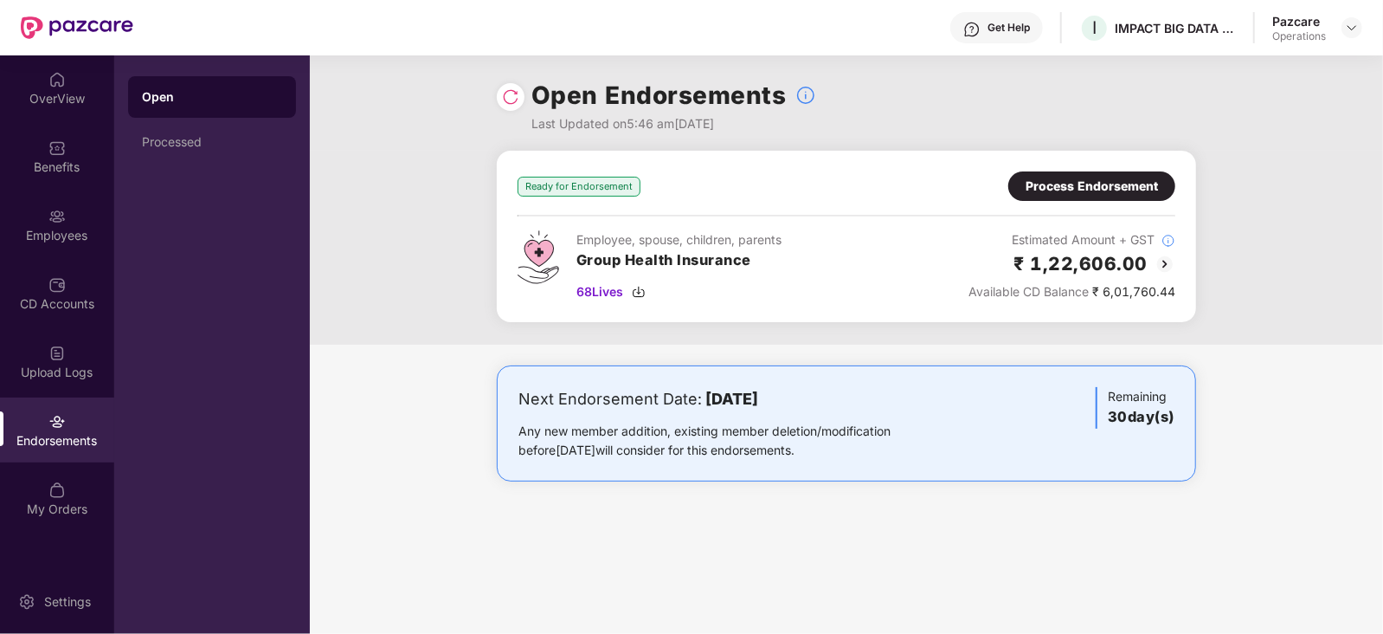
click at [1097, 189] on div "Process Endorsement" at bounding box center [1092, 186] width 132 height 19
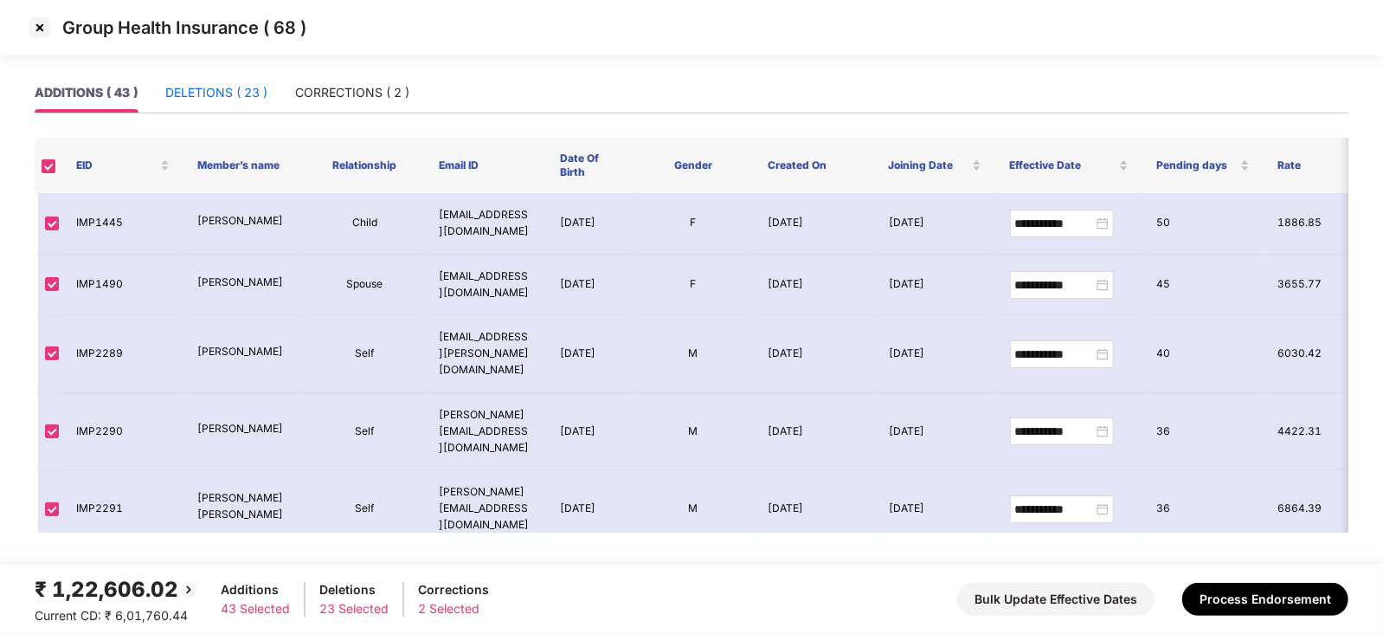
click at [212, 97] on div "DELETIONS ( 23 )" at bounding box center [216, 92] width 102 height 19
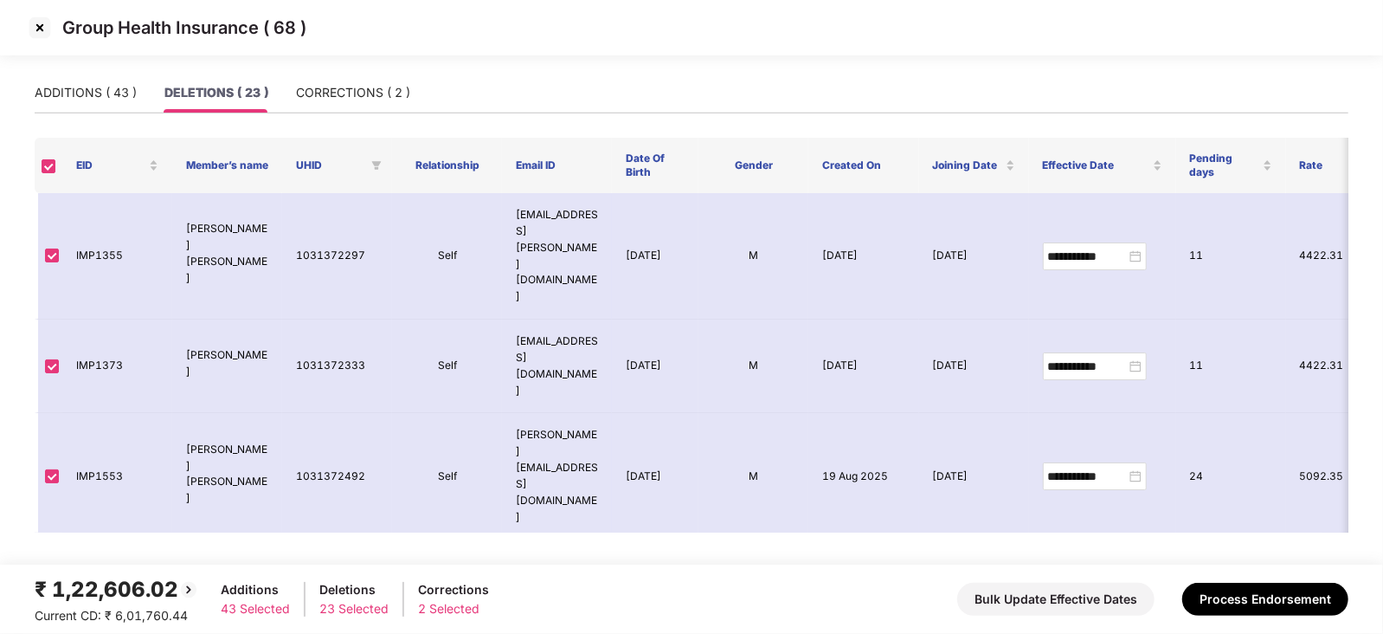
click at [1235, 579] on div "₹ 1,22,606.02 Current CD: ₹ 6,01,760.44 Additions 43 Selected Deletions 23 Sele…" at bounding box center [692, 599] width 1314 height 52
click at [1235, 589] on button "Process Endorsement" at bounding box center [1265, 598] width 166 height 33
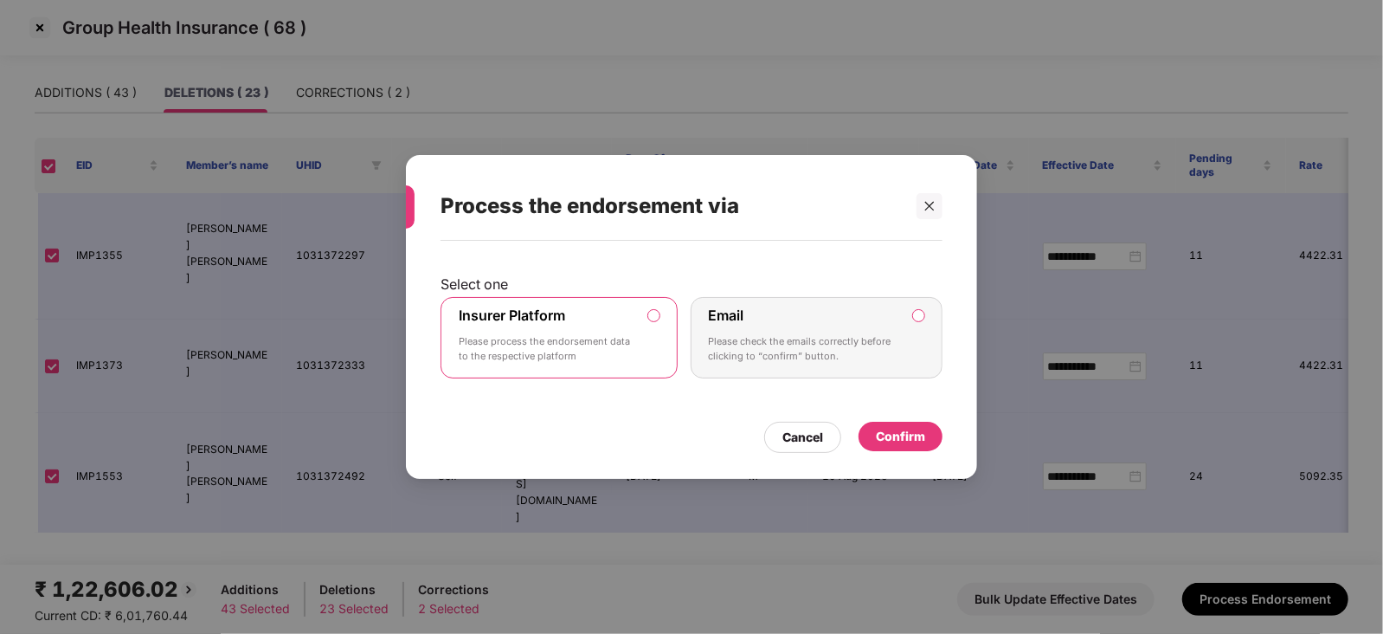
click at [903, 428] on div "Confirm" at bounding box center [900, 436] width 49 height 19
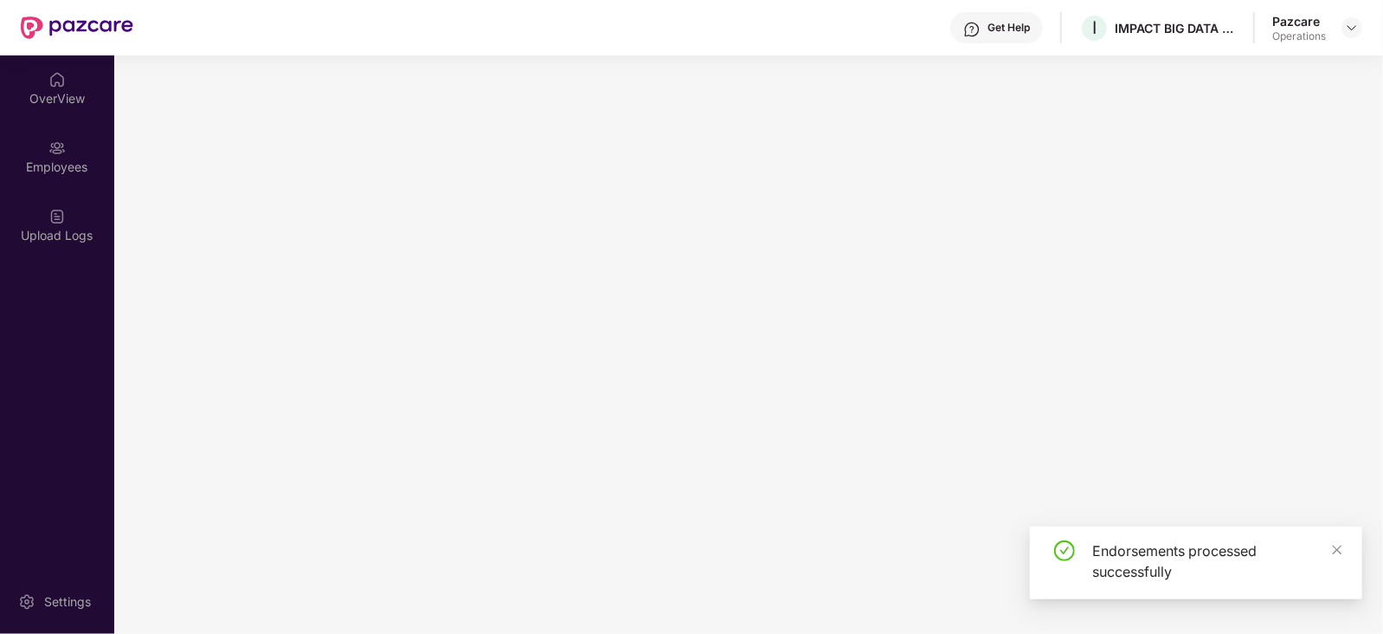
click at [990, 633] on html "Get Help I IMPACT BIG DATA ANALYSIS PRIVATE LIMITED Pazcare Operations OverView…" at bounding box center [691, 317] width 1383 height 634
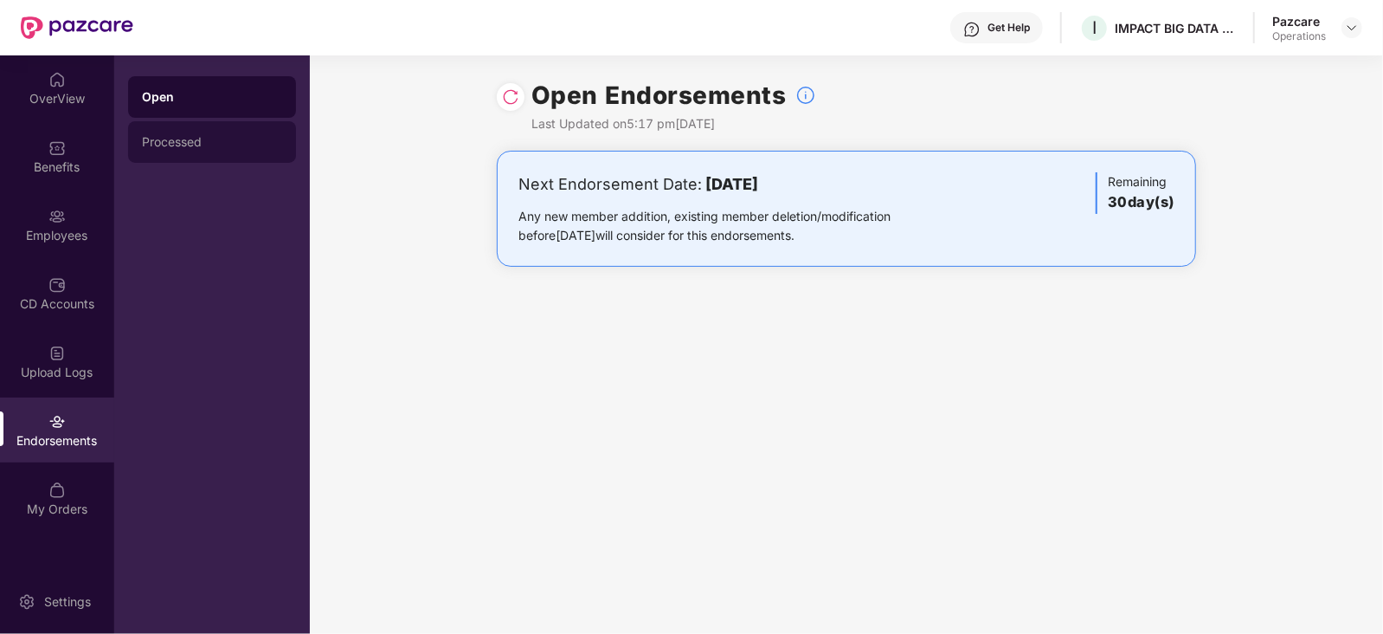
click at [181, 141] on div "Processed" at bounding box center [212, 142] width 140 height 14
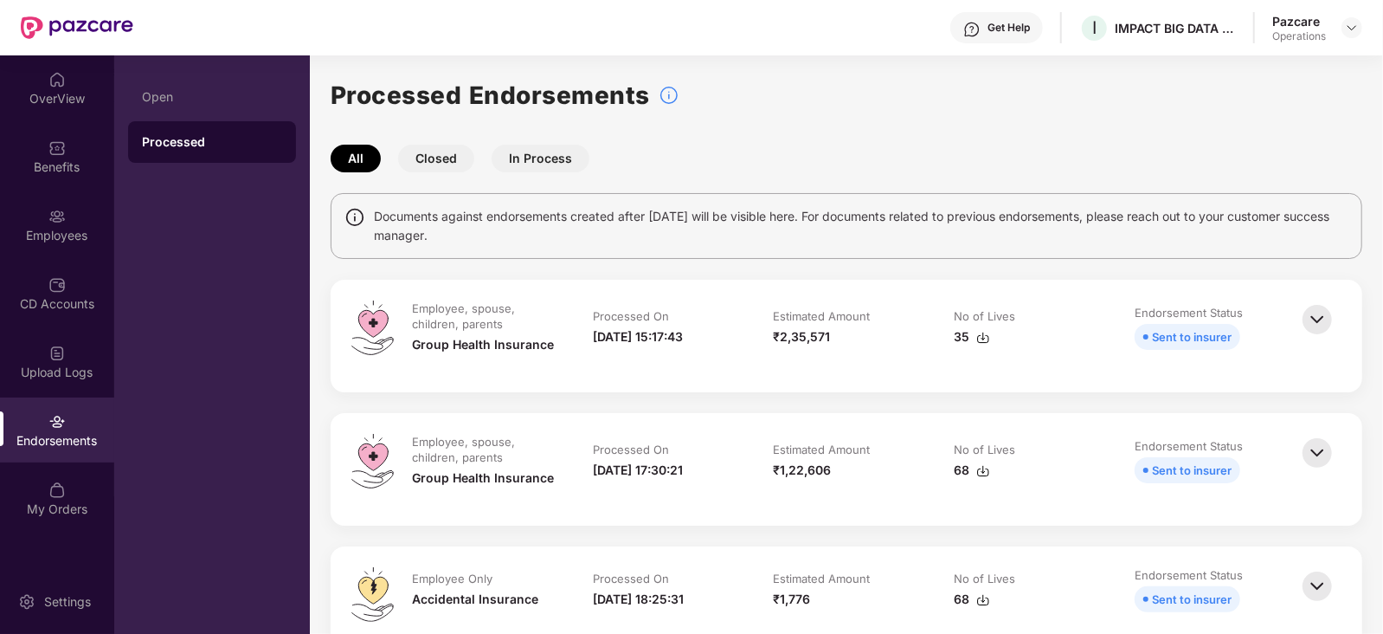
click at [1314, 321] on img at bounding box center [1317, 319] width 38 height 38
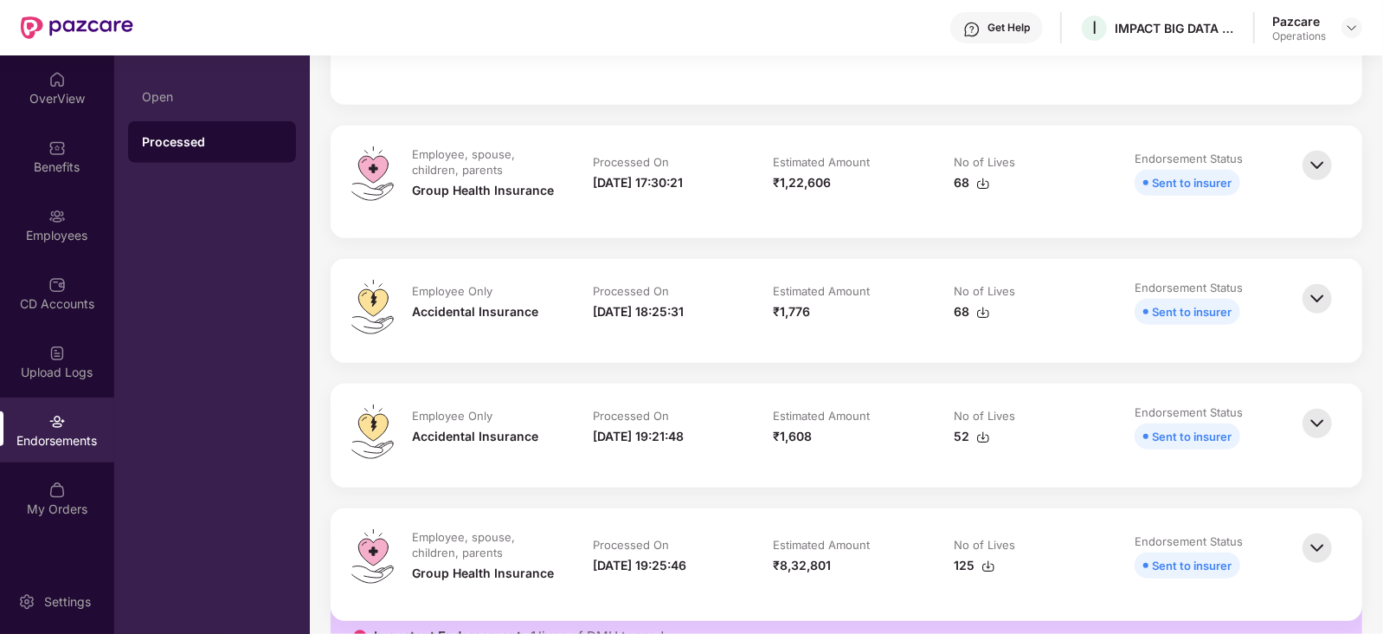
scroll to position [865, 0]
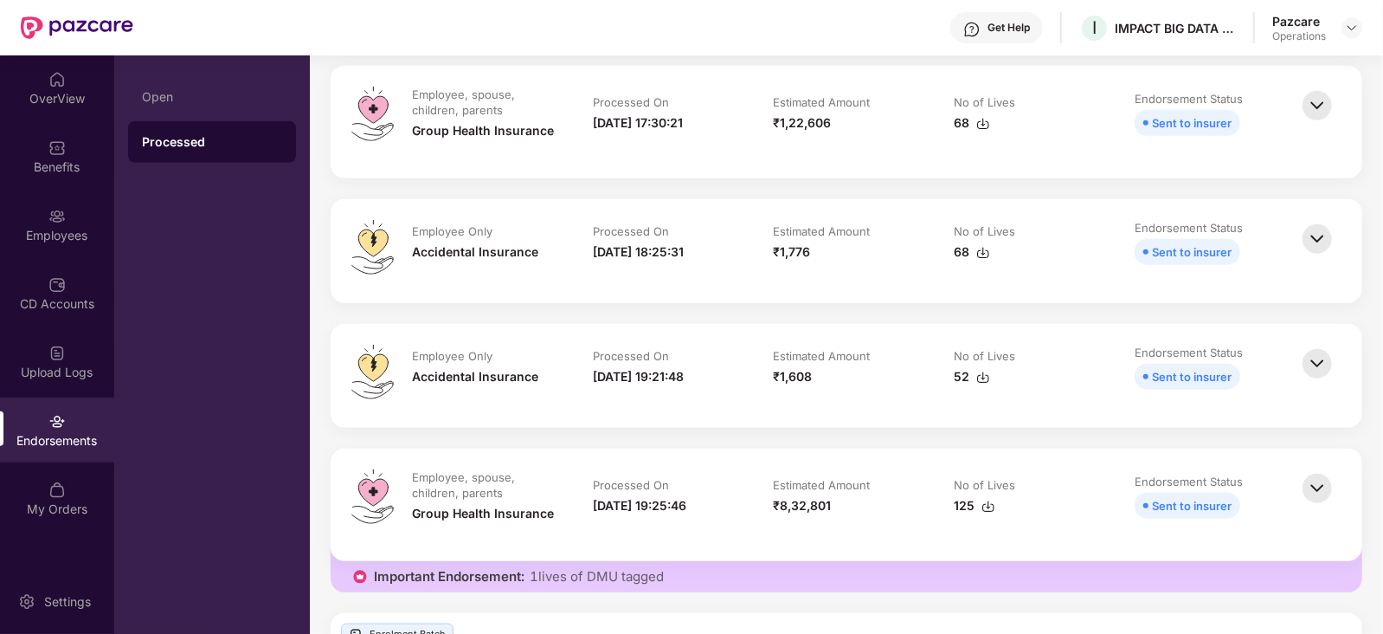
click at [981, 123] on img at bounding box center [983, 124] width 14 height 14
click at [1356, 21] on img at bounding box center [1352, 28] width 14 height 14
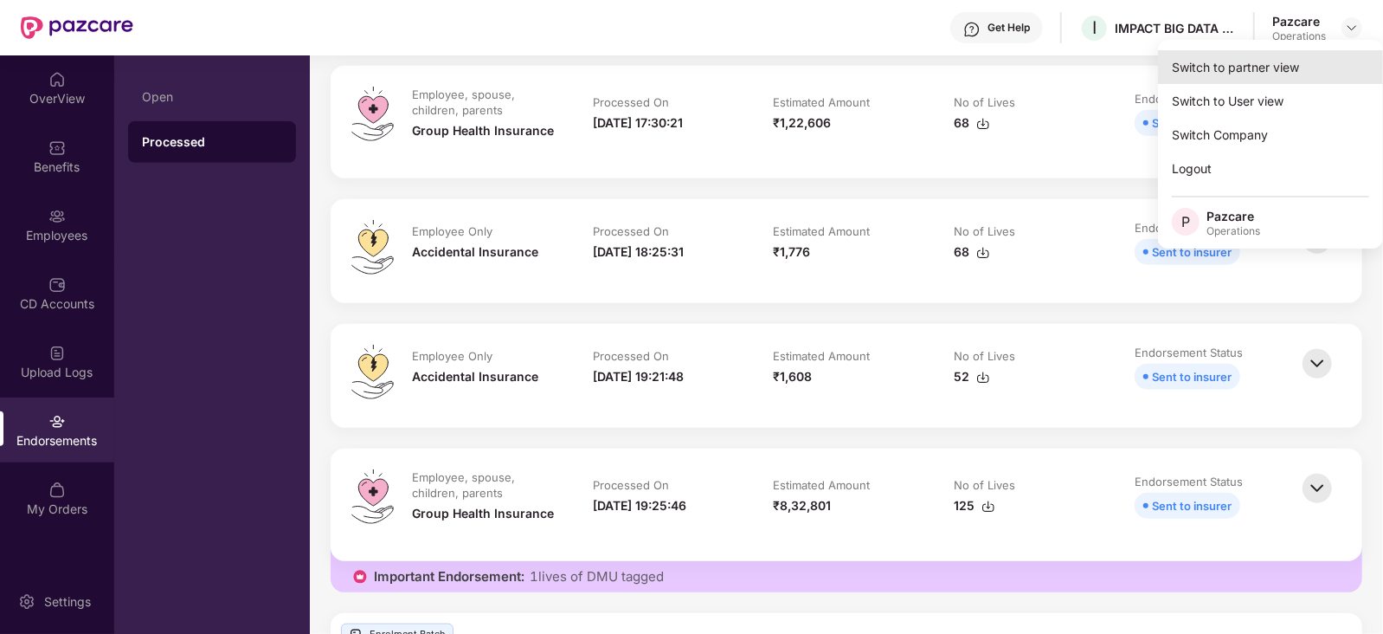
click at [1290, 60] on div "Switch to partner view" at bounding box center [1270, 67] width 225 height 34
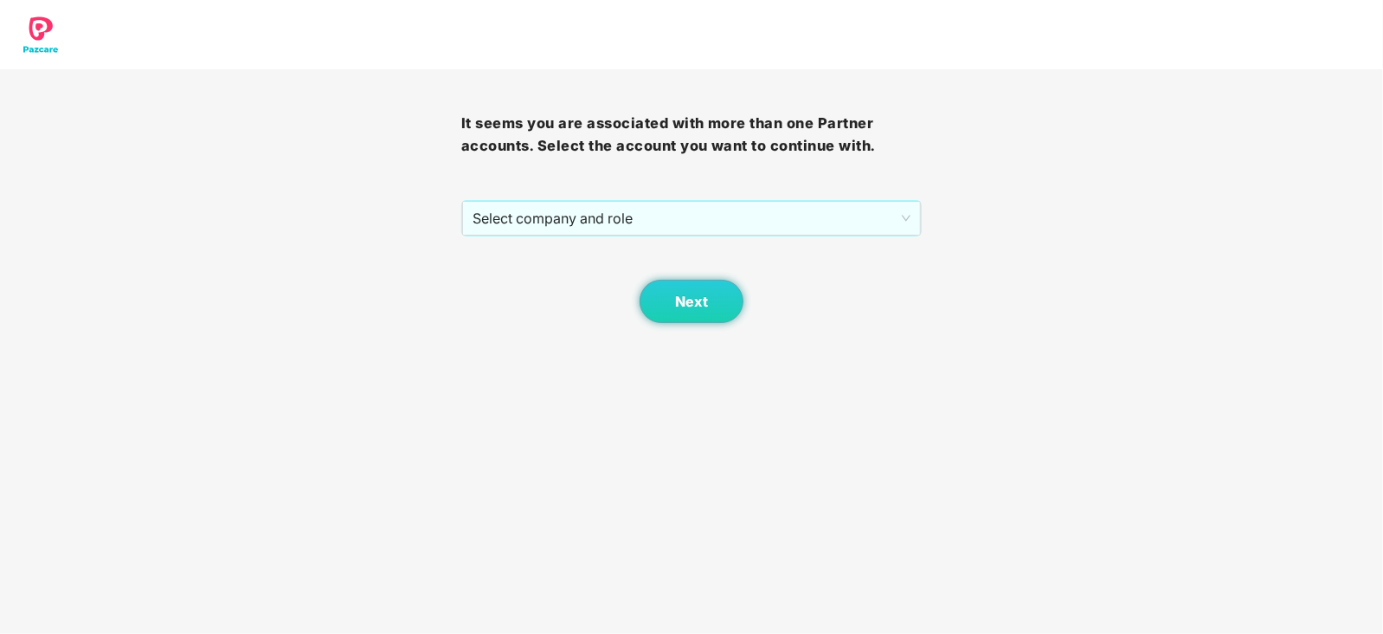
click at [544, 247] on div "Next" at bounding box center [691, 279] width 461 height 87
click at [540, 241] on div "Next" at bounding box center [691, 279] width 461 height 87
click at [539, 222] on span "Select company and role" at bounding box center [692, 218] width 439 height 33
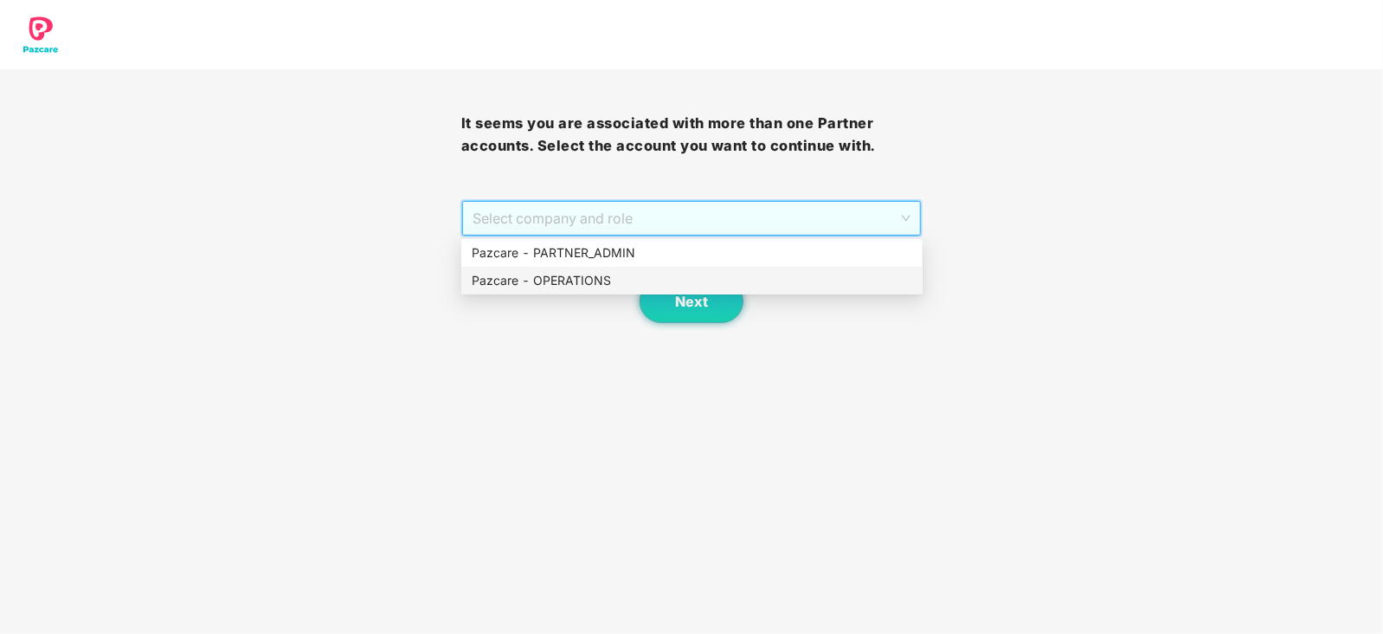
click at [556, 277] on div "Pazcare - OPERATIONS" at bounding box center [692, 280] width 441 height 19
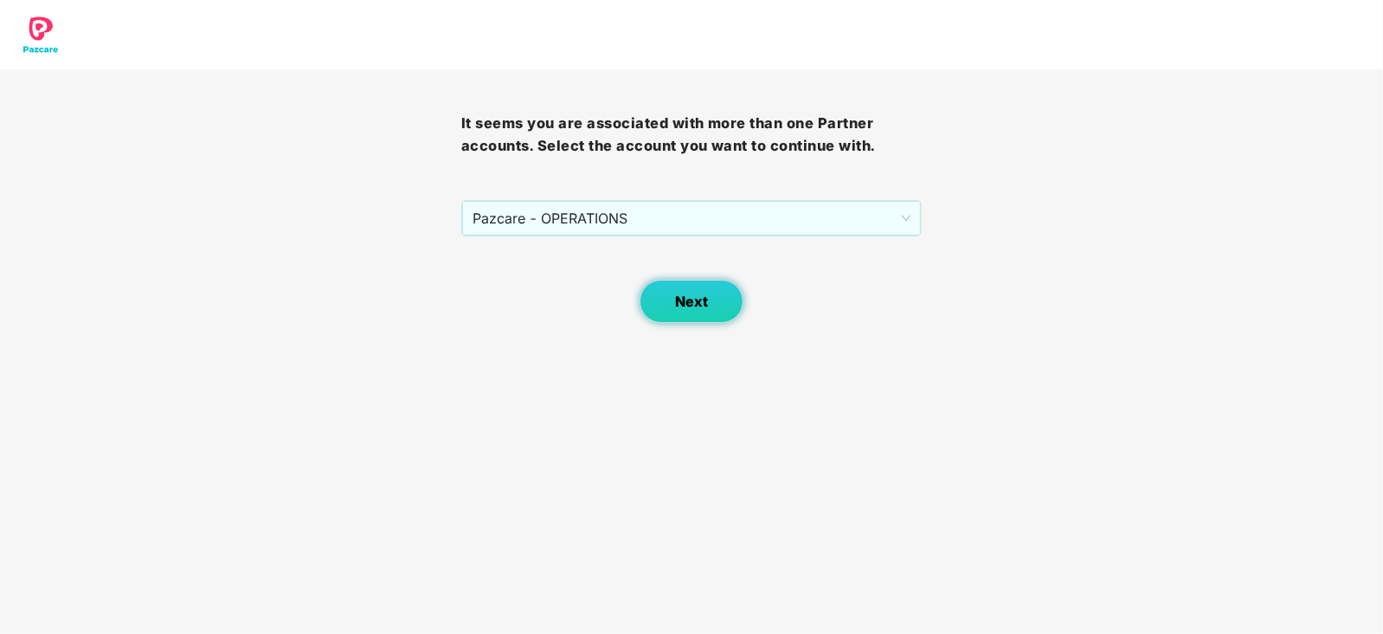
click at [657, 290] on button "Next" at bounding box center [692, 301] width 104 height 43
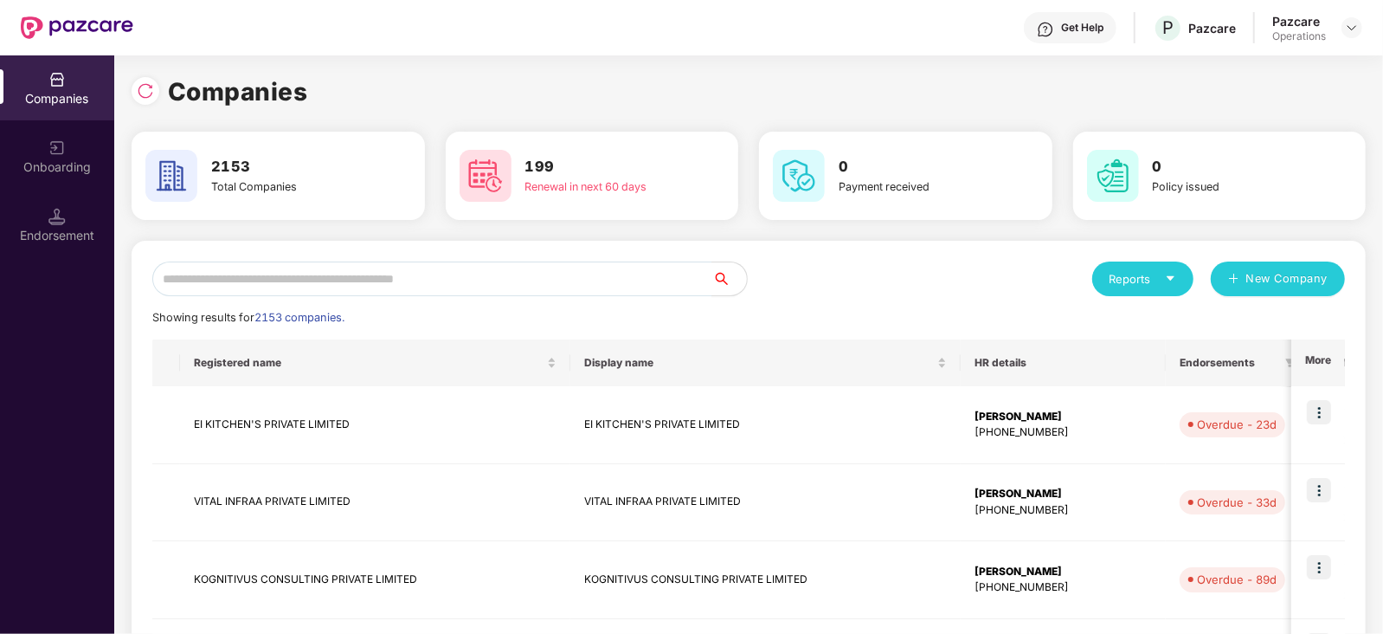
click at [54, 219] on img at bounding box center [56, 216] width 17 height 17
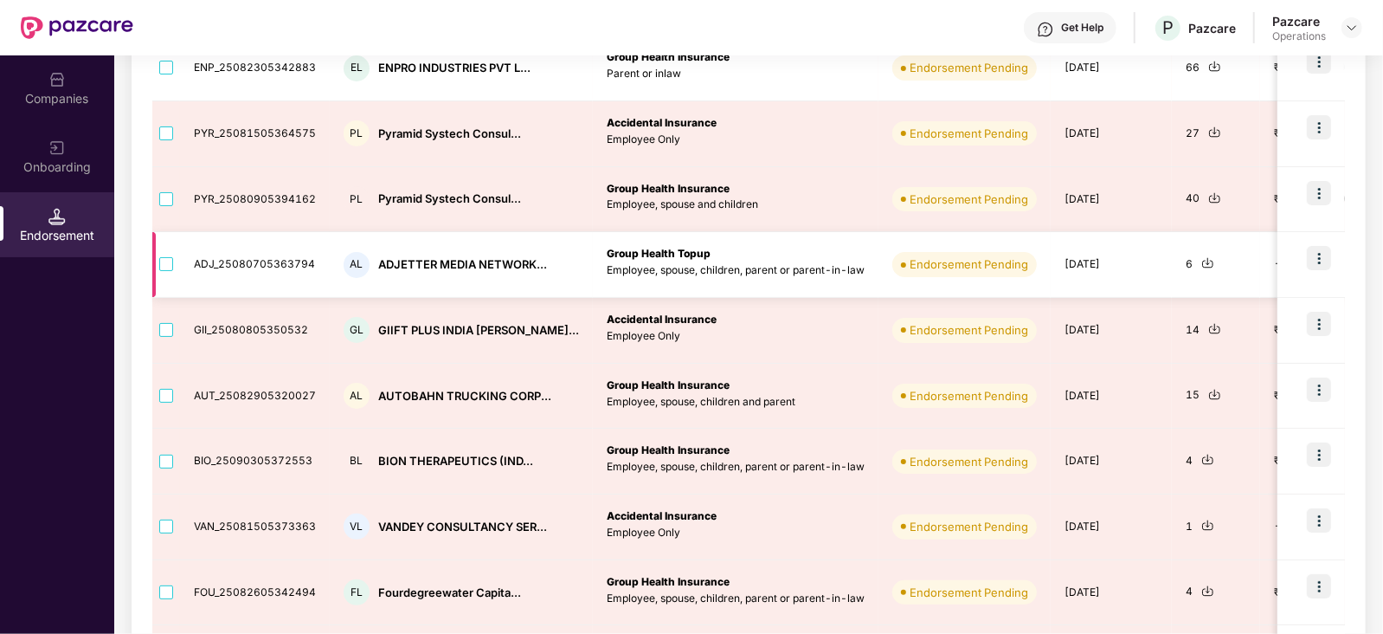
scroll to position [432, 0]
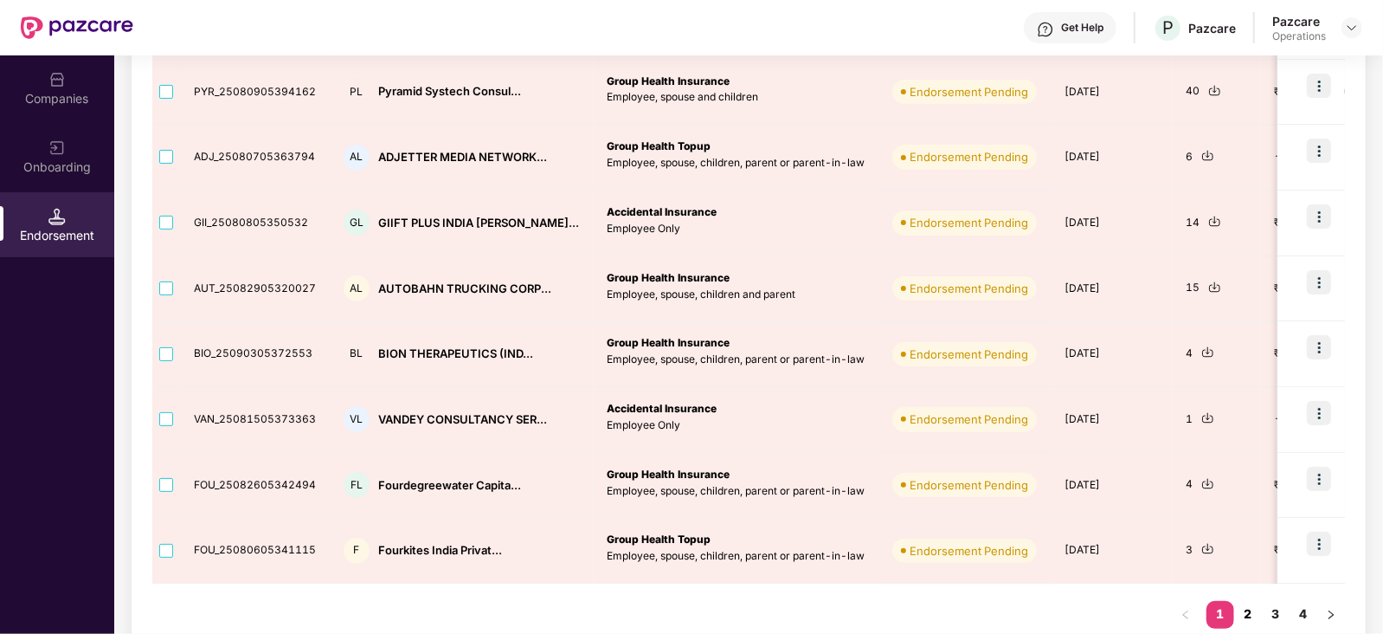
click at [1254, 608] on link "2" at bounding box center [1248, 614] width 28 height 26
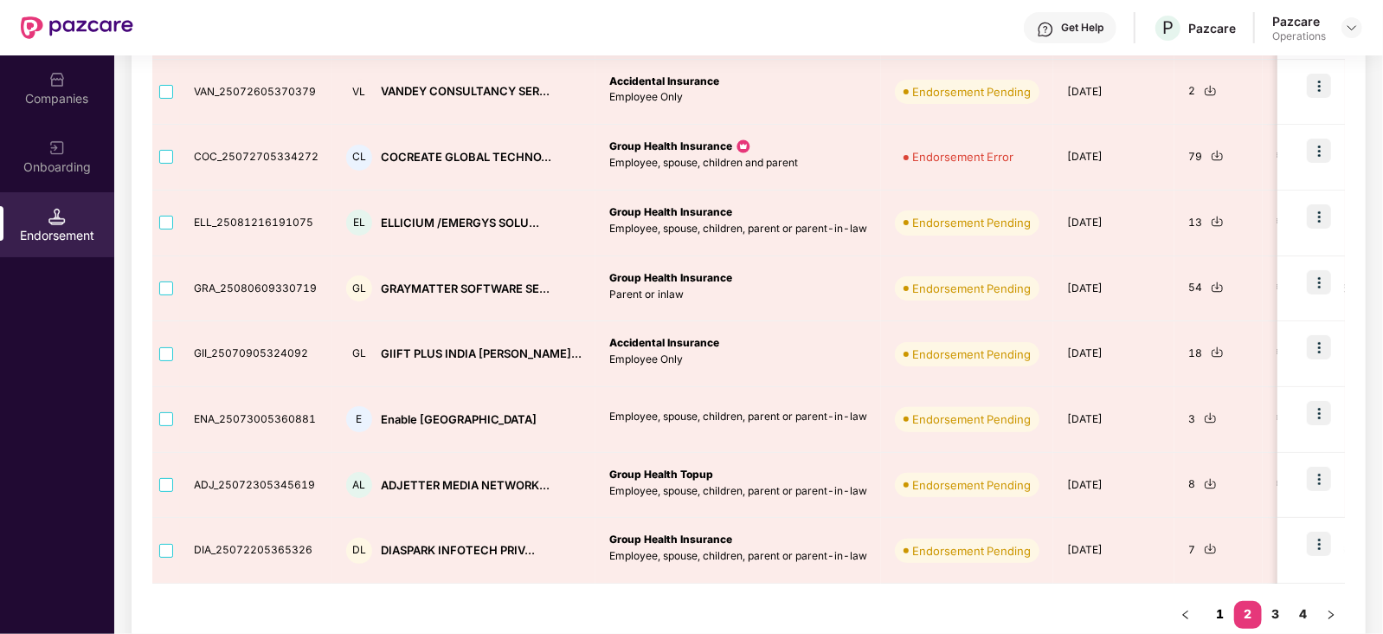
click at [1227, 616] on link "1" at bounding box center [1221, 614] width 28 height 26
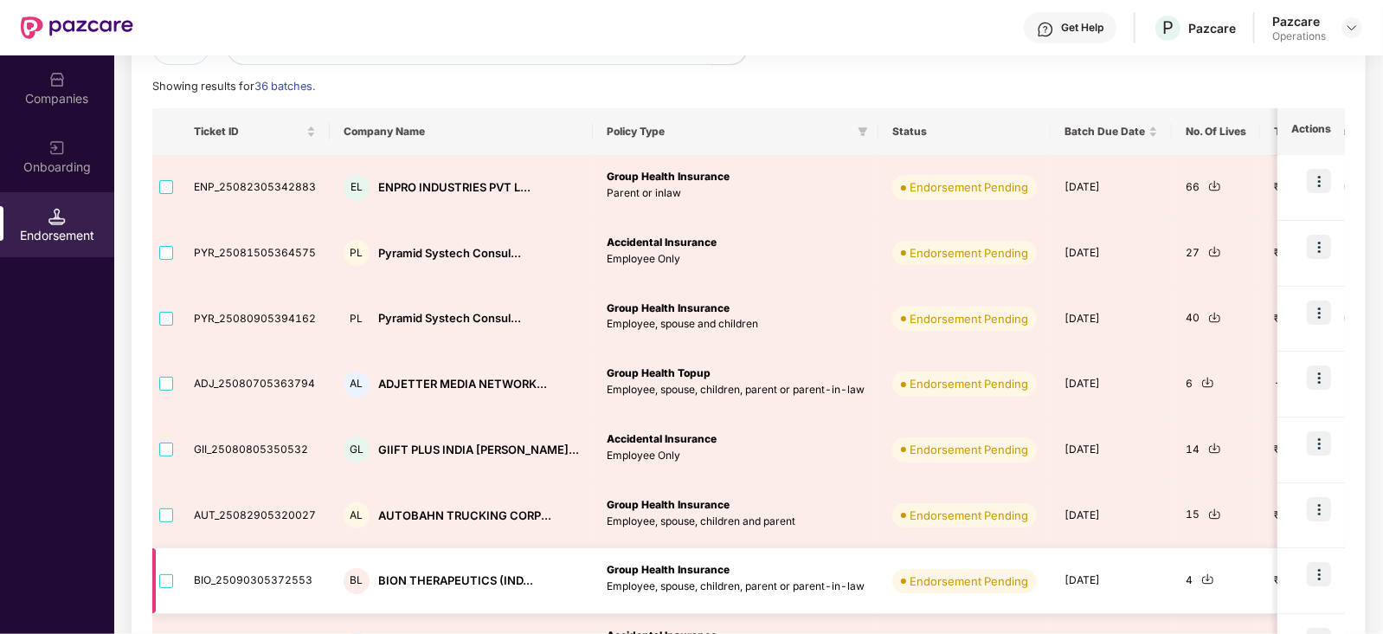
scroll to position [107, 0]
